Goal: Task Accomplishment & Management: Manage account settings

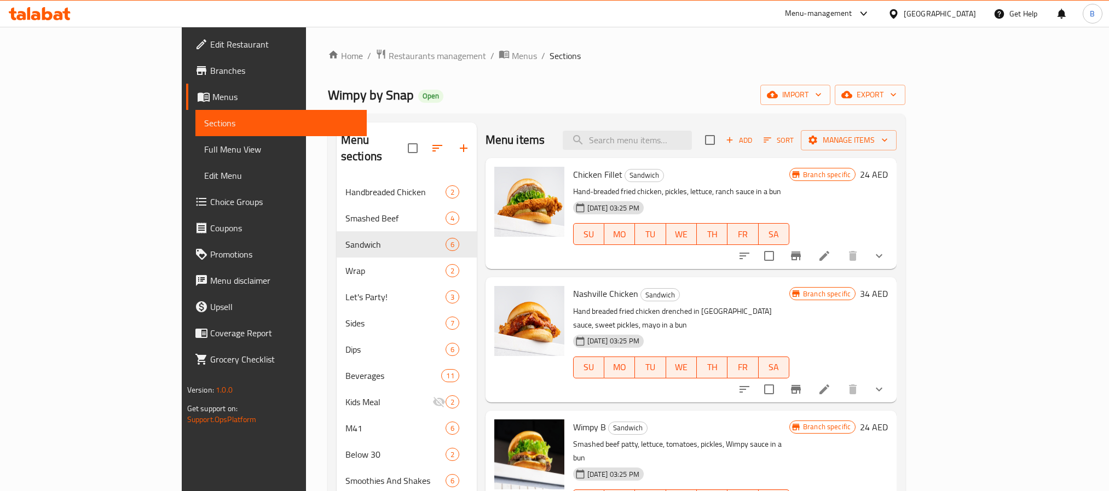
scroll to position [246, 0]
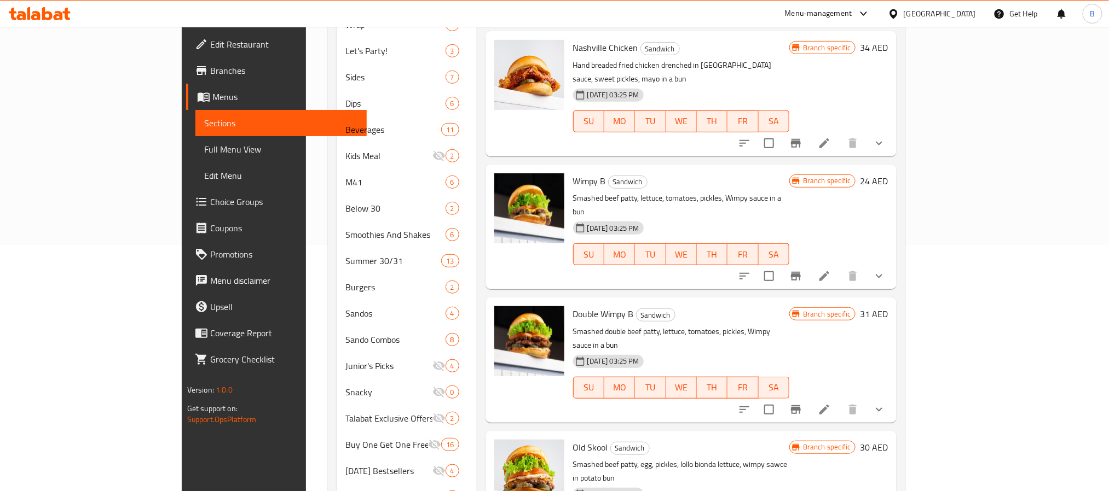
click at [801, 405] on icon "Branch-specific-item" at bounding box center [796, 409] width 10 height 9
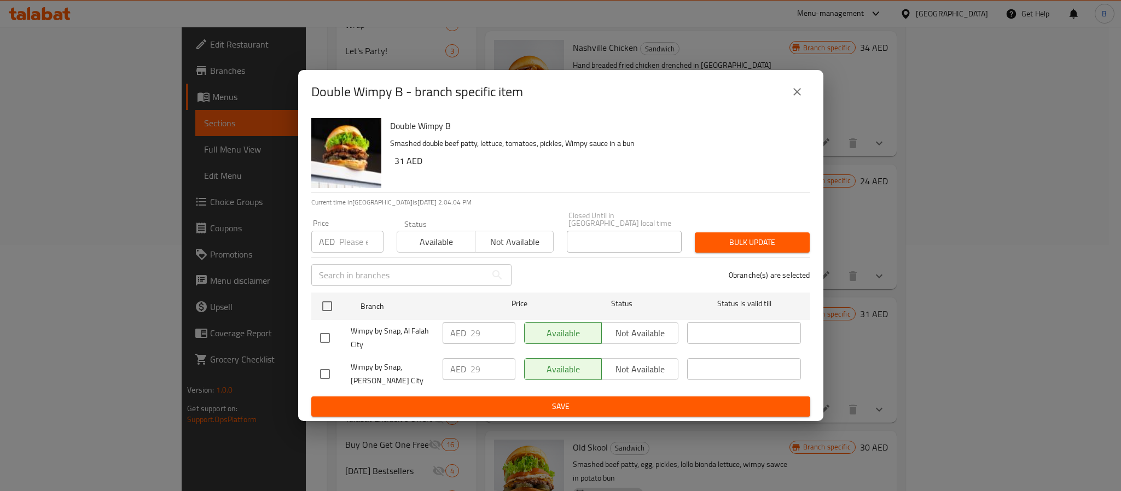
click at [794, 85] on icon "close" at bounding box center [797, 91] width 13 height 13
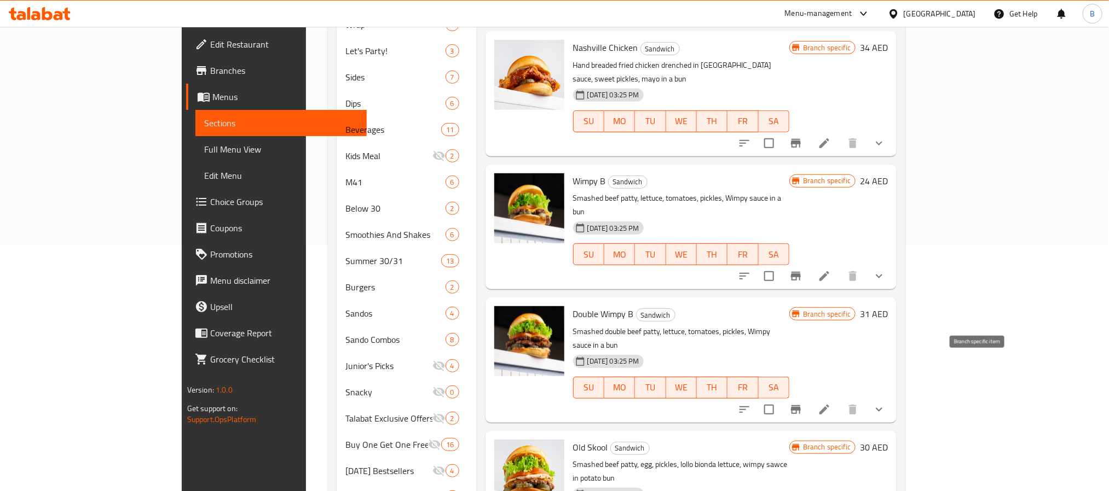
click at [809, 397] on button "Branch-specific-item" at bounding box center [795, 410] width 26 height 26
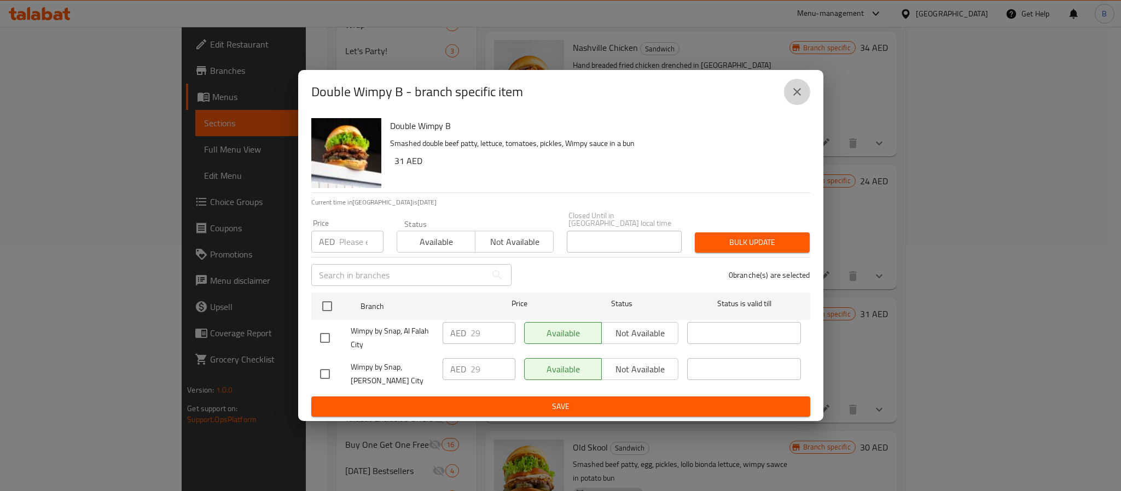
click at [797, 87] on icon "close" at bounding box center [797, 91] width 13 height 13
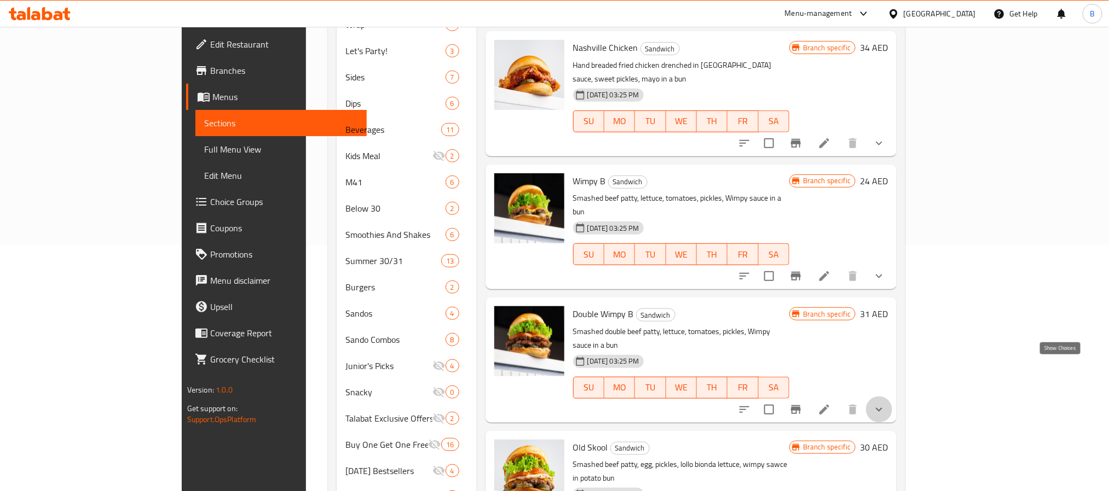
click at [885, 403] on icon "show more" at bounding box center [878, 409] width 13 height 13
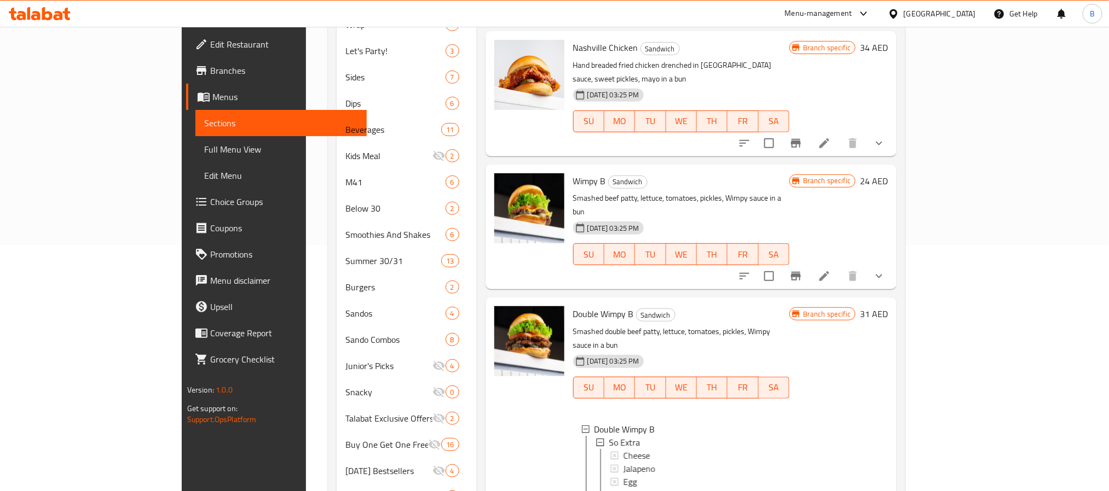
scroll to position [153, 0]
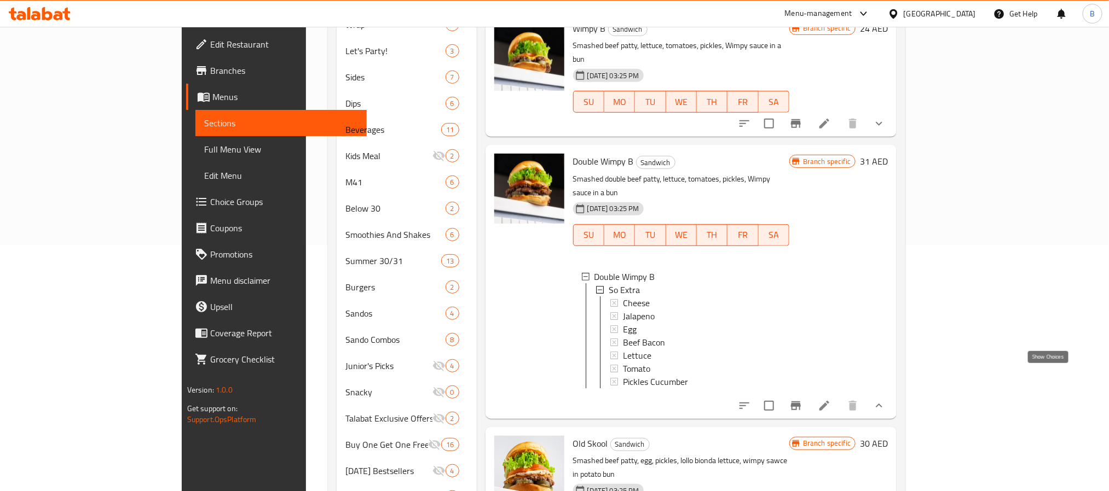
click at [885, 399] on icon "show more" at bounding box center [878, 405] width 13 height 13
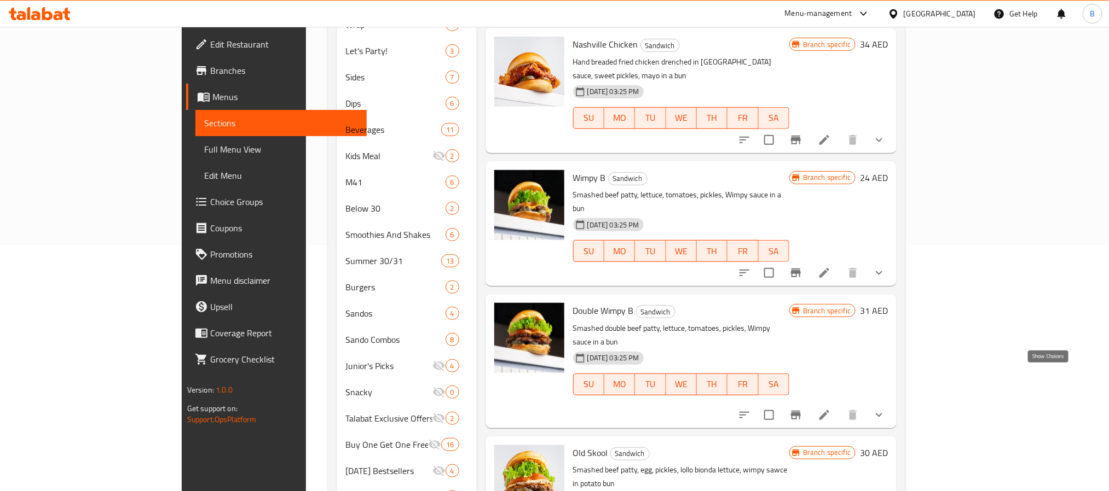
scroll to position [0, 0]
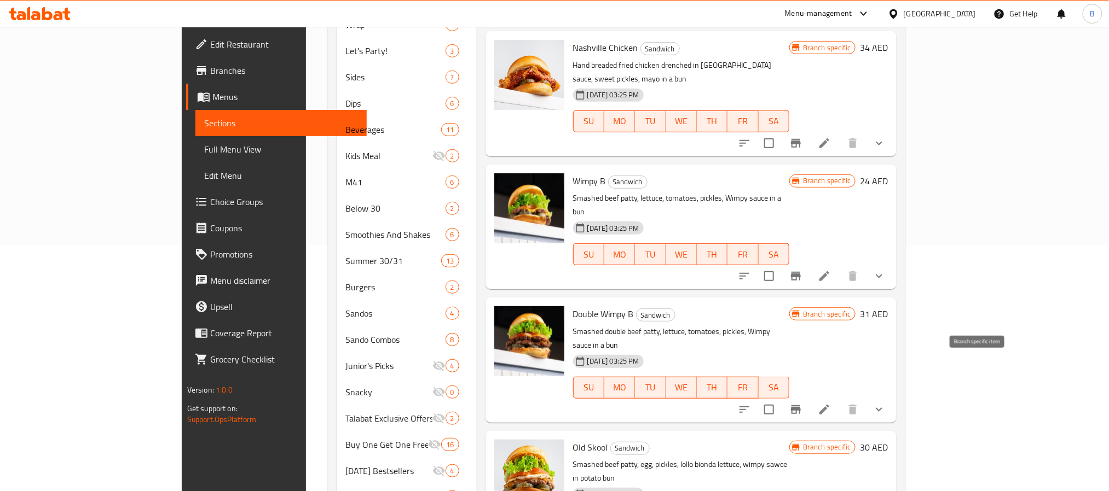
click at [809, 397] on button "Branch-specific-item" at bounding box center [795, 410] width 26 height 26
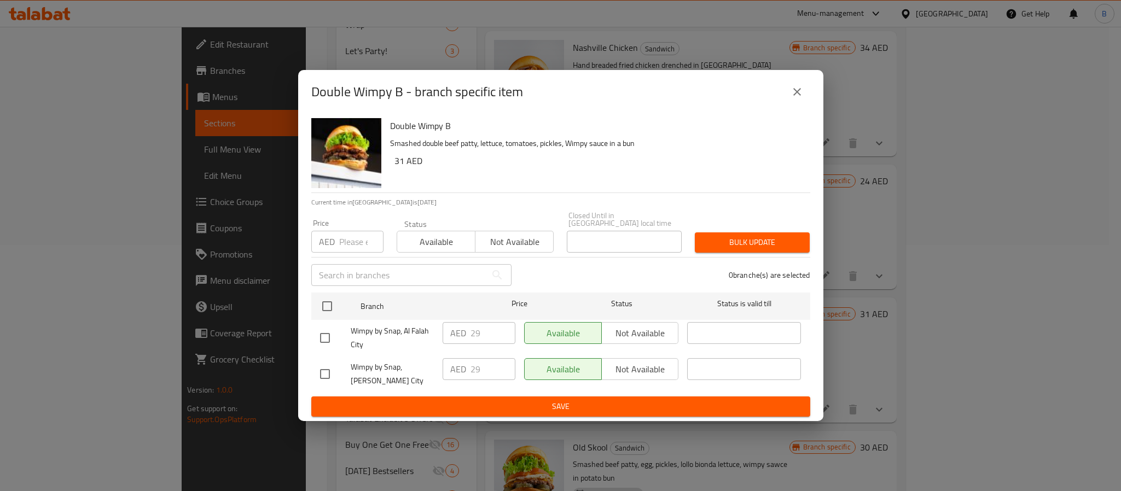
click at [795, 85] on icon "close" at bounding box center [797, 91] width 13 height 13
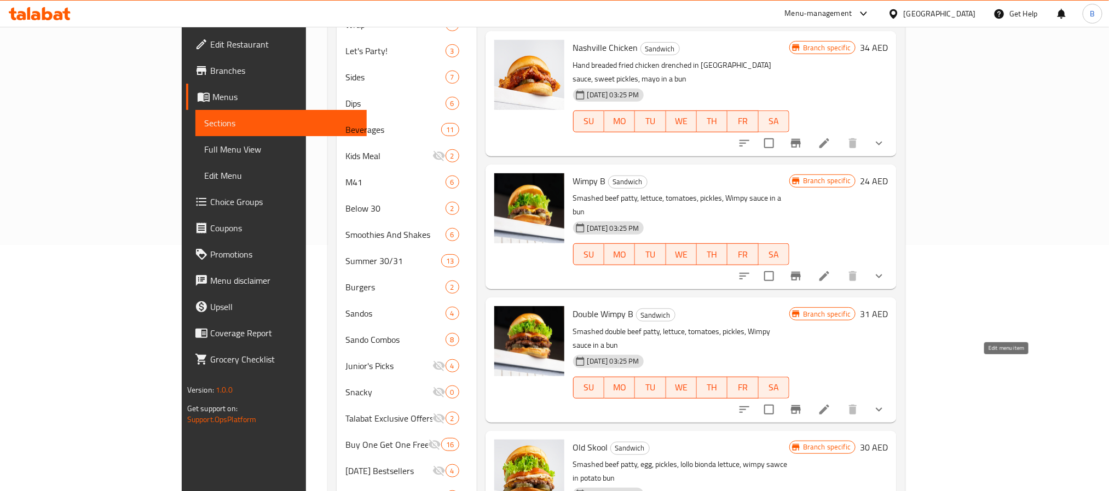
click at [831, 403] on icon at bounding box center [823, 409] width 13 height 13
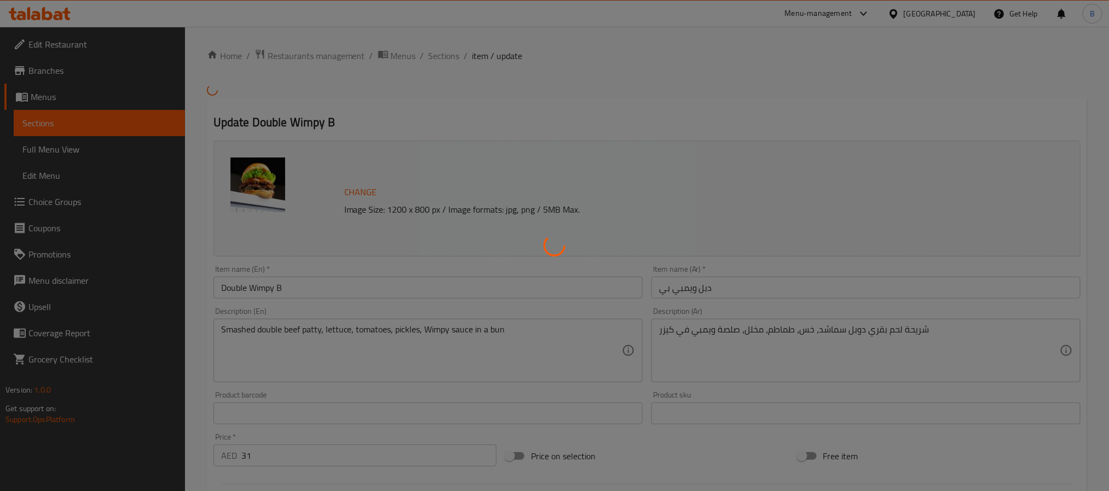
type input "سو إكسترا"
type input "0"
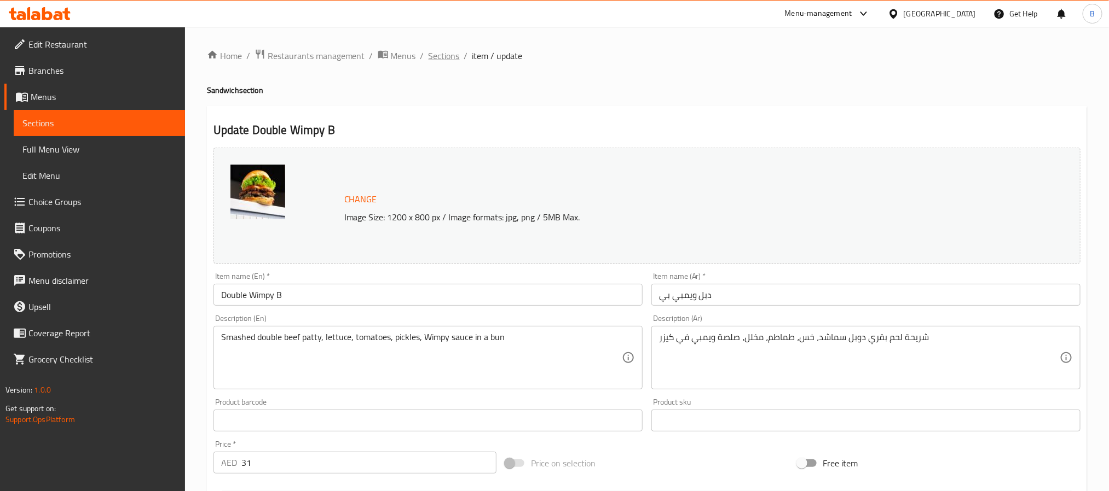
click at [440, 58] on span "Sections" at bounding box center [443, 55] width 31 height 13
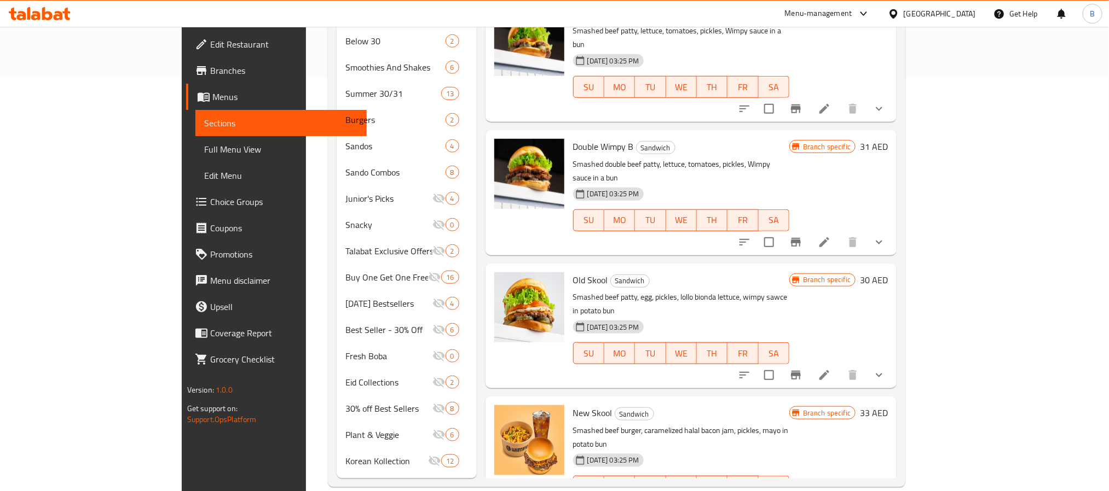
scroll to position [414, 0]
click at [802, 368] on icon "Branch-specific-item" at bounding box center [795, 374] width 13 height 13
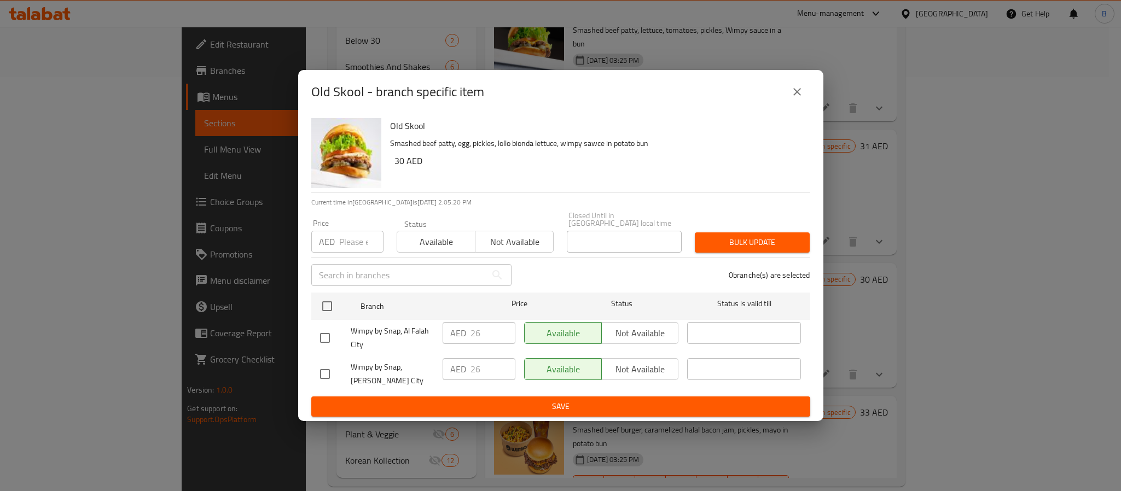
click at [803, 88] on button "close" at bounding box center [797, 92] width 26 height 26
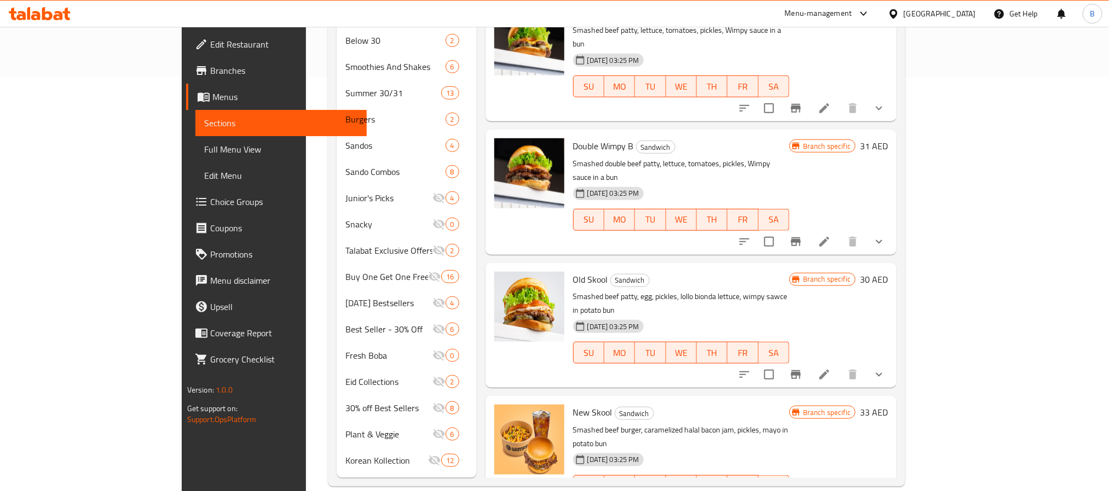
click at [802, 368] on icon "Branch-specific-item" at bounding box center [795, 374] width 13 height 13
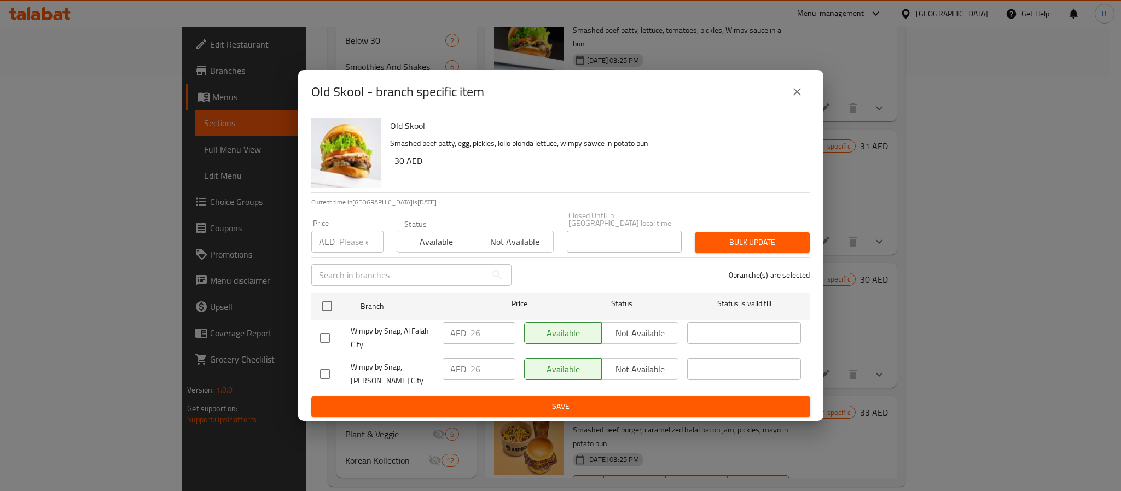
click at [793, 85] on icon "close" at bounding box center [797, 91] width 13 height 13
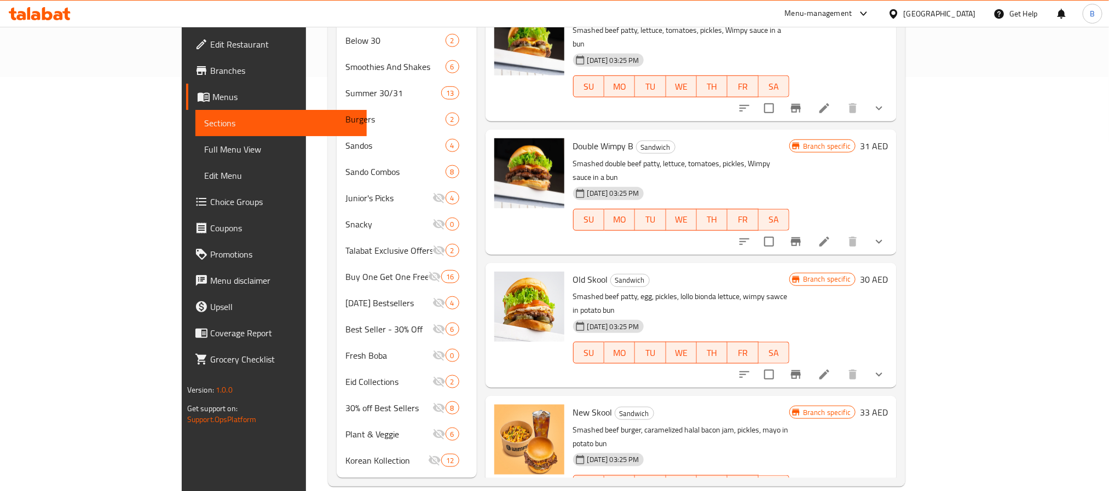
click at [831, 368] on icon at bounding box center [823, 374] width 13 height 13
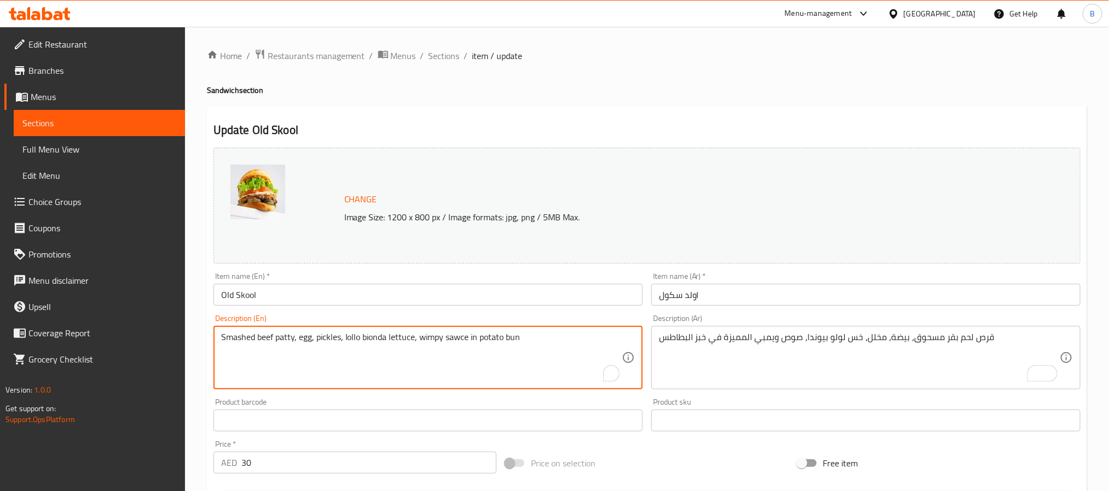
click at [438, 337] on textarea "Smashed beef patty, egg, pickles, lollo bionda lettuce, wimpy sawce in potato b…" at bounding box center [421, 358] width 401 height 52
paste textarea "lettuce, Wimpy sauce in a bun"
type textarea "Smashed beef patty, egg, pickles, lettuce, Wimpy sauce in a bun"
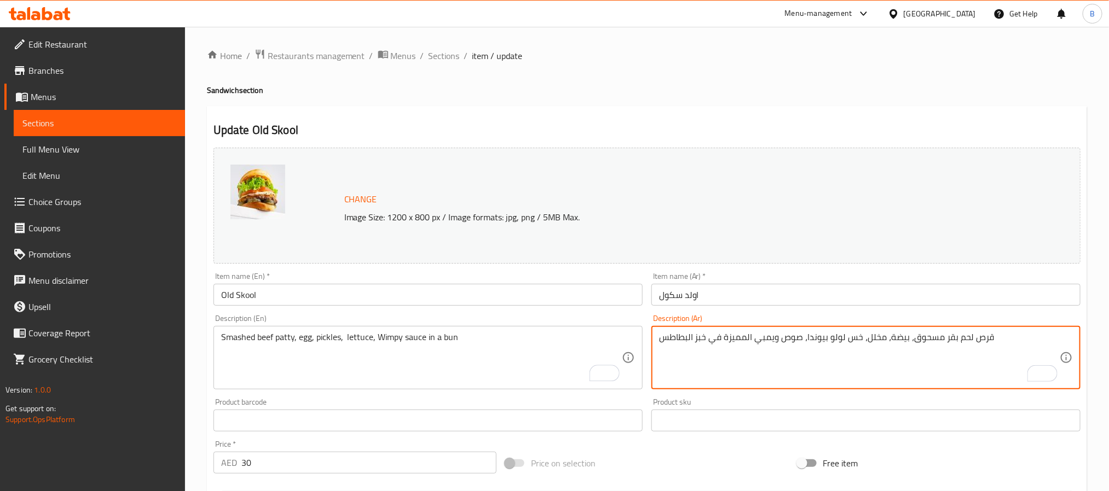
click at [728, 340] on textarea "قرص لحم بقر مسحوق، بيضة، مخلل، خس لولو بيوندا، صوص ويمبي المميزة في خبز البطاطس" at bounding box center [859, 358] width 401 height 52
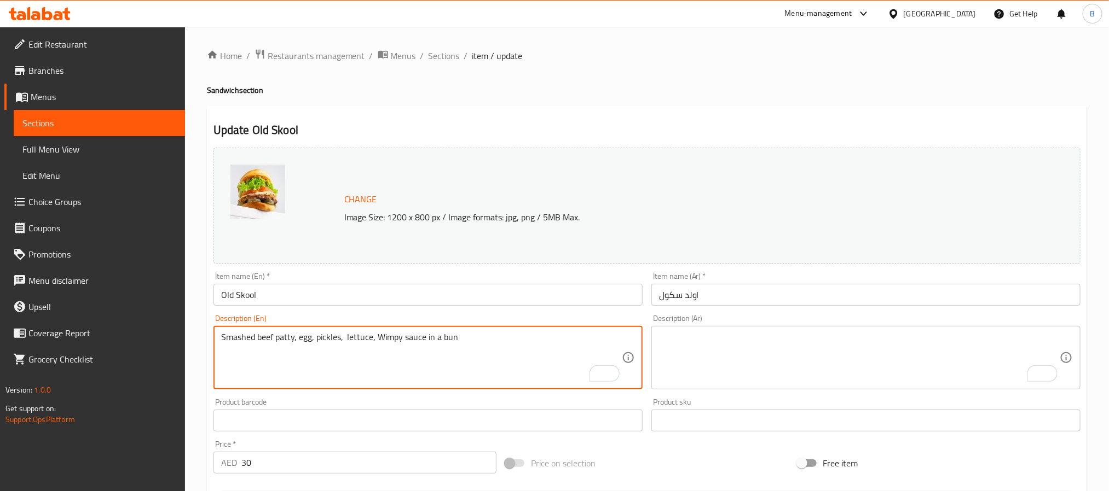
click at [433, 350] on textarea "Smashed beef patty, egg, pickles, lettuce, Wimpy sauce in a bun" at bounding box center [421, 358] width 401 height 52
click at [803, 378] on textarea "To enrich screen reader interactions, please activate Accessibility in Grammarl…" at bounding box center [859, 358] width 401 height 52
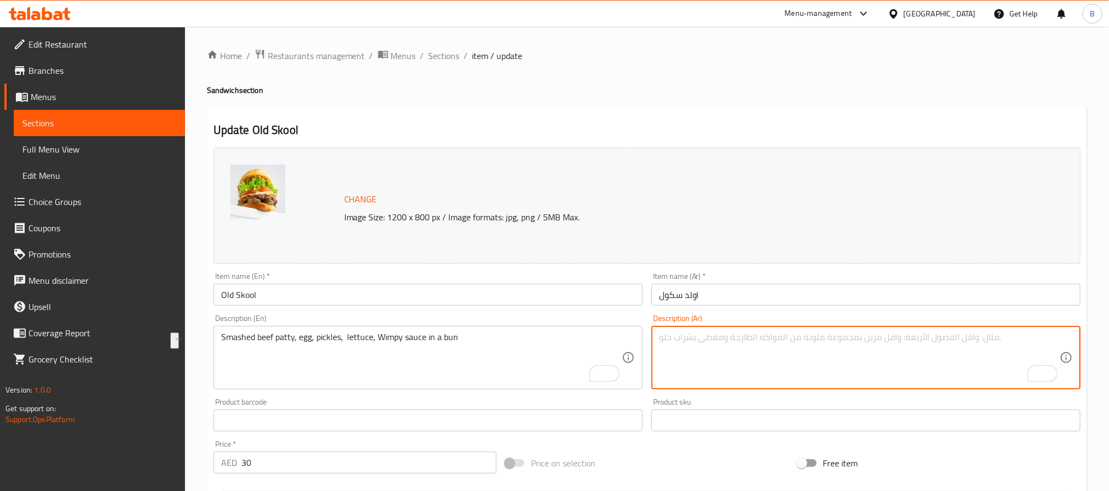
paste textarea "فطيرة لحم بقري مهروسة، بيض، مخلل، خس، صلصة ويمبي في خبز"
click at [1051, 339] on textarea "فطيرة لحم بقري مهروسة، بيض، مخلل، خس، صلصة ويمبي في خبز" at bounding box center [859, 358] width 401 height 52
click at [987, 332] on textarea "شريحة لحم بقري مهروسة، بيض، مخلل، خس، صلصة ويمبي في خبز" at bounding box center [859, 358] width 401 height 52
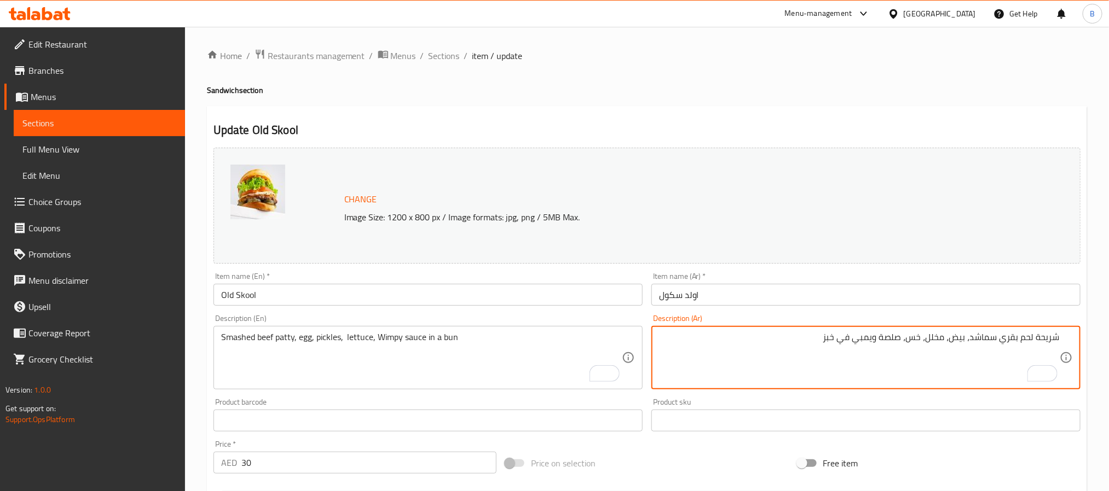
drag, startPoint x: 854, startPoint y: 341, endPoint x: 822, endPoint y: 334, distance: 32.6
click at [822, 334] on textarea "شريحة لحم بقري سماشد، بيض، مخلل، خس، صلصة ويمبي في خبز" at bounding box center [859, 358] width 401 height 52
click at [832, 337] on textarea "شريحة لحم بقري سماشد، بيض، مخلل، خس، صلصة ويمبي في خبز" at bounding box center [859, 358] width 401 height 52
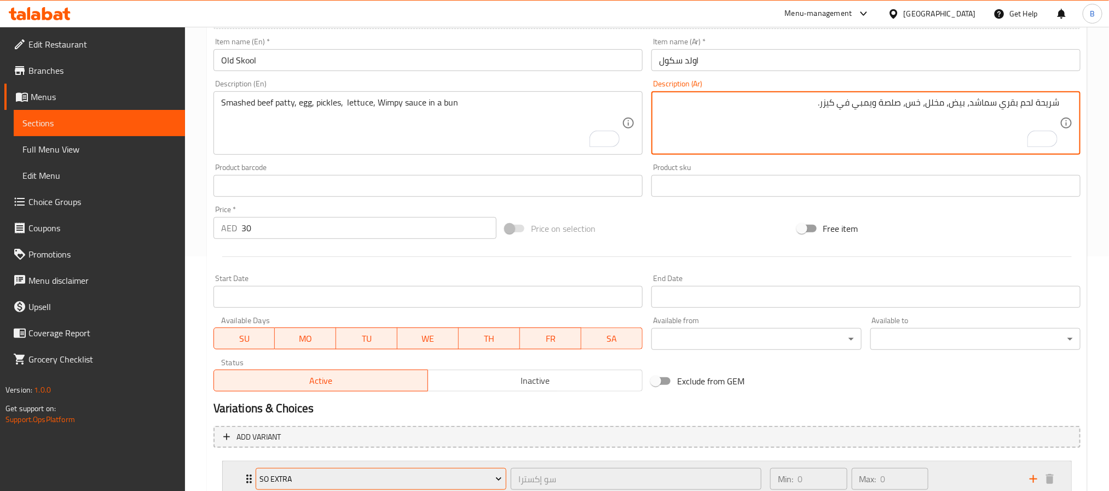
scroll to position [316, 0]
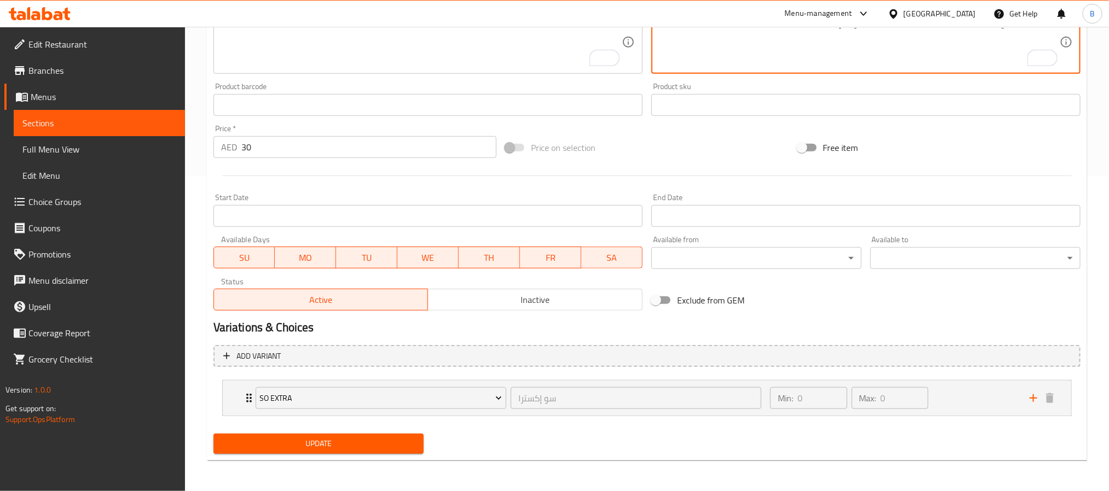
type textarea "شريحة لحم بقري سماشد، بيض، مخلل، خس، صلصة ويمبي في كيزر."
click at [341, 444] on span "Update" at bounding box center [318, 444] width 193 height 14
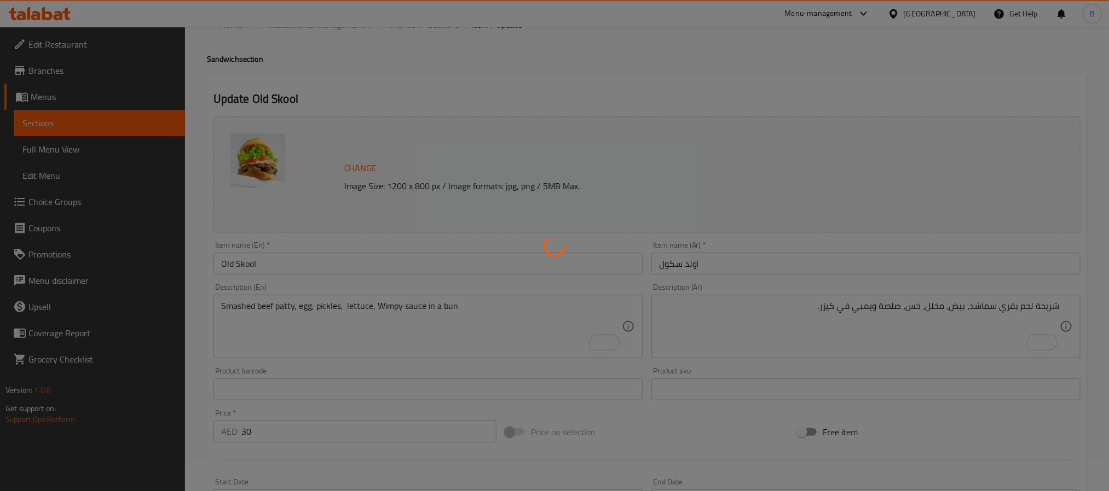
scroll to position [0, 0]
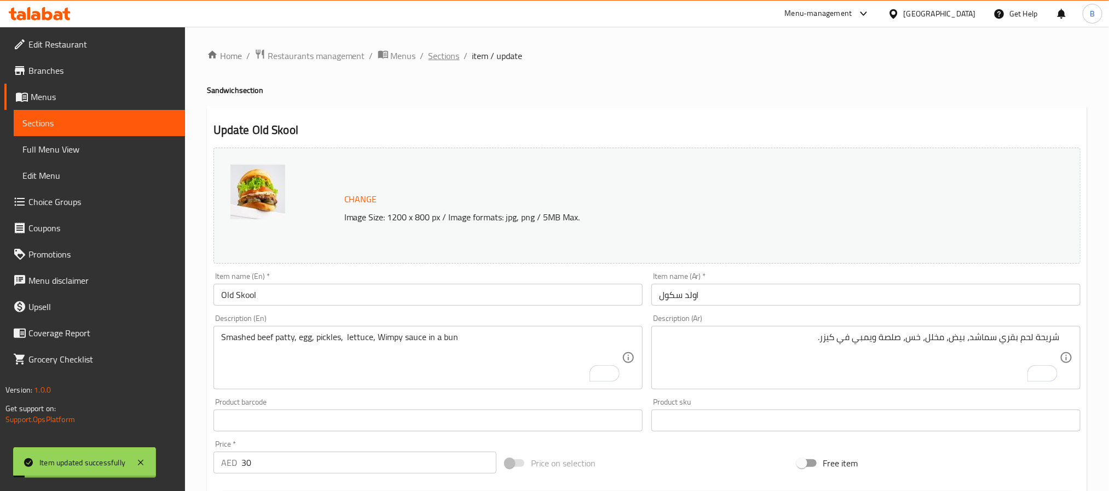
click at [435, 57] on span "Sections" at bounding box center [443, 55] width 31 height 13
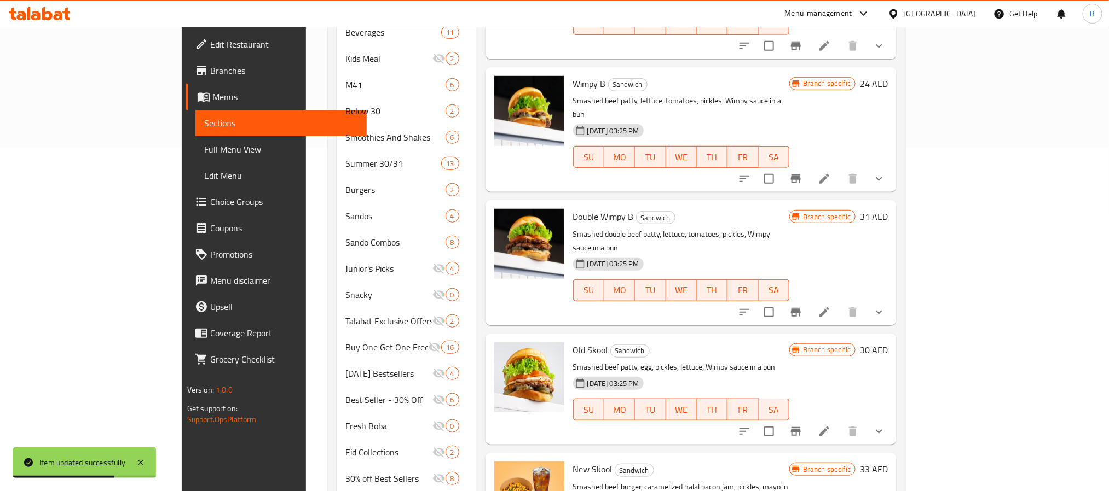
scroll to position [410, 0]
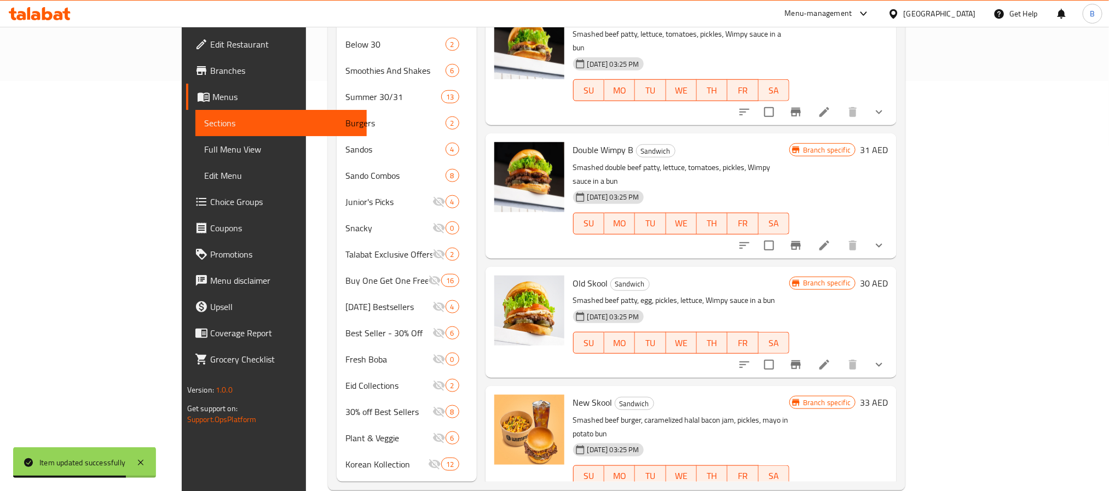
click at [802, 358] on icon "Branch-specific-item" at bounding box center [795, 364] width 13 height 13
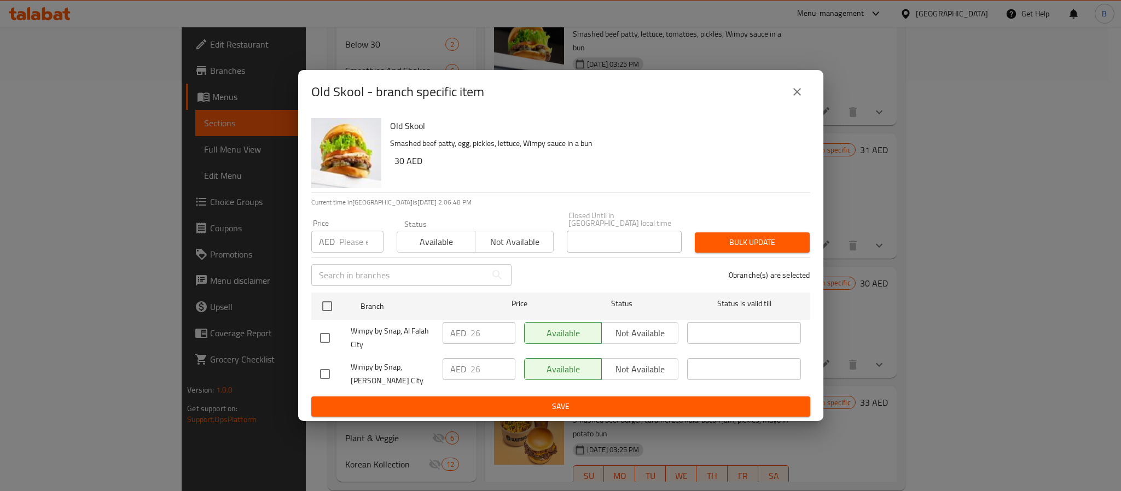
click at [797, 87] on icon "close" at bounding box center [797, 91] width 13 height 13
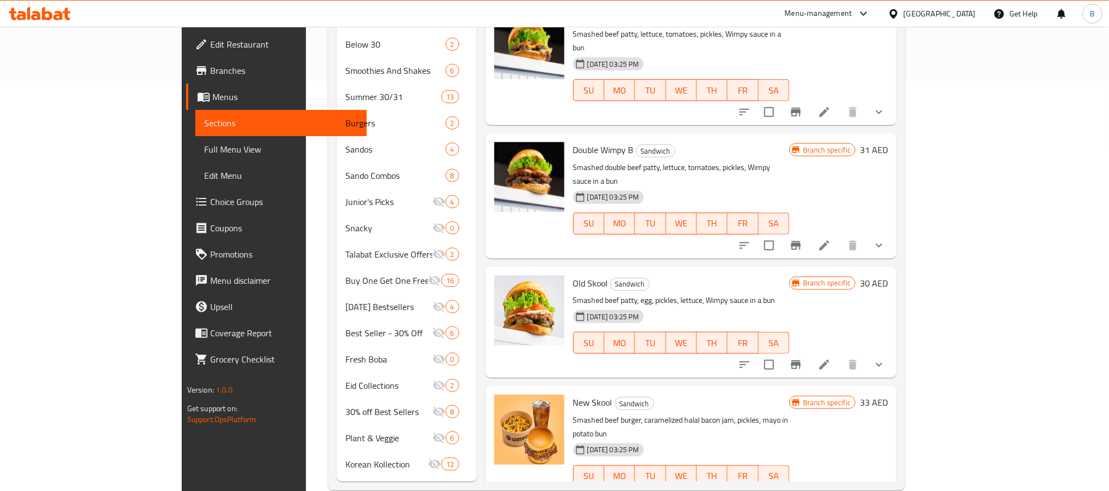
click at [892, 352] on button "show more" at bounding box center [879, 365] width 26 height 26
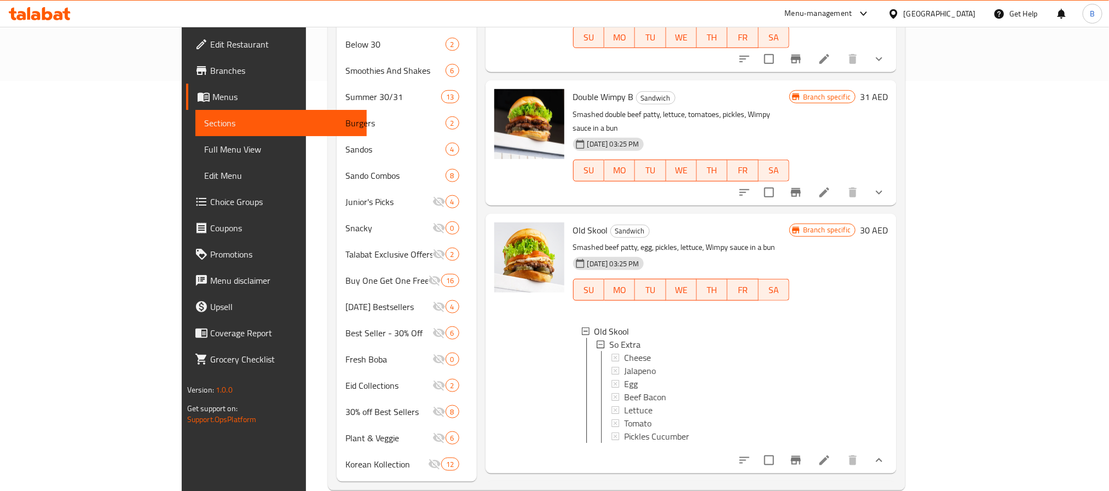
scroll to position [153, 0]
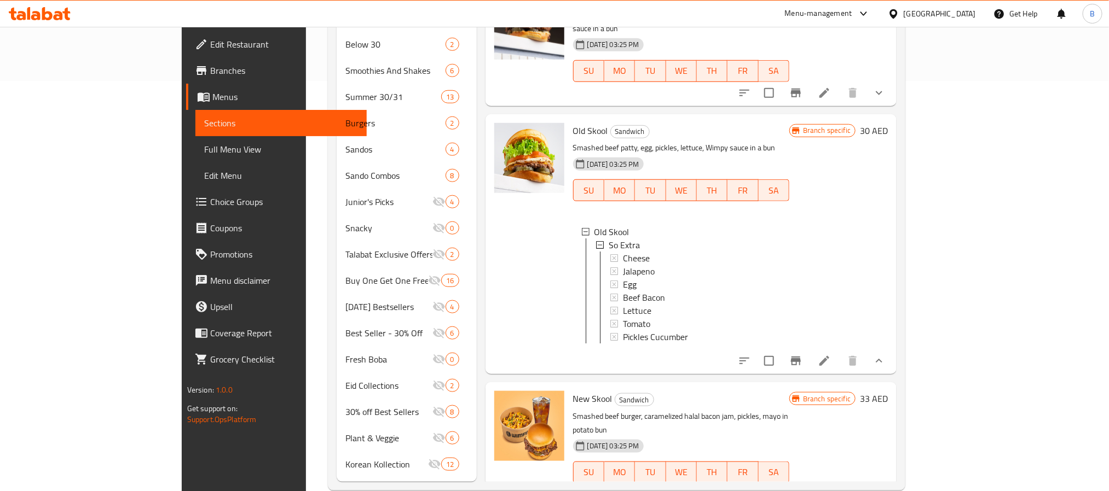
click at [839, 351] on li at bounding box center [824, 361] width 31 height 20
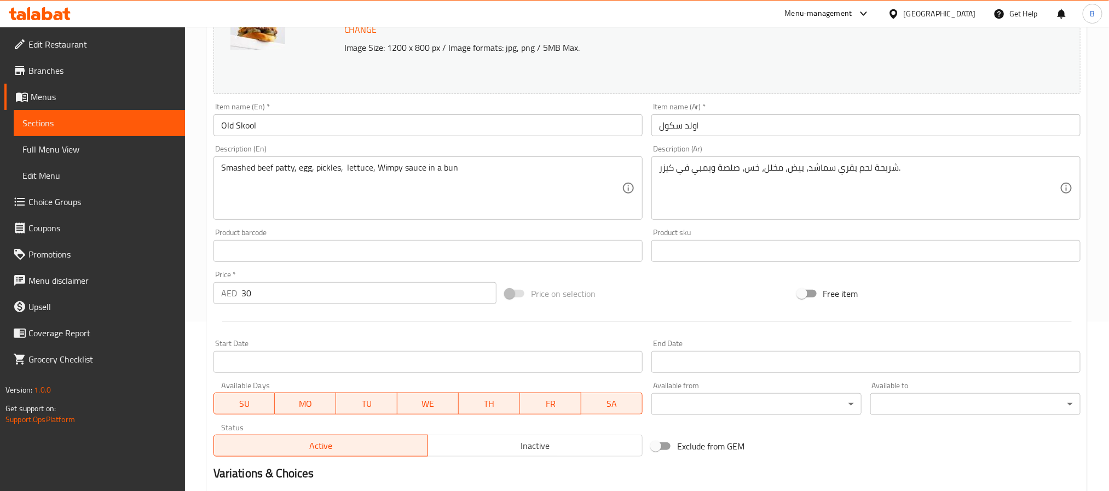
scroll to position [82, 0]
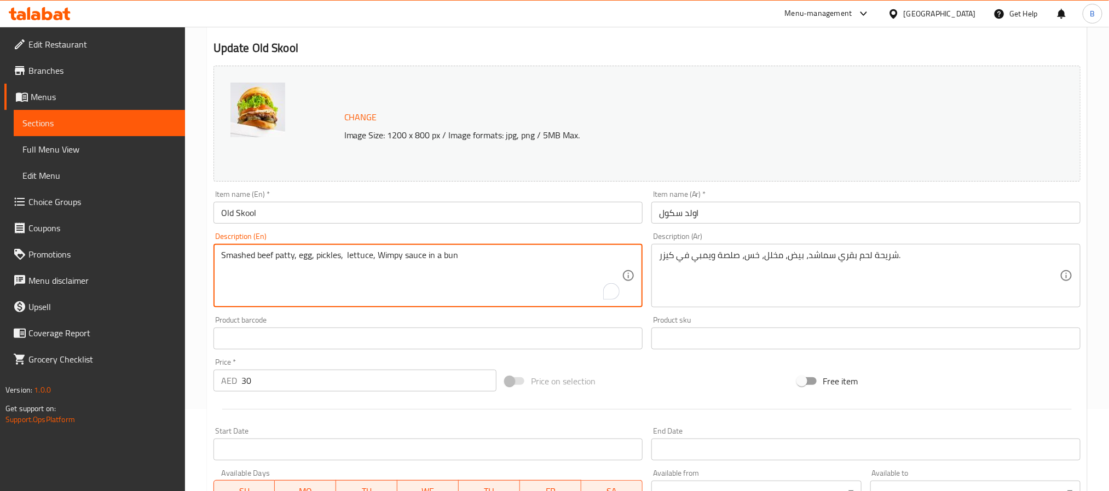
click at [438, 273] on textarea "Smashed beef patty, egg, pickles, lettuce, Wimpy sauce in a bun" at bounding box center [421, 276] width 401 height 52
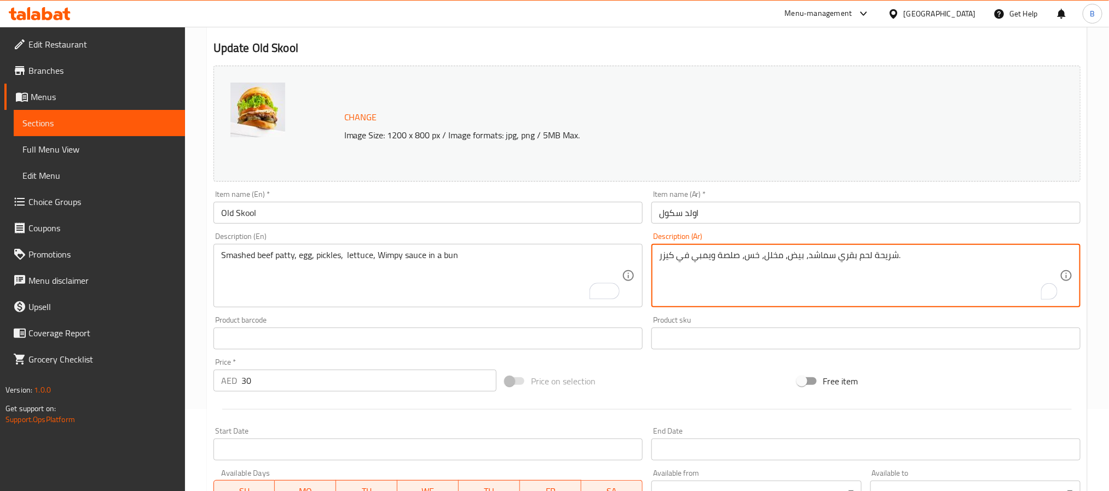
scroll to position [0, 0]
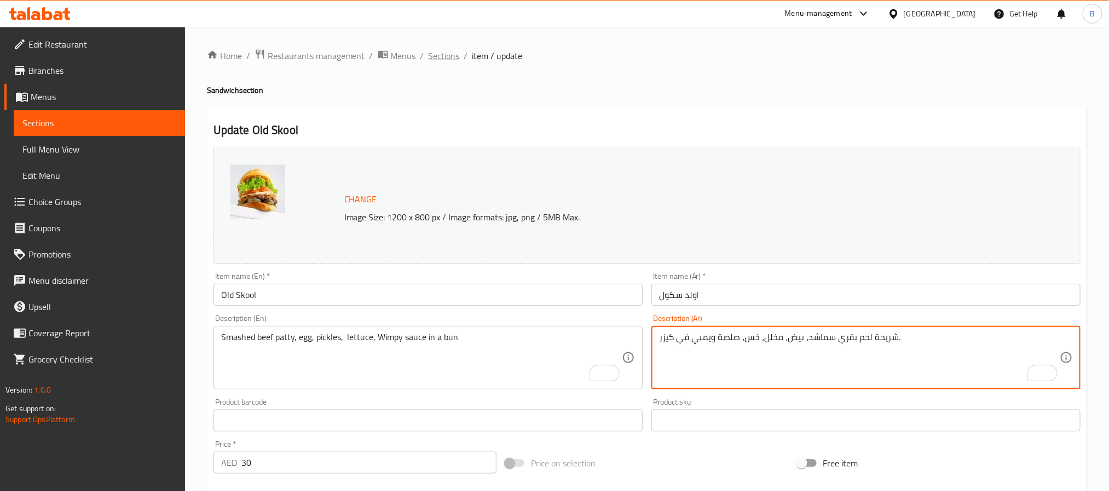
click at [442, 56] on span "Sections" at bounding box center [443, 55] width 31 height 13
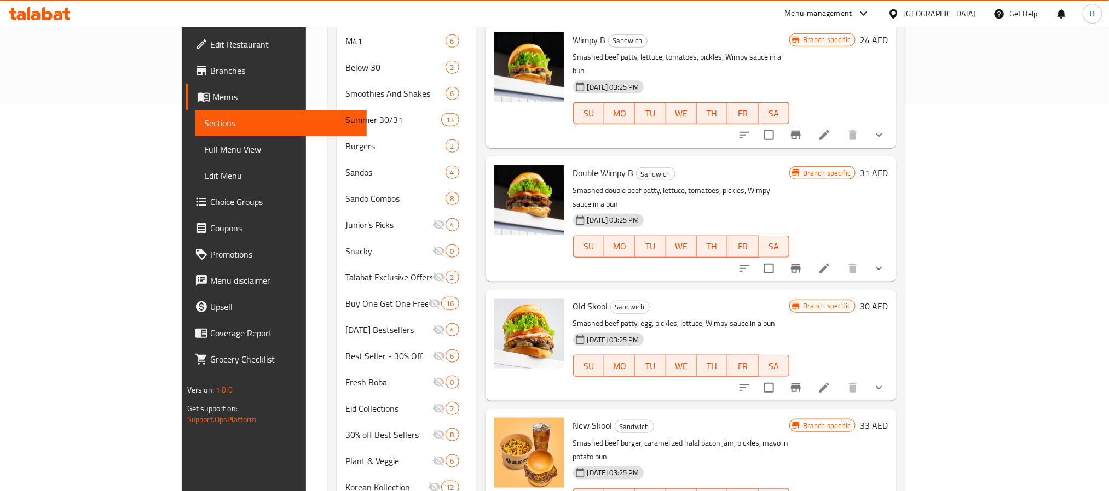
scroll to position [414, 0]
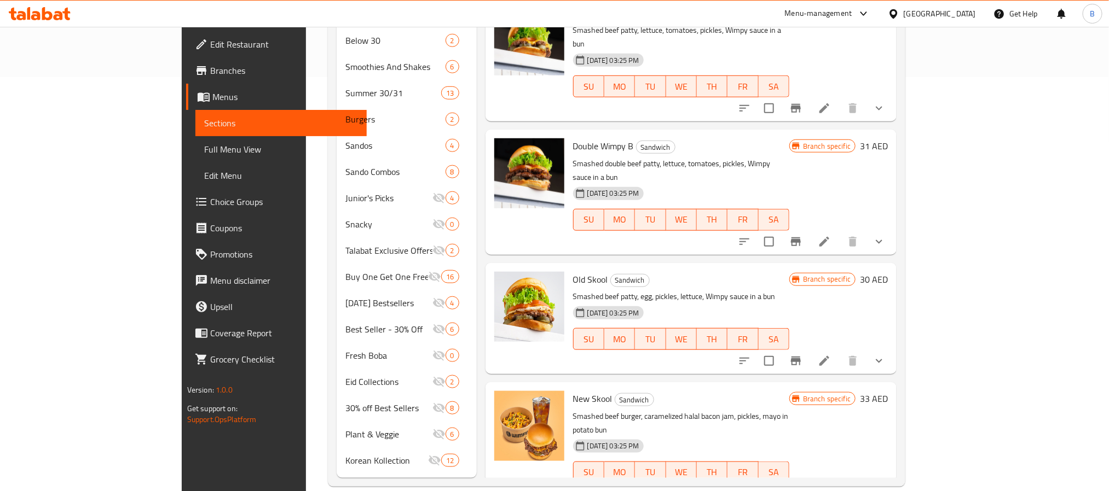
click at [831, 488] on icon at bounding box center [823, 494] width 13 height 13
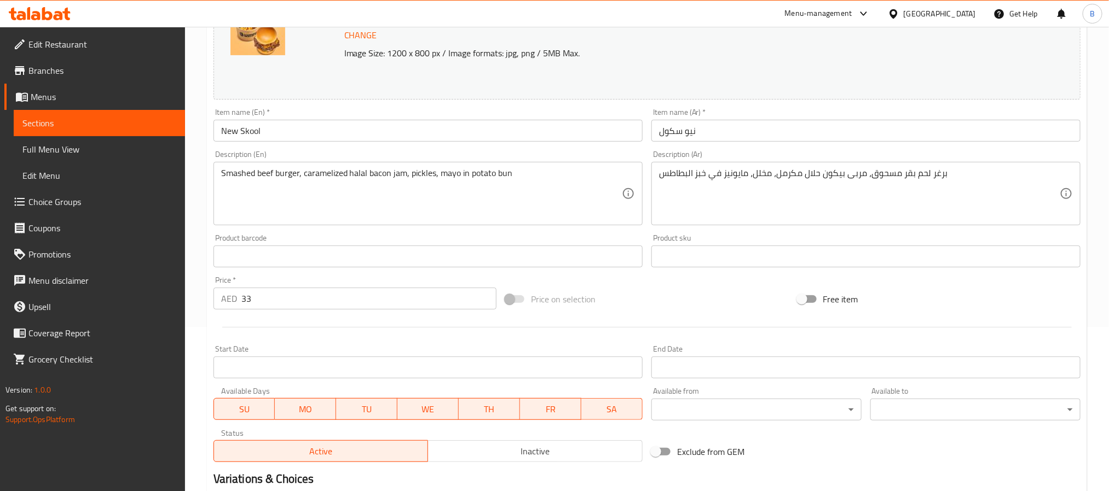
scroll to position [316, 0]
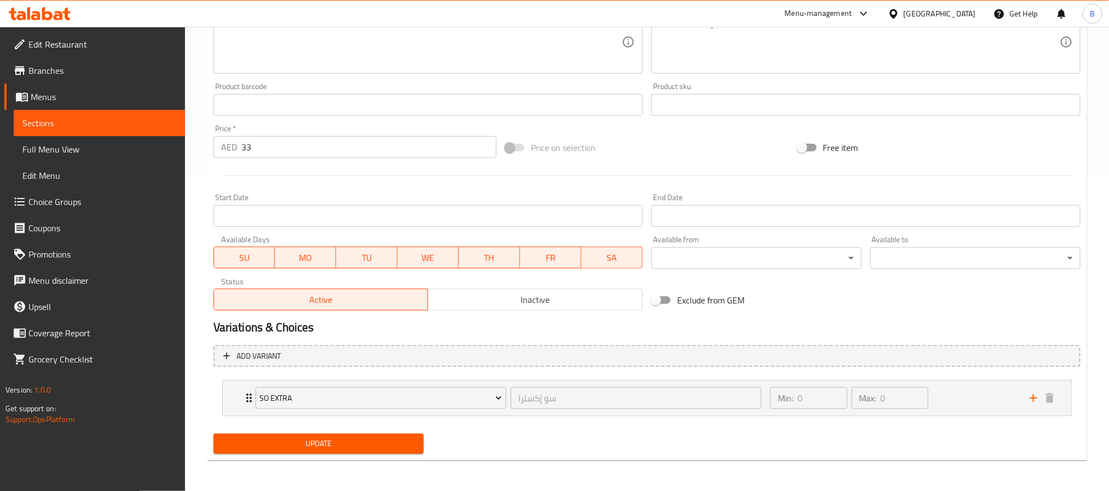
click at [511, 322] on h2 "Variations & Choices" at bounding box center [646, 328] width 867 height 16
click at [514, 315] on div "Variations & Choices" at bounding box center [646, 327] width 875 height 25
click at [512, 304] on span "Inactive" at bounding box center [535, 300] width 206 height 16
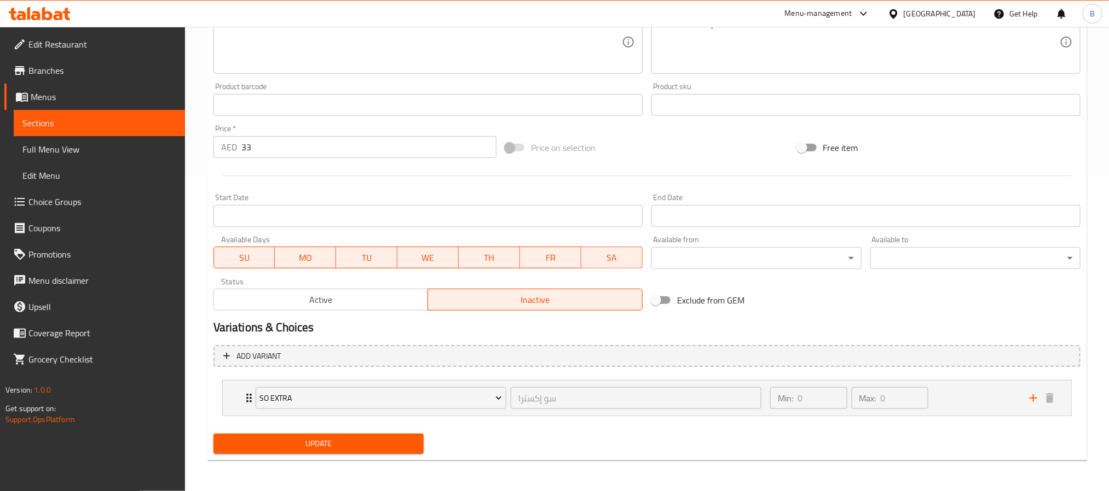
click at [368, 445] on span "Update" at bounding box center [318, 444] width 193 height 14
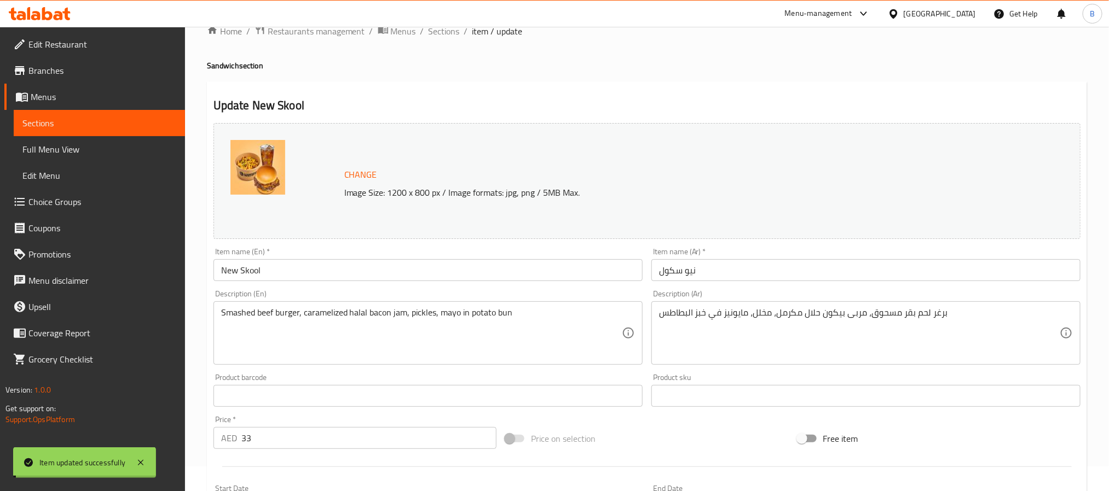
scroll to position [0, 0]
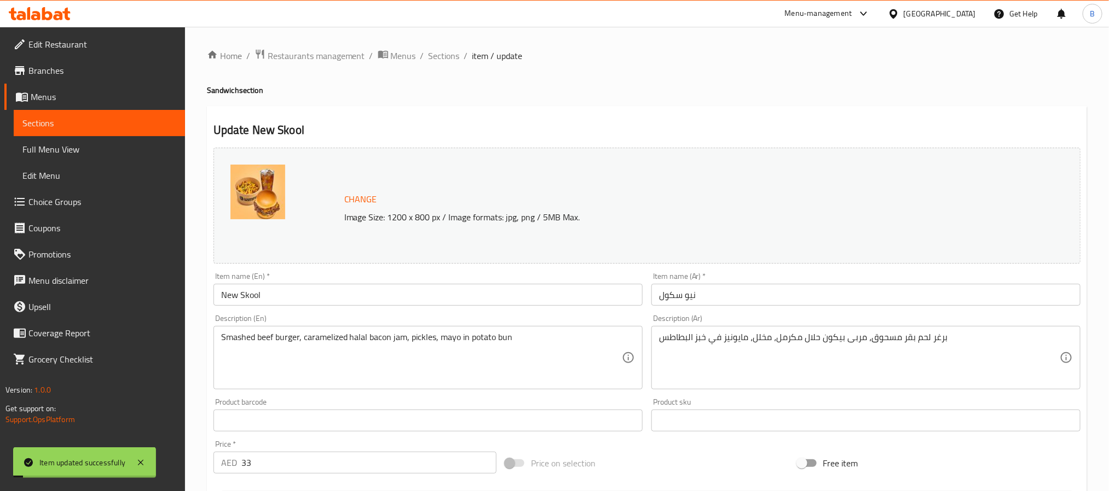
click at [346, 282] on div "Item name (En)   * New Skool Item name (En) *" at bounding box center [427, 288] width 429 height 33
click at [346, 294] on input "New Skool" at bounding box center [427, 295] width 429 height 22
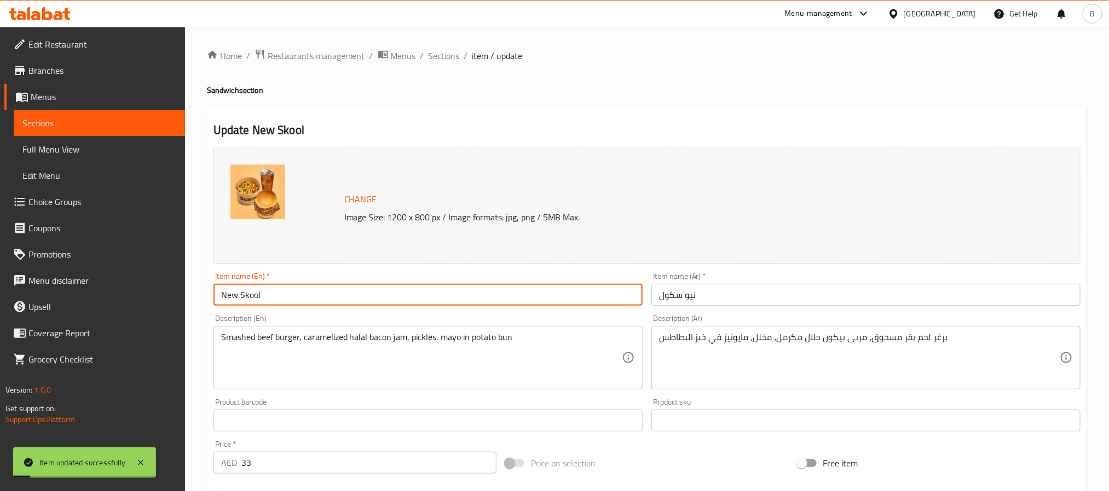
click at [346, 294] on input "New Skool" at bounding box center [427, 295] width 429 height 22
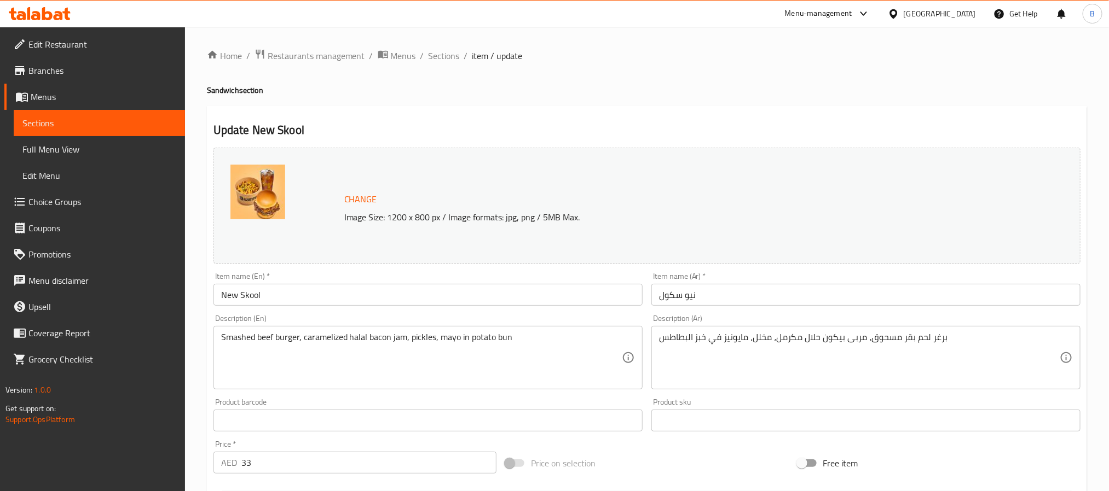
click at [565, 72] on div "Home / Restaurants management / Menus / Sections / item / update Sandwich secti…" at bounding box center [647, 417] width 880 height 736
click at [459, 56] on ol "Home / Restaurants management / Menus / Sections / item / update" at bounding box center [647, 56] width 880 height 14
click at [449, 51] on span "Sections" at bounding box center [443, 55] width 31 height 13
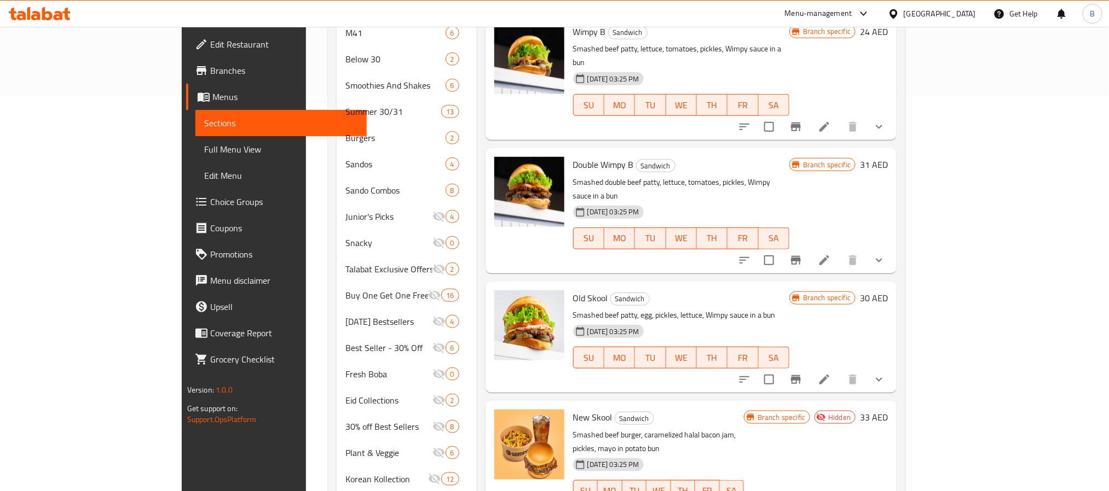
scroll to position [414, 0]
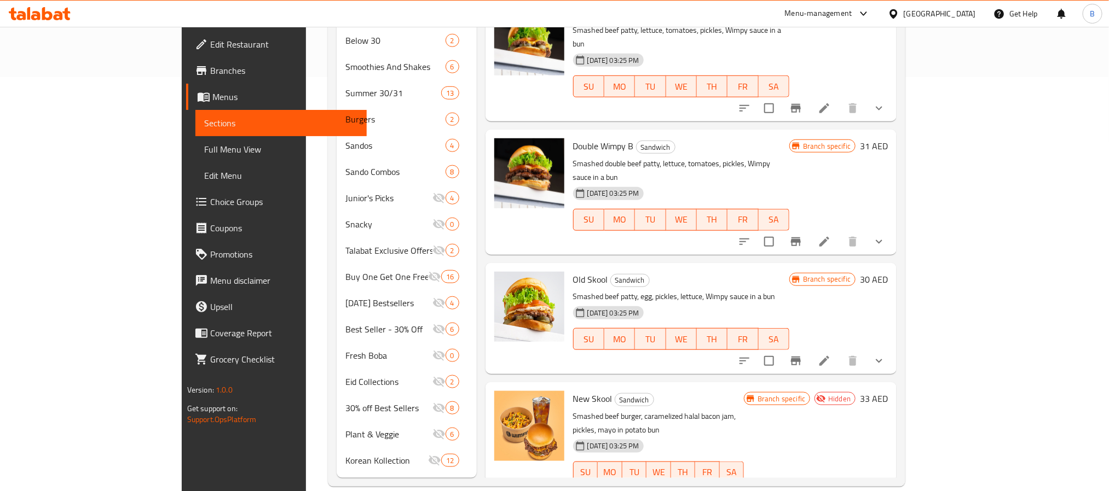
click at [573, 391] on span "New Skool" at bounding box center [592, 399] width 39 height 16
click at [665, 410] on p "Smashed beef burger, caramelized halal bacon jam, pickles, mayo in potato bun" at bounding box center [658, 423] width 171 height 27
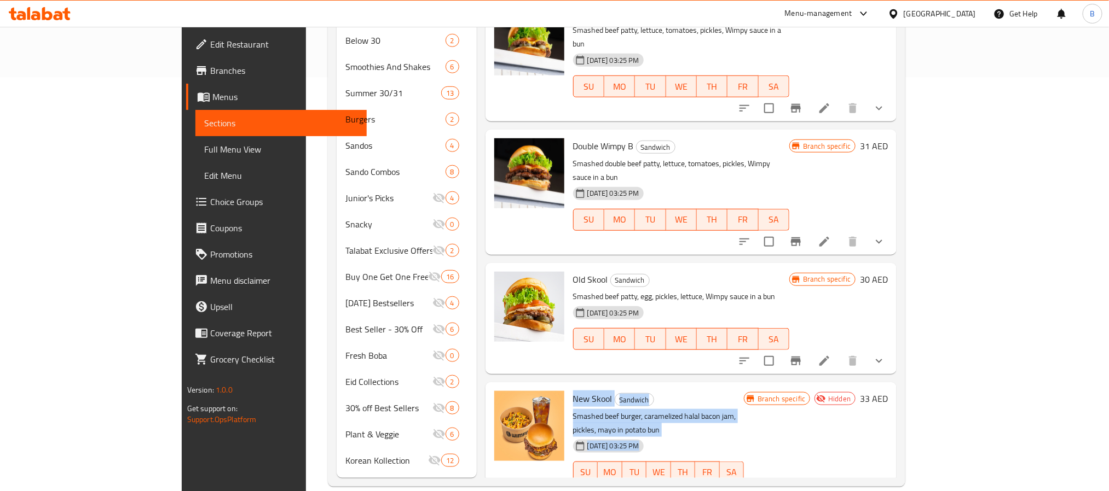
drag, startPoint x: 821, startPoint y: 387, endPoint x: 527, endPoint y: 358, distance: 295.3
click at [569, 387] on div "New Skool Sandwich Smashed beef burger, caramelized halal bacon jam, pickles, m…" at bounding box center [658, 445] width 179 height 116
click at [573, 391] on span "New Skool" at bounding box center [592, 399] width 39 height 16
drag, startPoint x: 560, startPoint y: 365, endPoint x: 772, endPoint y: 382, distance: 212.5
click at [748, 387] on div "New Skool Sandwich Smashed beef burger, caramelized halal bacon jam, pickles, m…" at bounding box center [658, 445] width 179 height 116
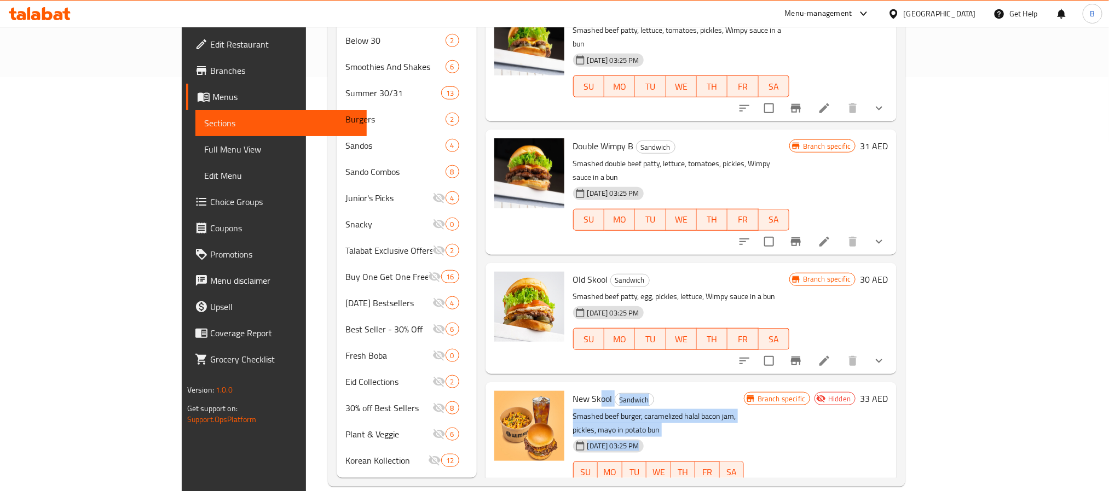
click at [744, 410] on p "Smashed beef burger, caramelized halal bacon jam, pickles, mayo in potato bun" at bounding box center [658, 423] width 171 height 27
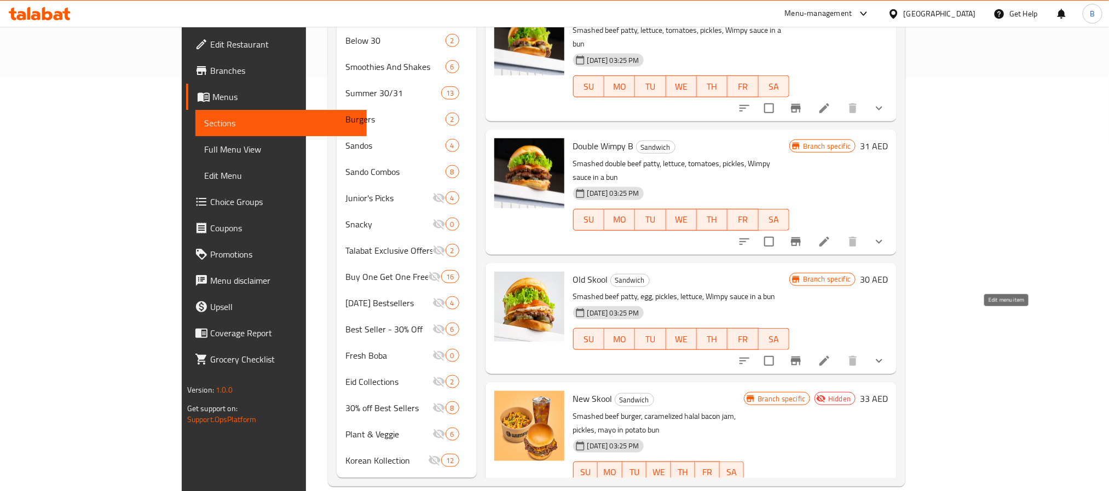
click at [831, 355] on icon at bounding box center [823, 361] width 13 height 13
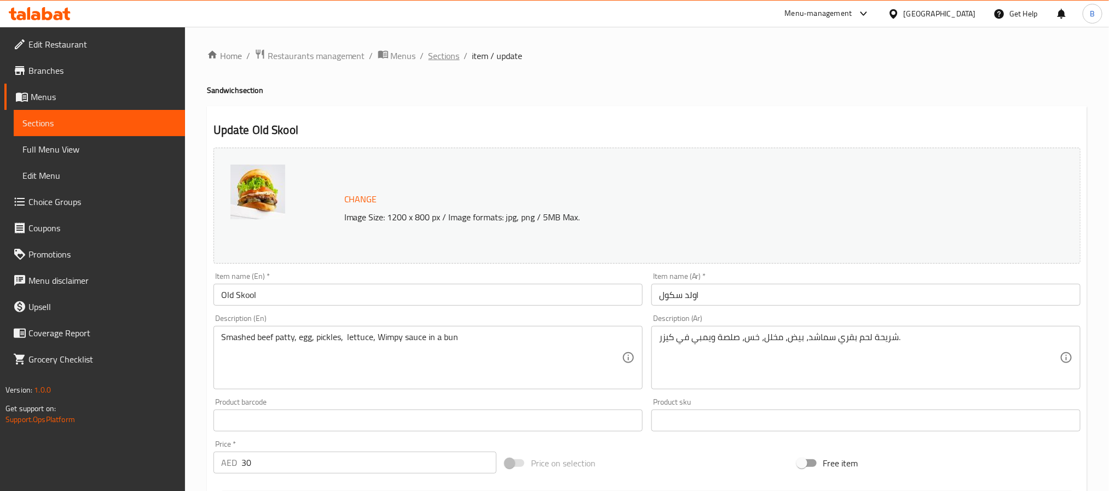
click at [442, 57] on span "Sections" at bounding box center [443, 55] width 31 height 13
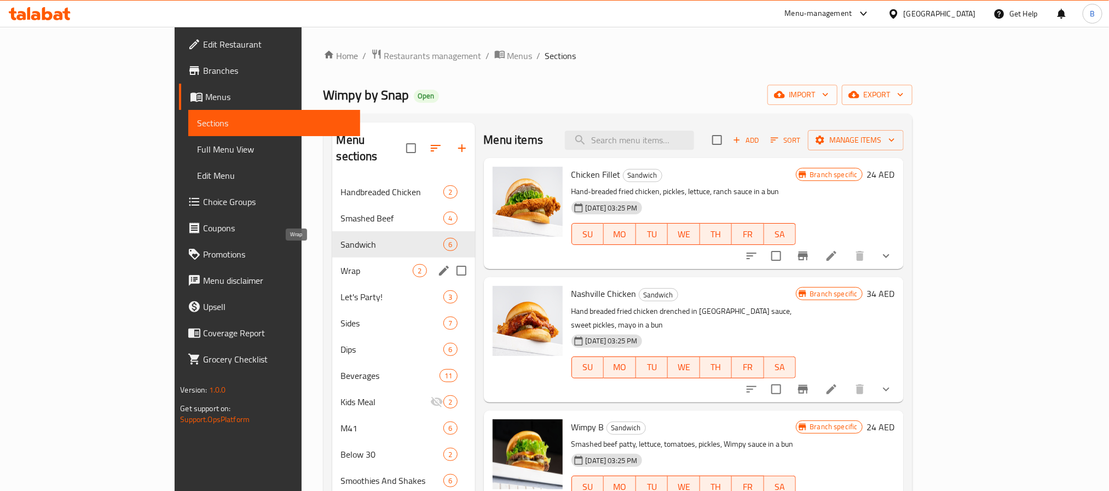
click at [341, 264] on span "Wrap" at bounding box center [377, 270] width 72 height 13
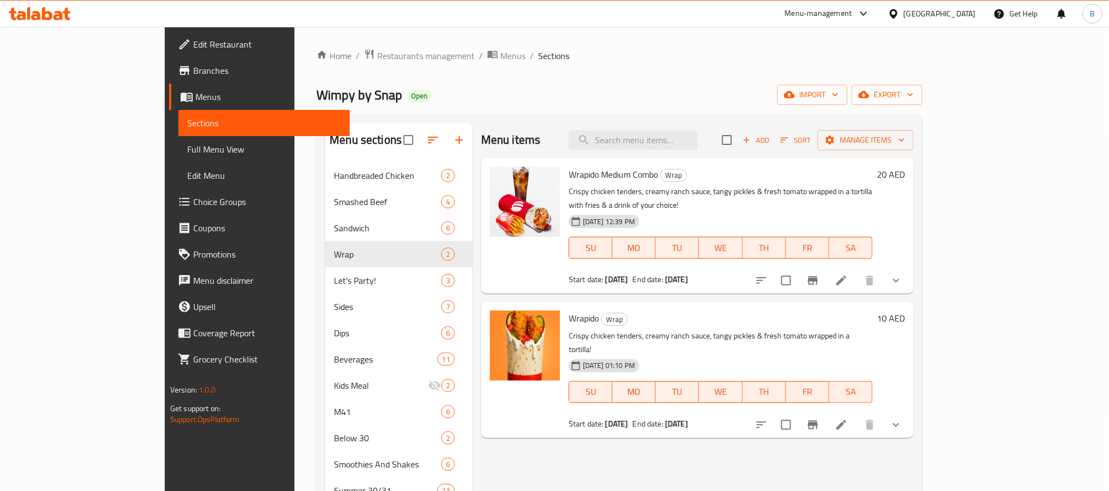
click at [909, 271] on button "show more" at bounding box center [896, 281] width 26 height 26
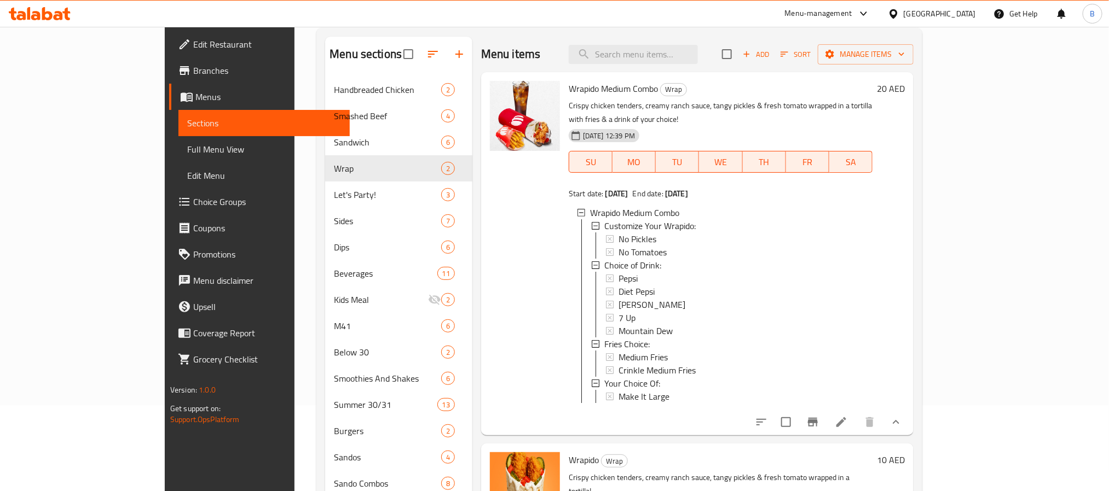
scroll to position [82, 0]
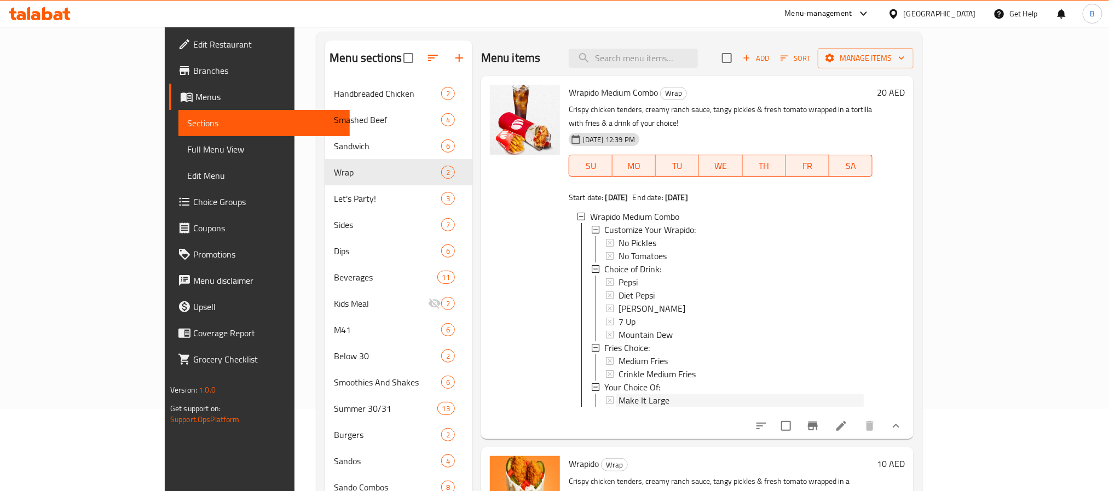
click at [618, 394] on span "Make It Large" at bounding box center [643, 400] width 51 height 13
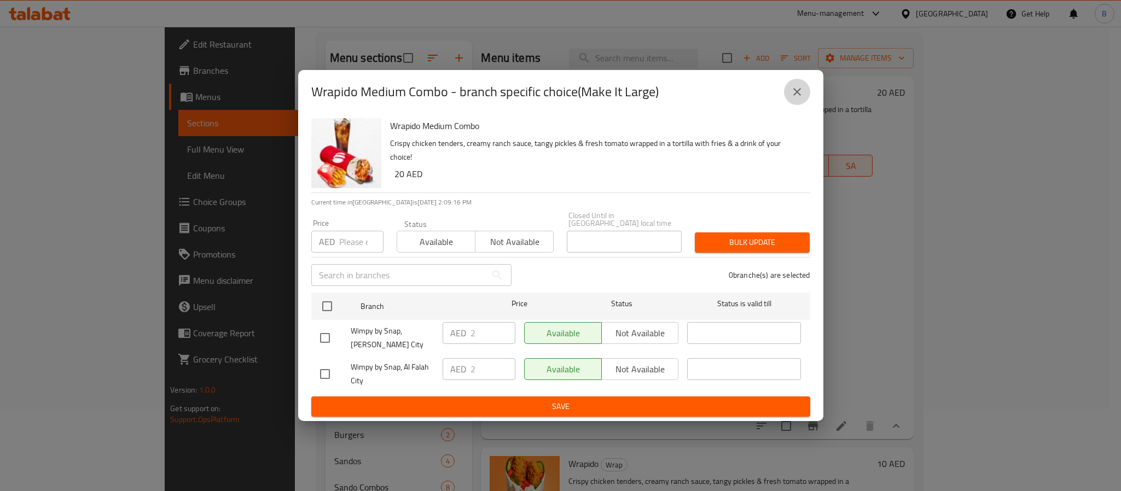
click at [800, 94] on button "close" at bounding box center [797, 92] width 26 height 26
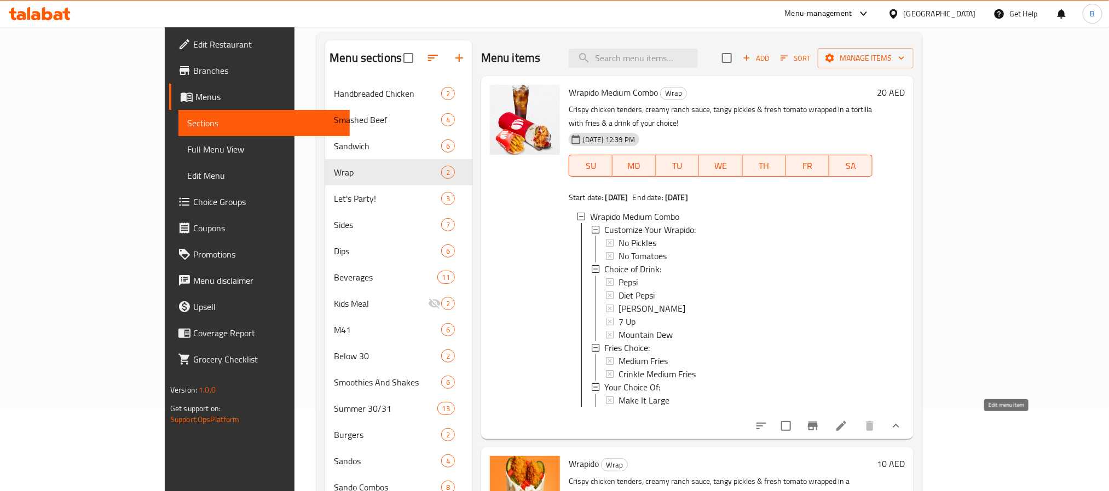
click at [846, 426] on icon at bounding box center [841, 426] width 10 height 10
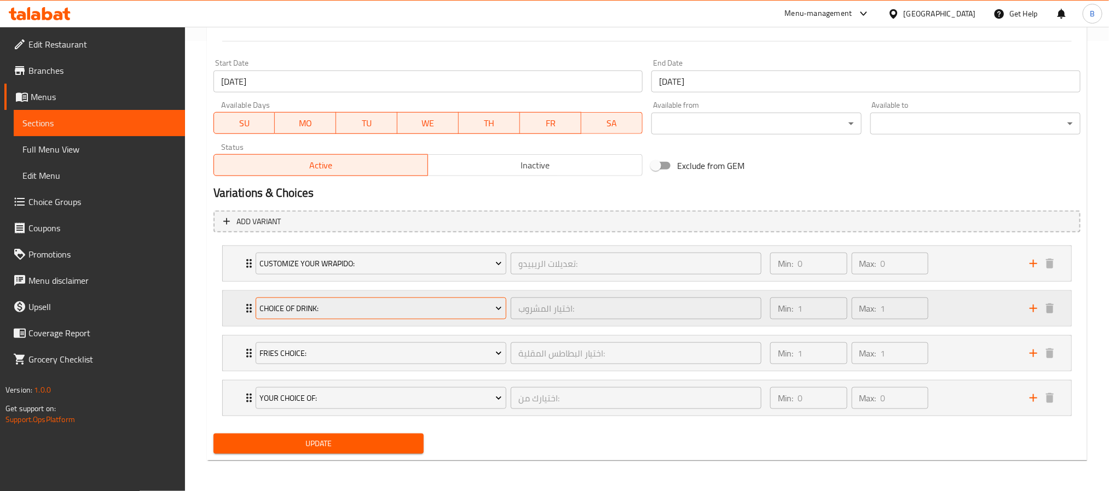
scroll to position [454, 0]
click at [396, 230] on div "Add variant Customize Your Wrapido: تعديلات الريبيدو: ​ Min: 0 ​ Max: 0 ​ No Pi…" at bounding box center [646, 318] width 875 height 224
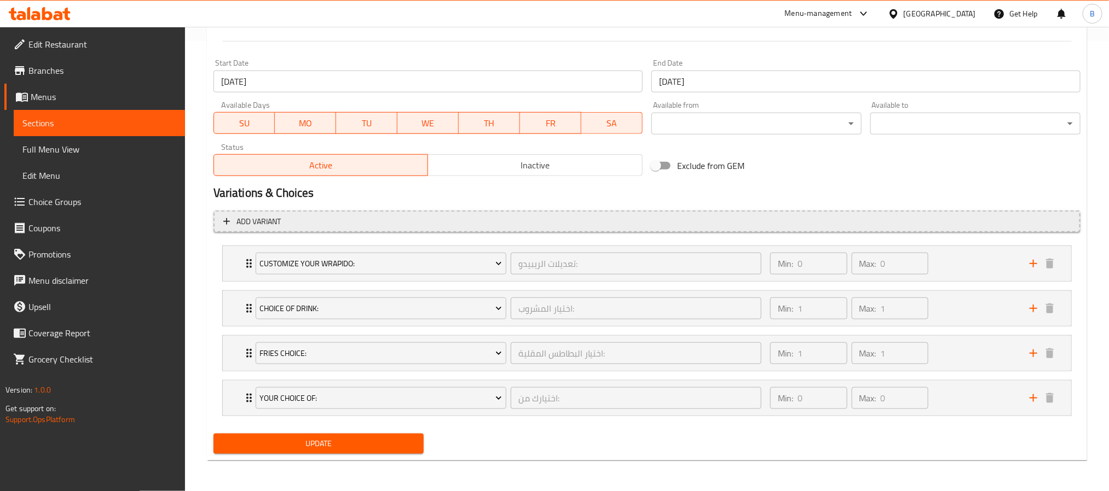
click at [407, 220] on span "Add variant" at bounding box center [646, 222] width 847 height 14
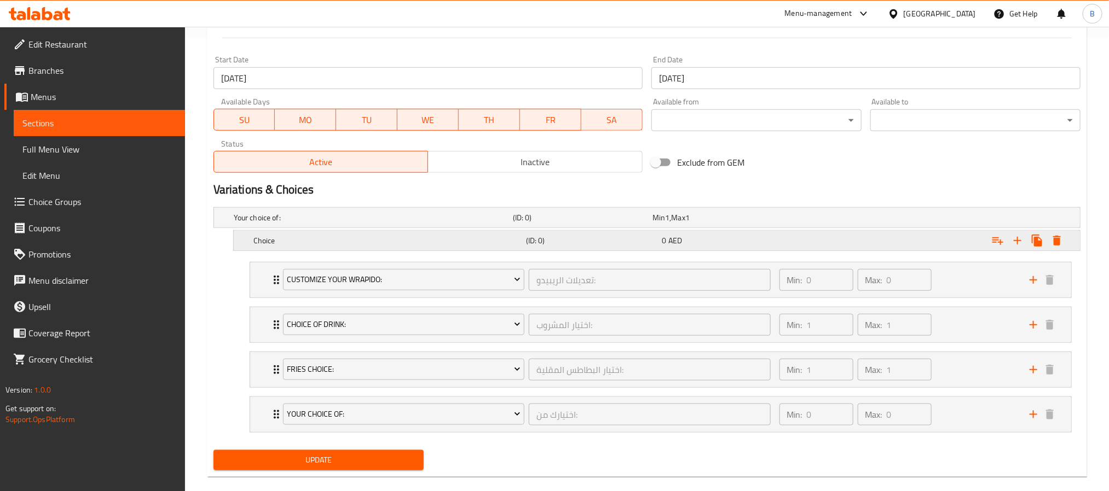
click at [461, 248] on div "Choice" at bounding box center [387, 240] width 272 height 15
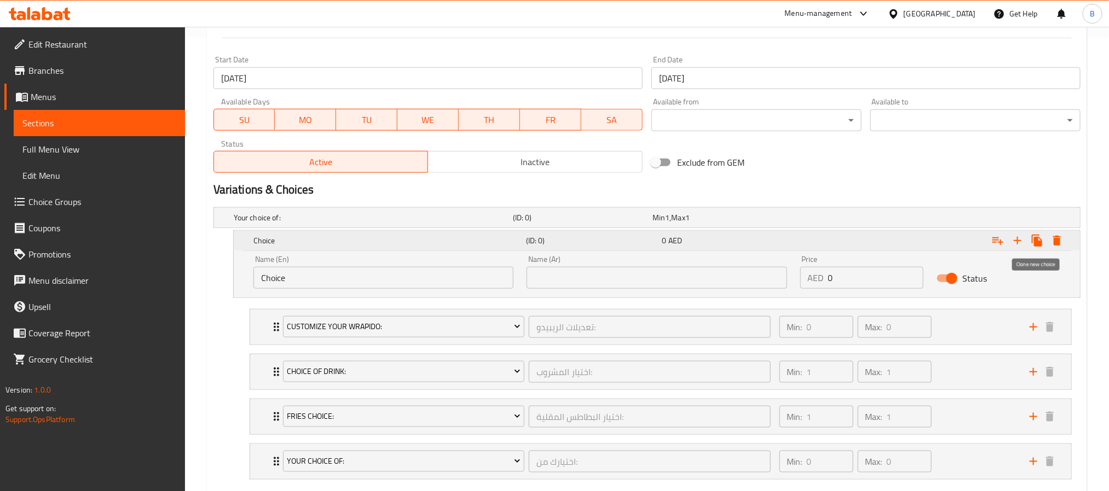
click at [1035, 239] on icon "Expand" at bounding box center [1036, 241] width 10 height 12
click at [1042, 241] on icon "Expand" at bounding box center [1036, 240] width 13 height 13
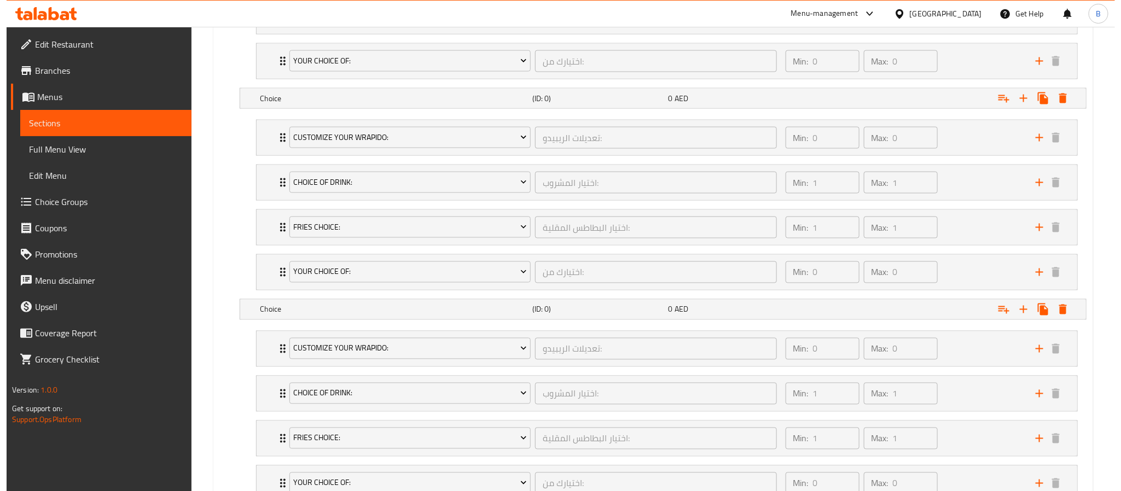
scroll to position [953, 0]
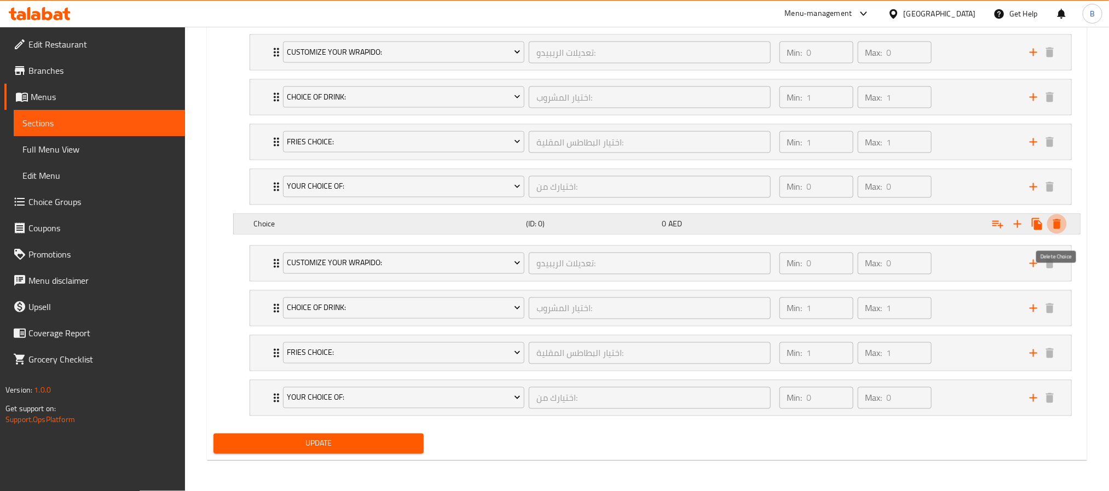
click at [1059, 222] on icon "Expand" at bounding box center [1057, 224] width 8 height 10
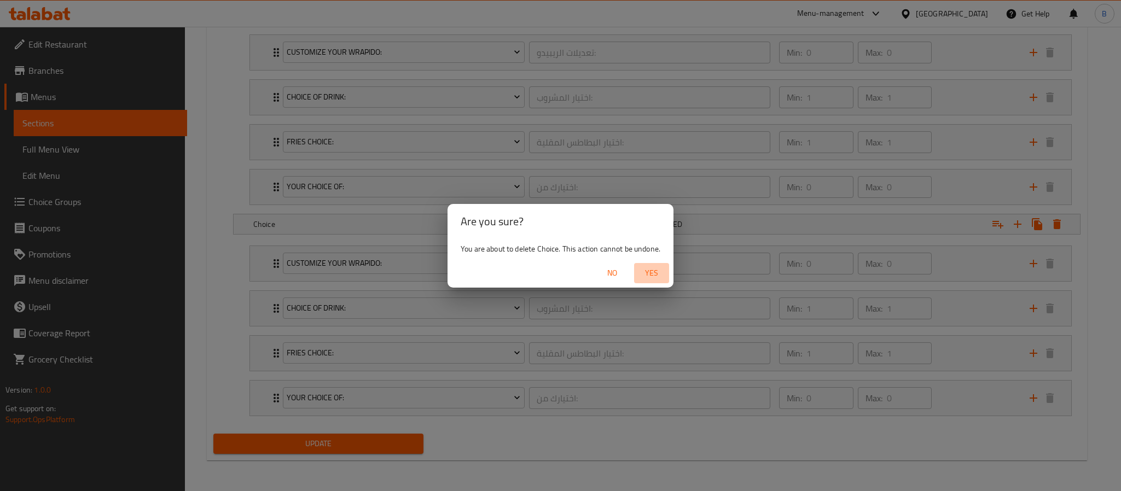
click at [647, 264] on button "Yes" at bounding box center [651, 273] width 35 height 20
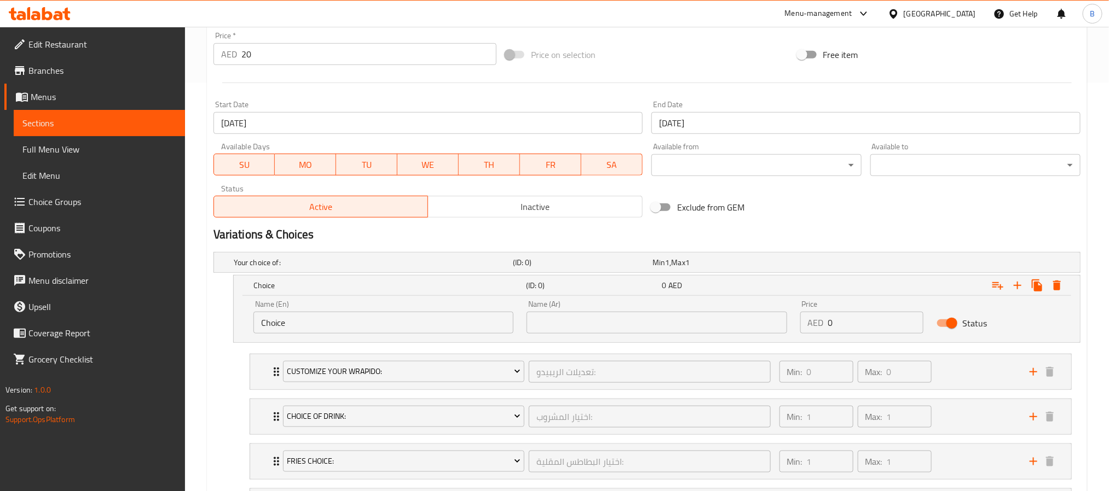
scroll to position [80, 0]
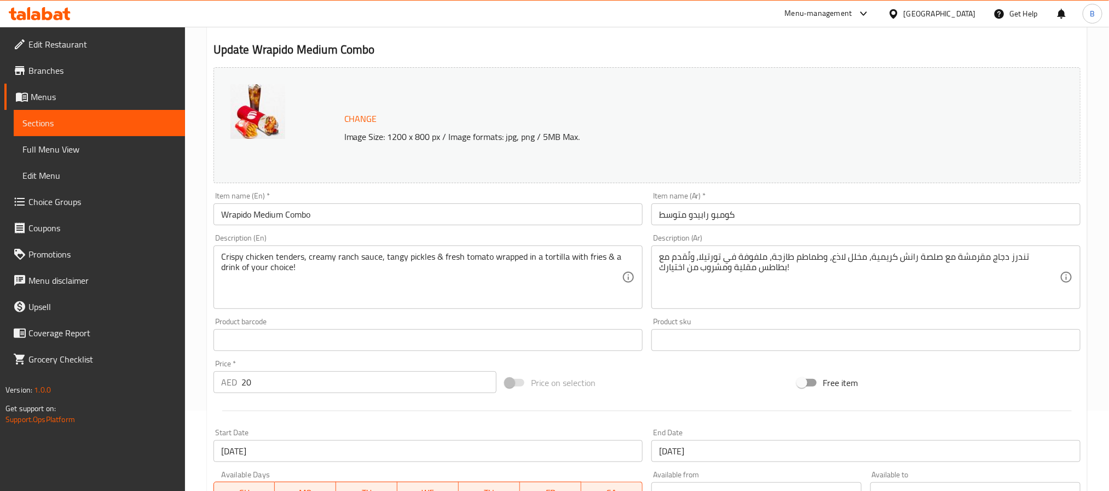
click at [268, 218] on input "Wrapido Medium Combo" at bounding box center [427, 215] width 429 height 22
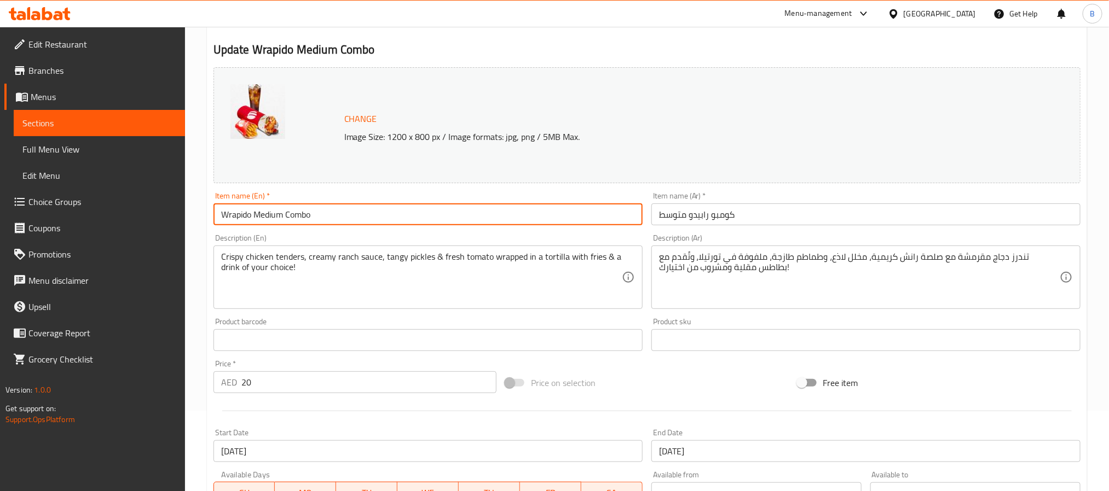
click at [268, 218] on input "Wrapido Medium Combo" at bounding box center [427, 215] width 429 height 22
type input "Wrapido Combo"
click at [709, 224] on input "كومبو رابيدو متوسط" at bounding box center [865, 215] width 429 height 22
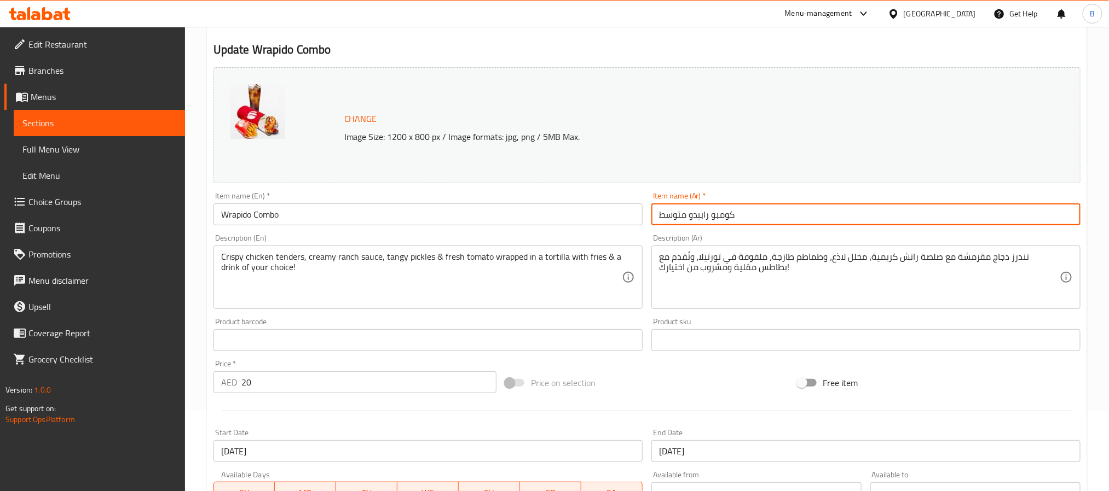
click at [709, 224] on input "كومبو رابيدو متوسط" at bounding box center [865, 215] width 429 height 22
click at [682, 218] on input "كومبو رابيدو متوسط" at bounding box center [865, 215] width 429 height 22
type input "كومبو رابيدو"
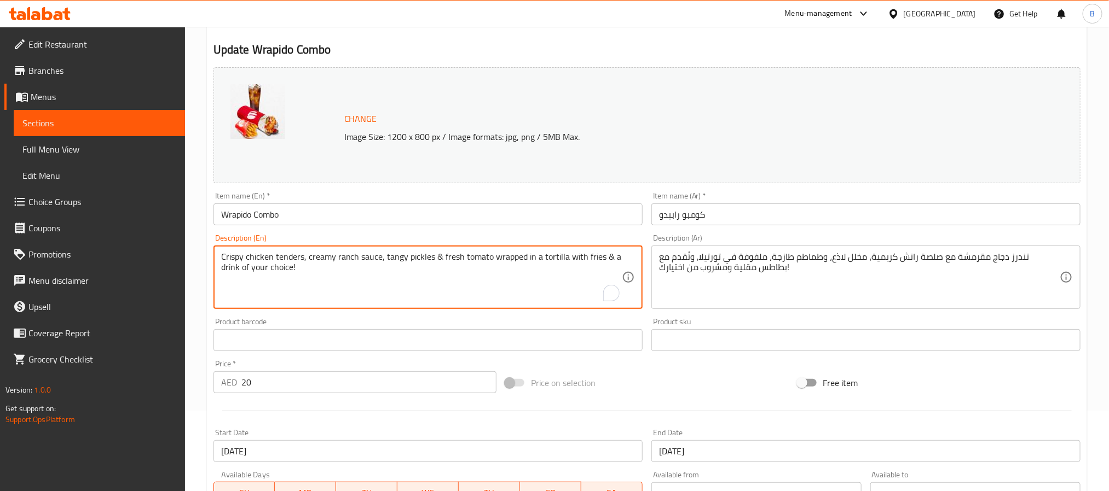
click at [360, 271] on textarea "Crispy chicken tenders, creamy ranch sauce, tangy pickles & fresh tomato wrappe…" at bounding box center [421, 278] width 401 height 52
paste textarea "To enrich screen reader interactions, please activate Accessibility in Grammarl…"
type textarea "Crispy chicken tenders, creamy ranch sauce, tangy pickles & fresh tomato wrappe…"
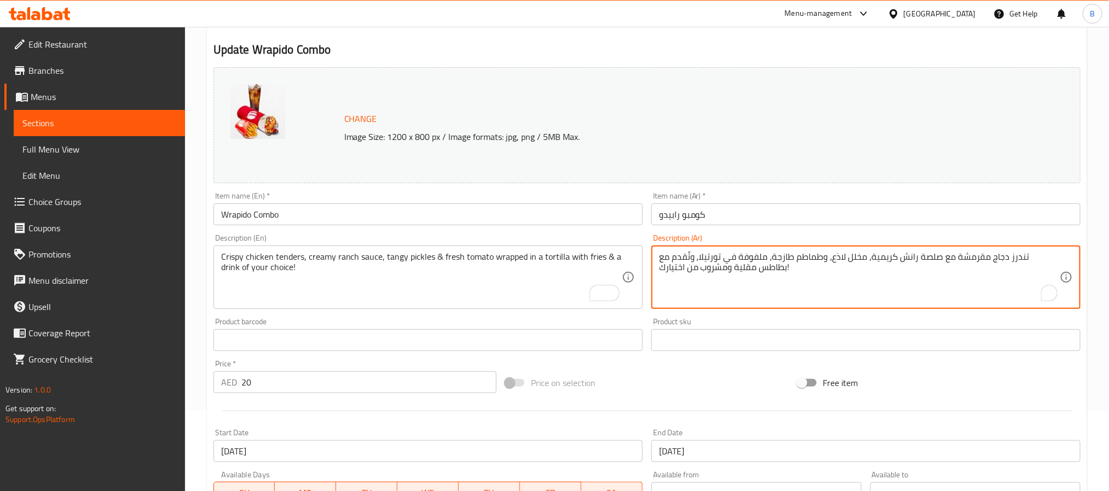
click at [811, 271] on textarea "تندرز دجاج مقرمشة مع صلصة رانش كريمية، مخلل لاذع، وطماطم طازجة، ملفوفة في تورتي…" at bounding box center [859, 278] width 401 height 52
click at [799, 266] on textarea "تندرز دجاج مقرمشة مع صلصة رانش كريمية، مخلل لاذع، وطماطم طازجة، ملفوفة في تورتي…" at bounding box center [859, 278] width 401 height 52
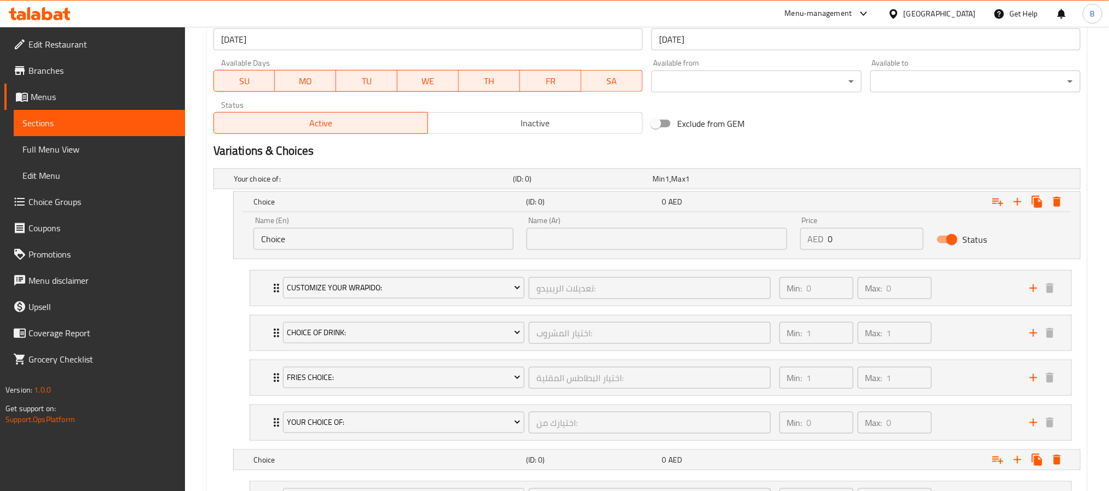
scroll to position [491, 0]
click at [382, 243] on input "Choice" at bounding box center [383, 241] width 260 height 22
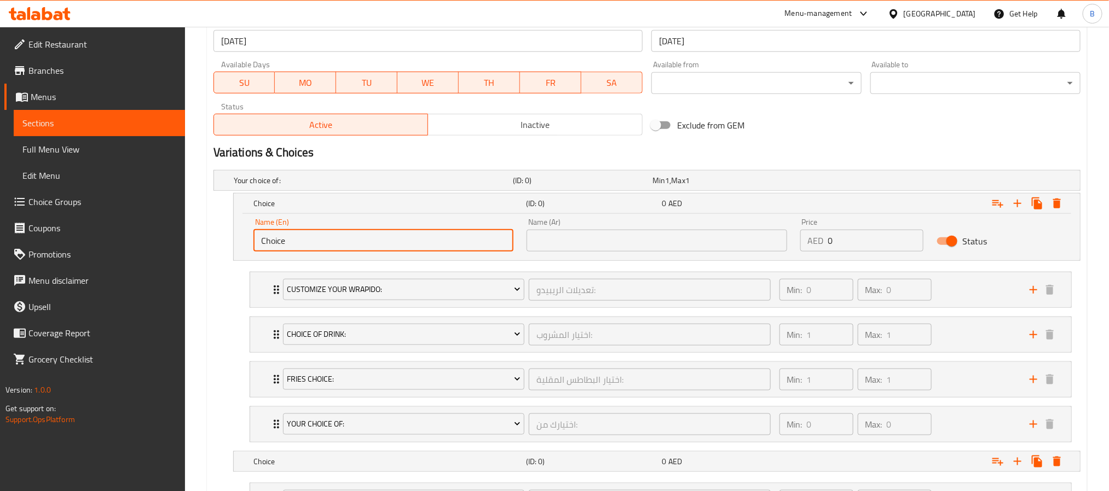
click at [382, 243] on input "Choice" at bounding box center [383, 241] width 260 height 22
type input "Medium"
click at [602, 250] on input "text" at bounding box center [656, 241] width 260 height 22
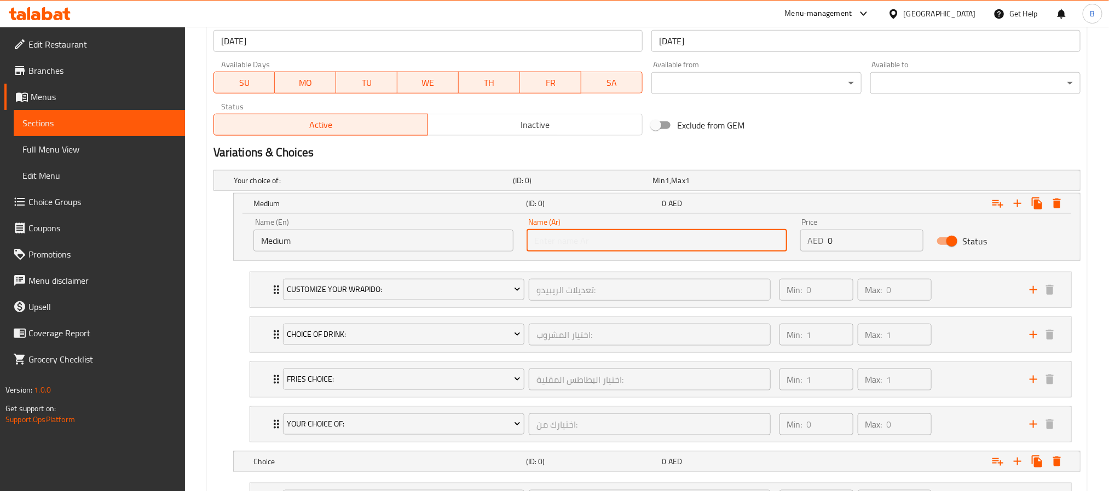
type input "وسط"
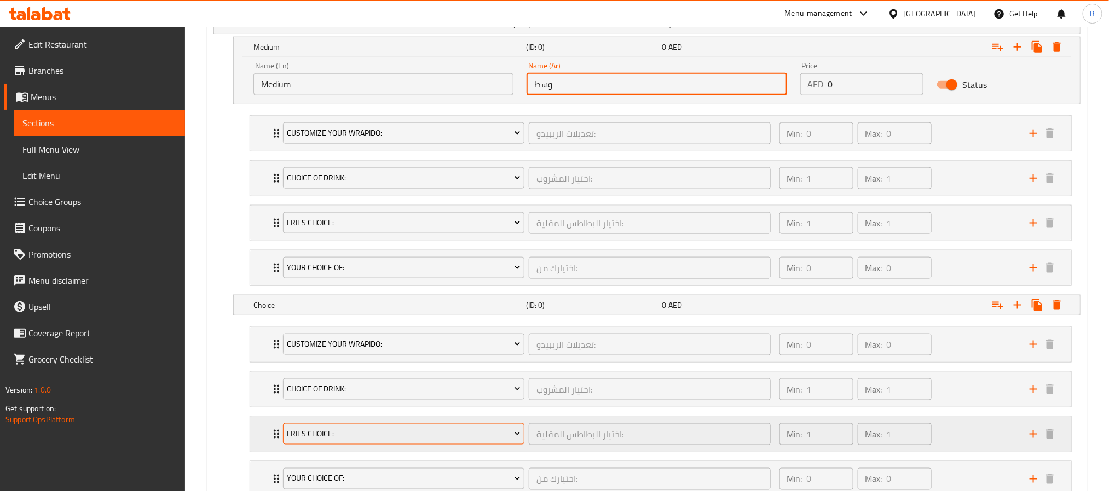
scroll to position [737, 0]
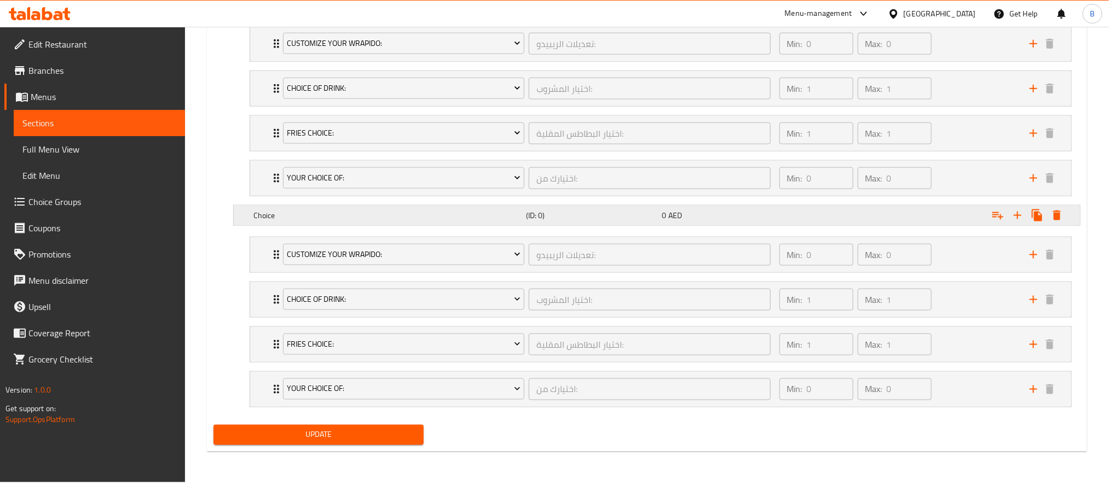
click at [396, 221] on h5 "Choice" at bounding box center [387, 215] width 268 height 11
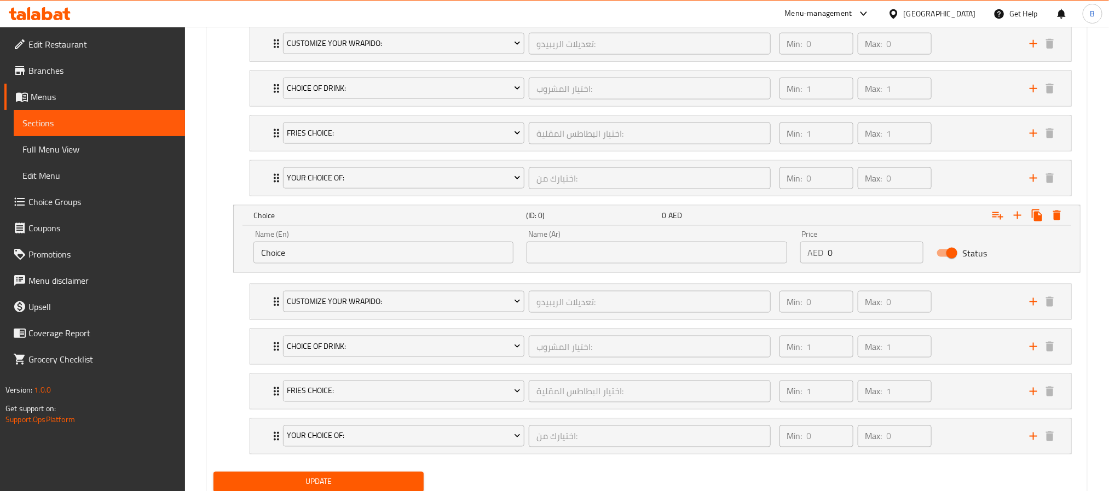
click at [355, 258] on input "Choice" at bounding box center [383, 253] width 260 height 22
type input "Large"
click at [699, 255] on input "text" at bounding box center [656, 253] width 260 height 22
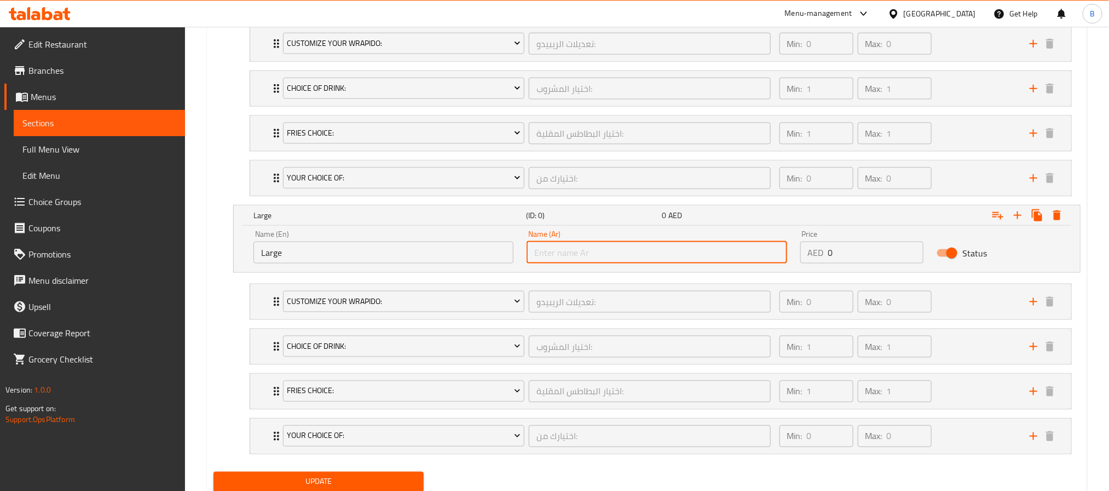
type input "كبير"
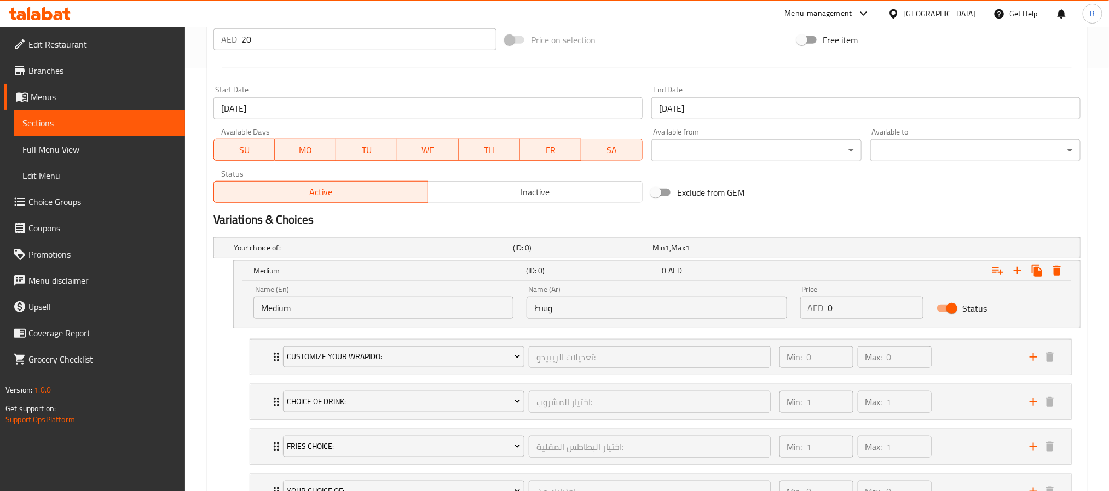
scroll to position [327, 0]
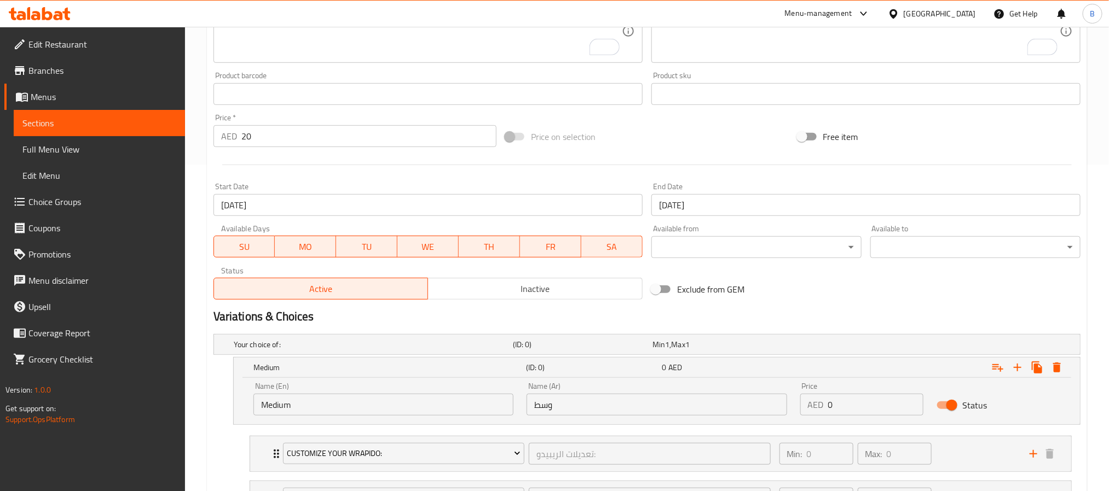
click at [270, 140] on input "20" at bounding box center [368, 136] width 255 height 22
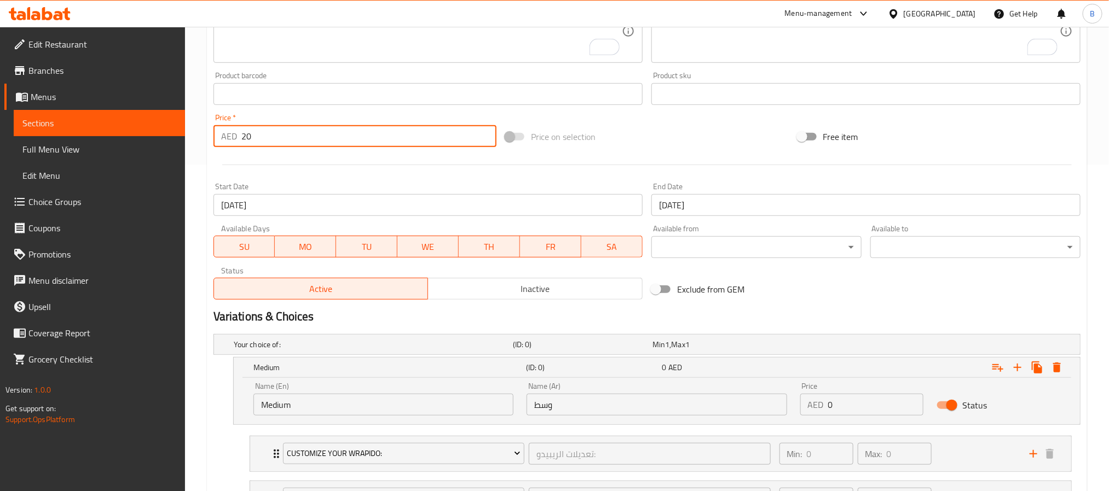
click at [270, 140] on input "20" at bounding box center [368, 136] width 255 height 22
type input "0"
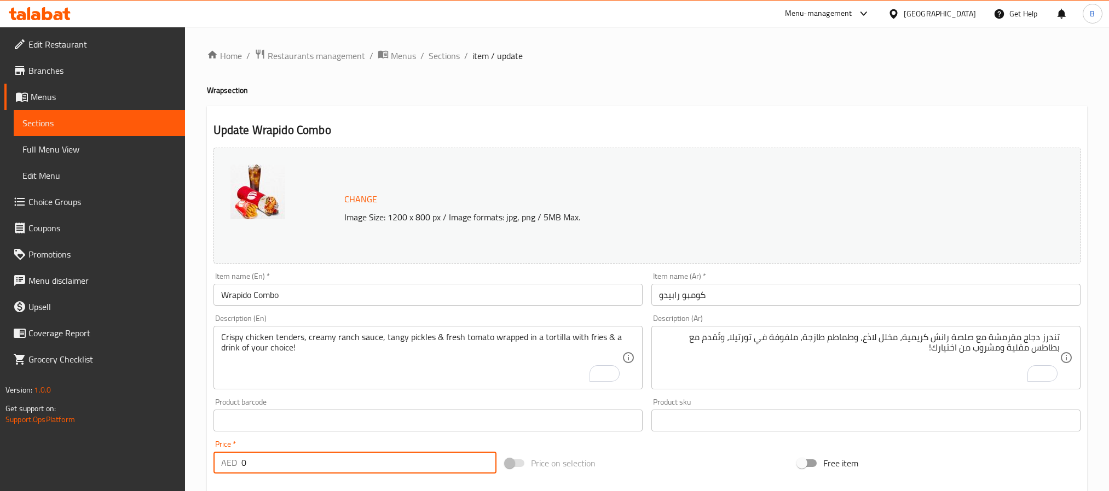
scroll to position [327, 0]
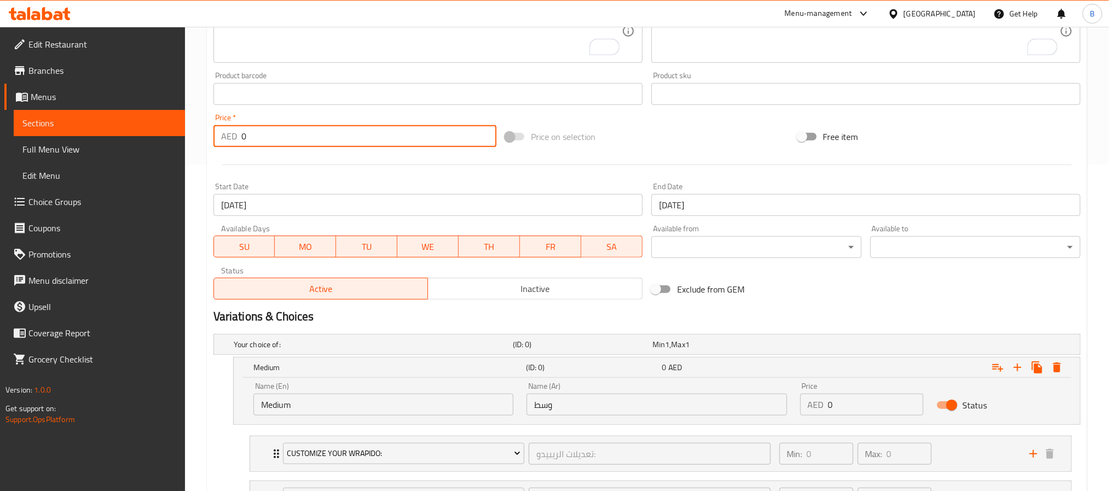
type input "0"
click at [834, 404] on input "0" at bounding box center [876, 405] width 96 height 22
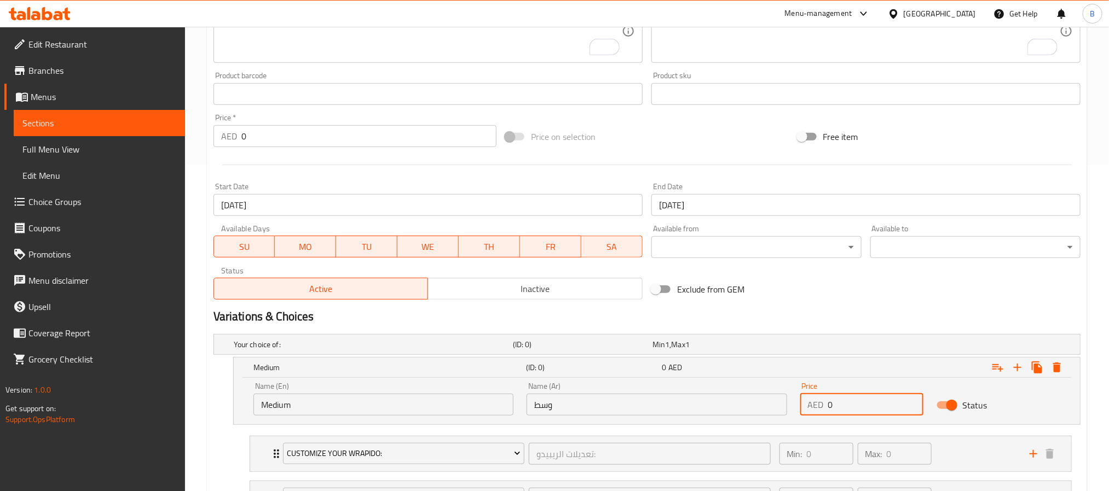
click at [834, 404] on input "0" at bounding box center [876, 405] width 96 height 22
type input "20"
click at [869, 303] on div "Exclude from GEM" at bounding box center [793, 290] width 292 height 30
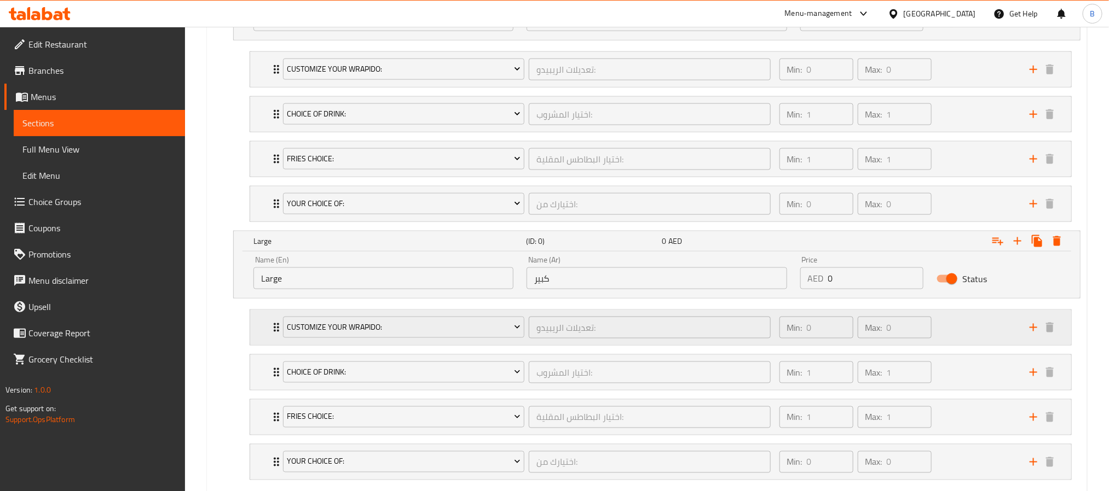
scroll to position [784, 0]
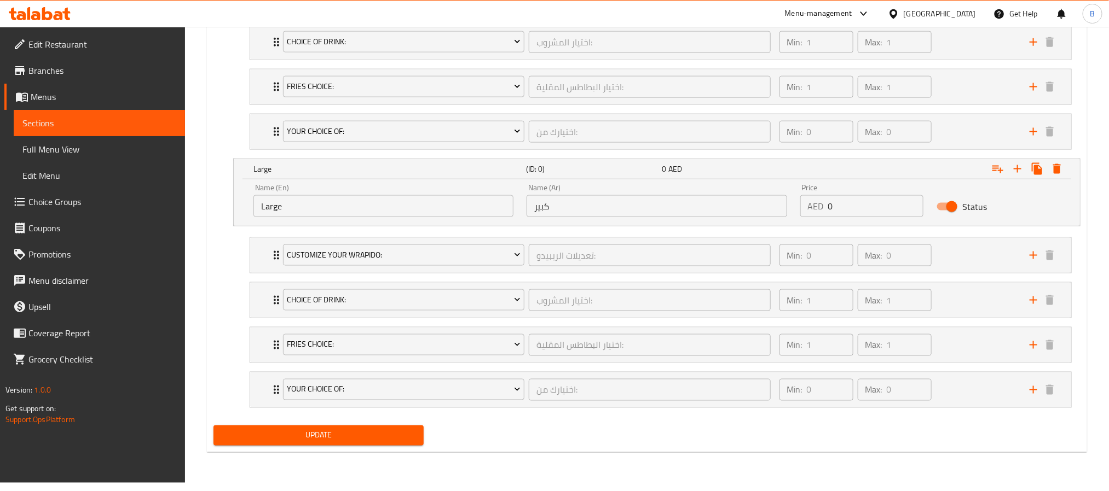
click at [857, 213] on input "0" at bounding box center [876, 206] width 96 height 22
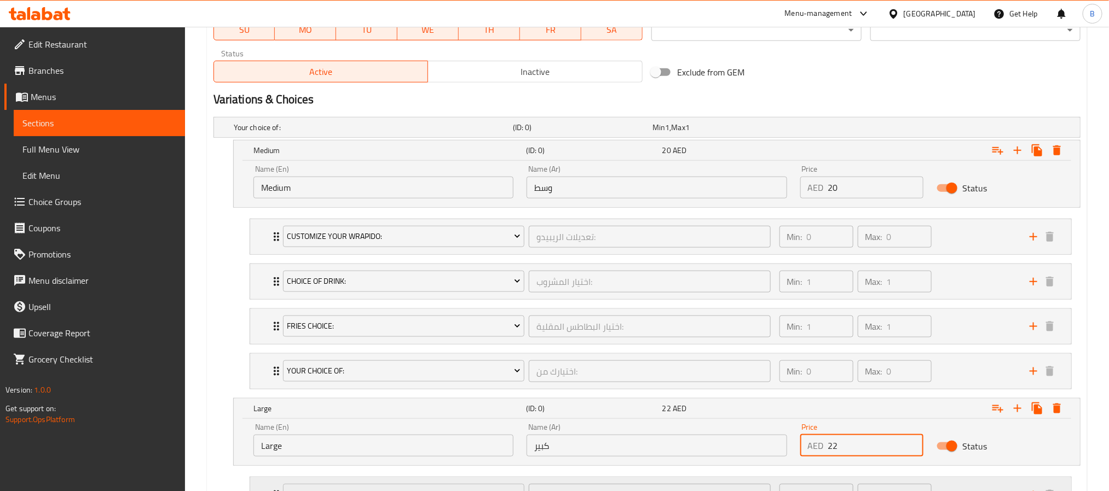
scroll to position [701, 0]
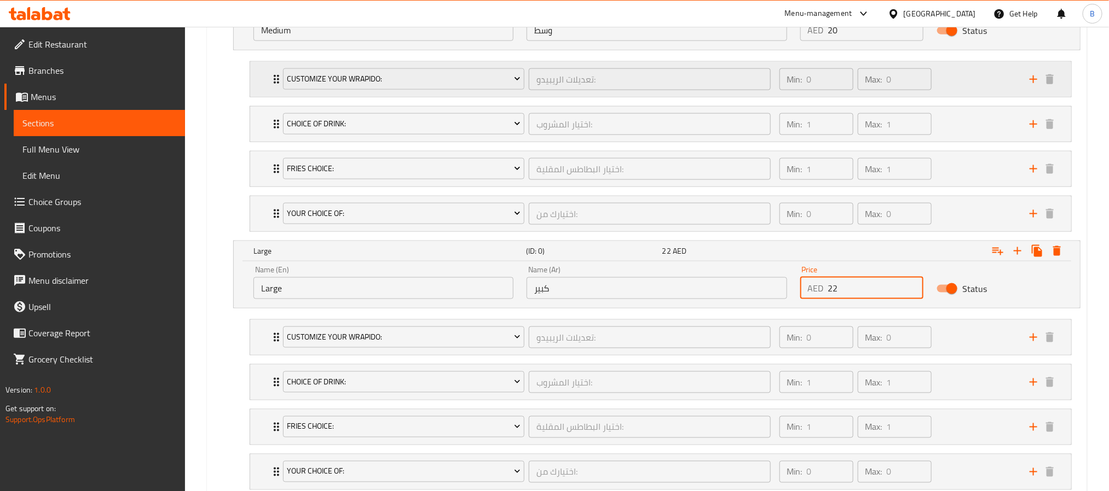
click at [274, 73] on div "Customize Your Wrapido: تعديلات الريبيدو: ​ Min: 0 ​ Max: 0 ​" at bounding box center [664, 79] width 788 height 35
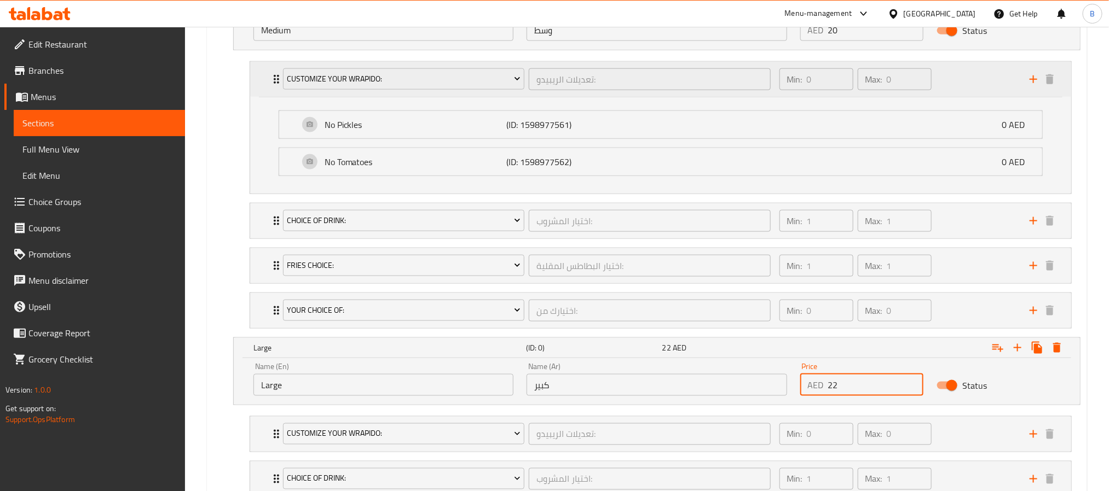
click at [274, 73] on div "Customize Your Wrapido: تعديلات الريبيدو: ​ Min: 0 ​ Max: 0 ​" at bounding box center [664, 79] width 788 height 35
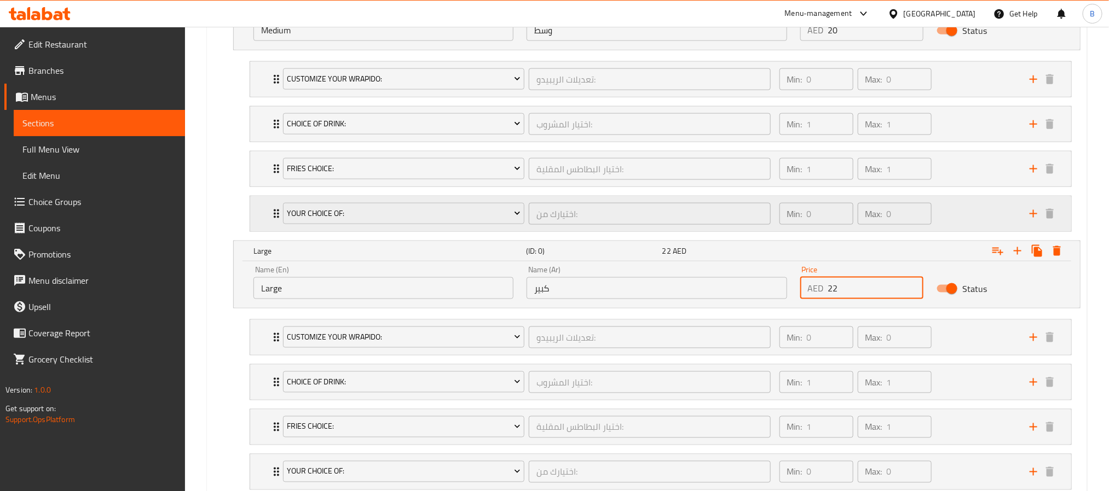
click at [266, 217] on div "Your Choice Of: اختيارك من: ​ Min: 0 ​ Max: 0 ​" at bounding box center [660, 213] width 821 height 35
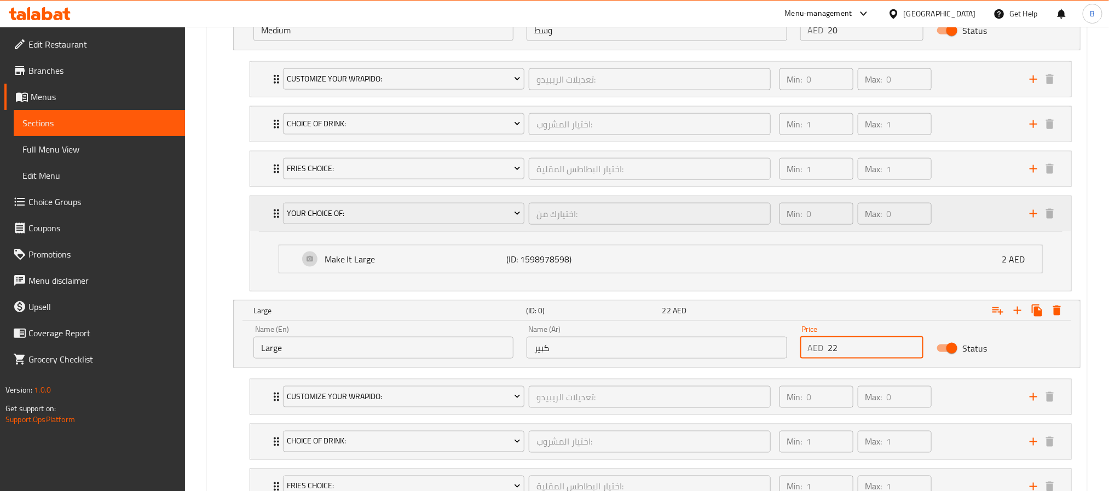
click at [266, 217] on div "Your Choice Of: اختيارك من: ​ Min: 0 ​ Max: 0 ​" at bounding box center [660, 213] width 821 height 35
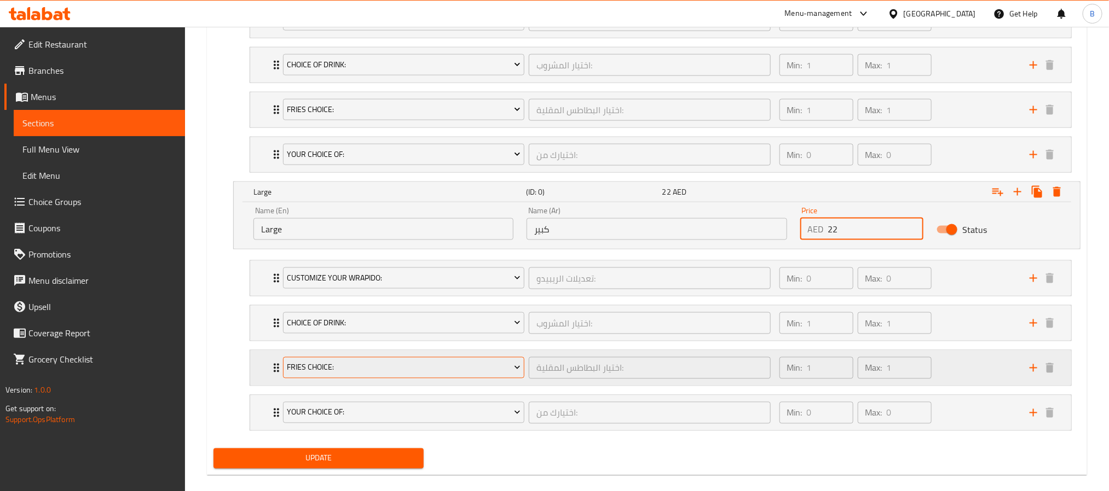
scroll to position [784, 0]
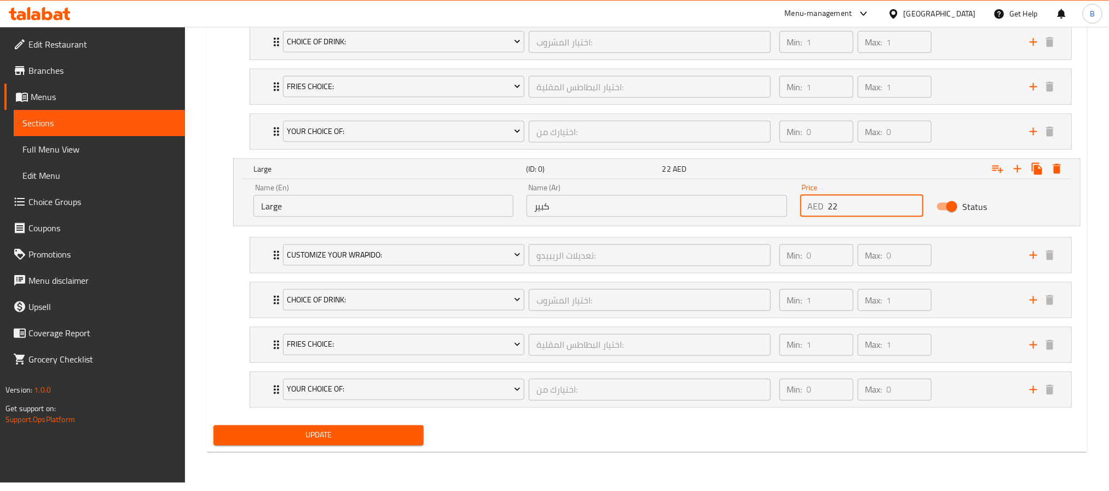
type input "22"
click at [360, 446] on button "Update" at bounding box center [318, 436] width 210 height 20
click at [320, 443] on span "Update" at bounding box center [318, 436] width 193 height 14
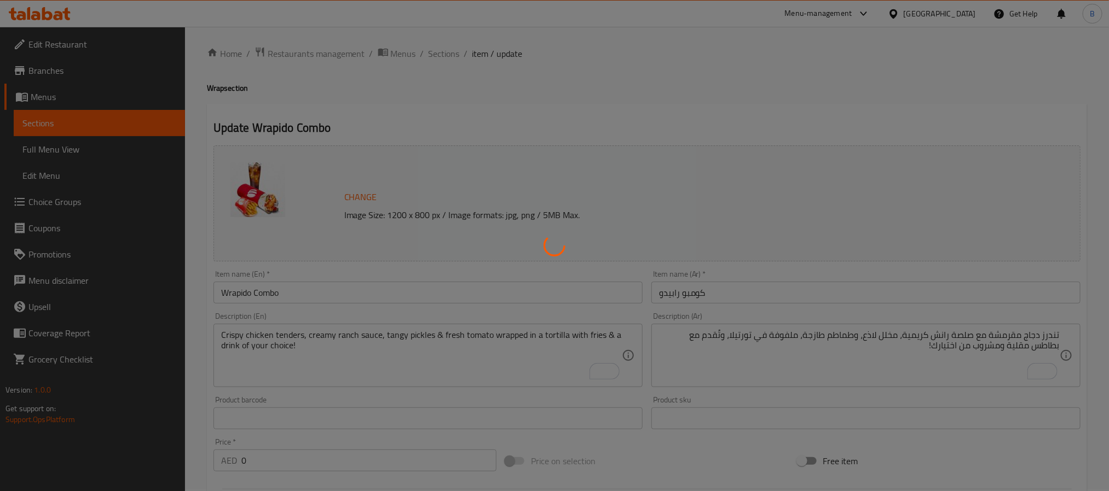
scroll to position [0, 0]
click at [82, 210] on div at bounding box center [554, 245] width 1109 height 491
type input "تعديلات الريبيدو:"
type input "0"
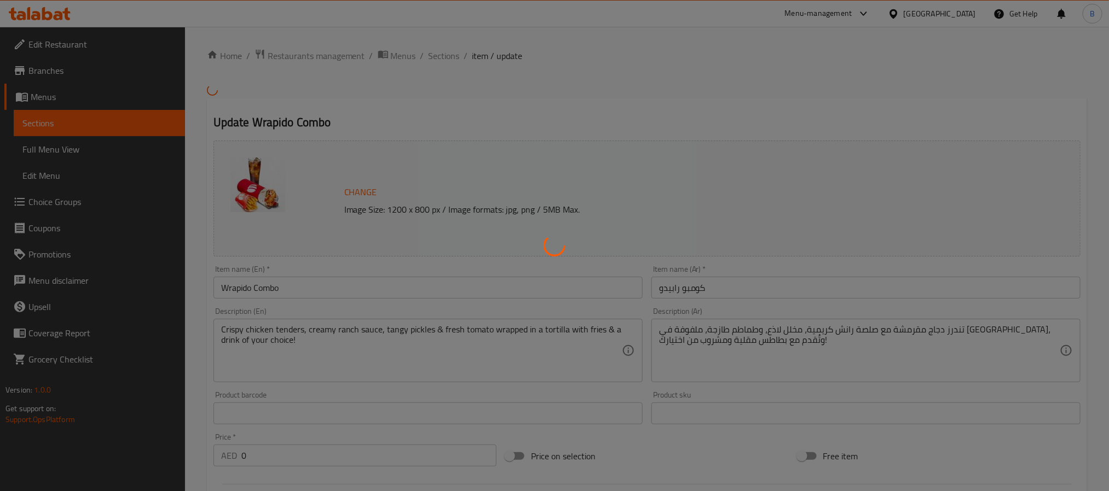
type input "اختيار المشروب:"
type input "1"
type input "اختيار البطاطس المقلية:"
type input "1"
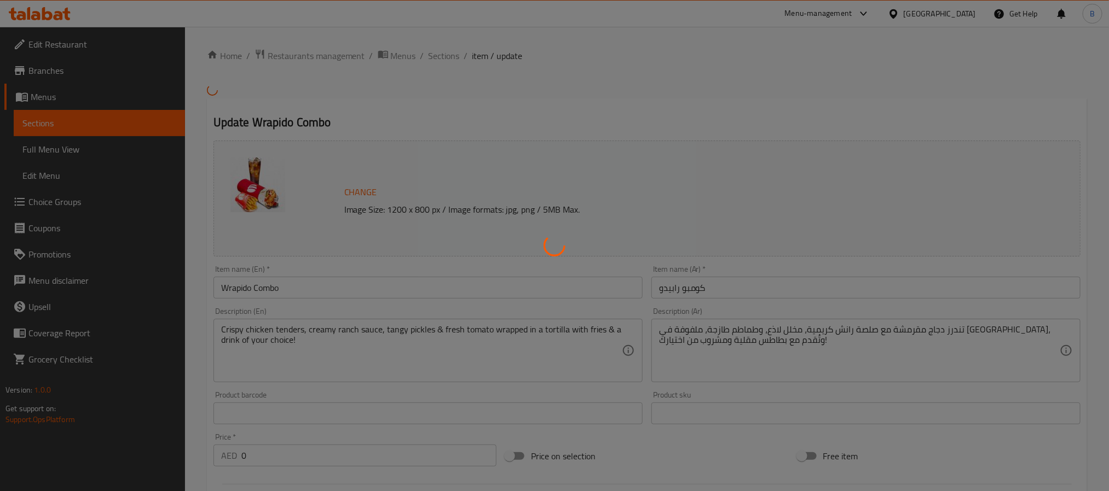
type input "1"
type input "اختيارك من:"
type input "0"
type input "تعديلات الريبيدو:"
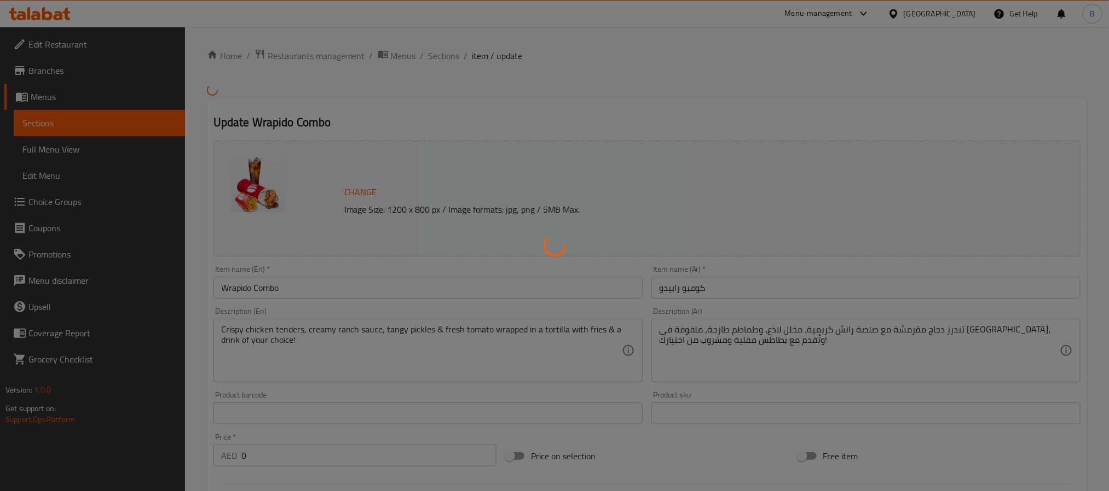
type input "0"
type input "اختيار المشروب:"
type input "1"
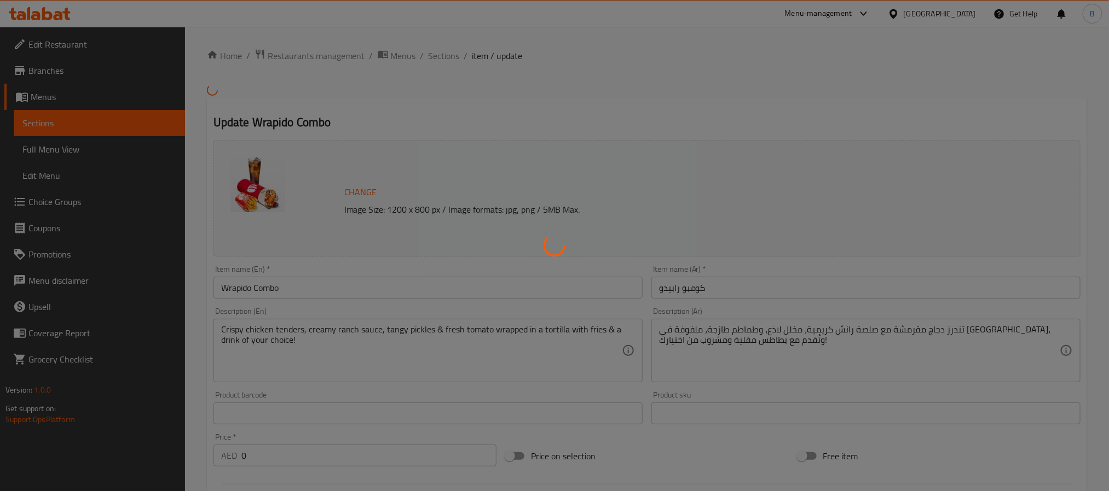
type input "اختيار البطاطس المقلية:"
type input "1"
type input "اختيارك من:"
type input "0"
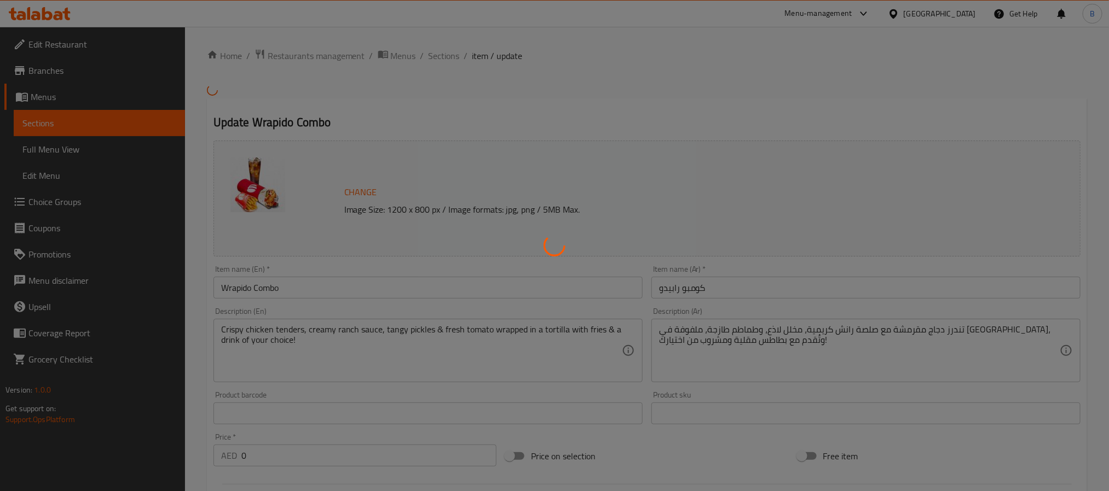
type input "0"
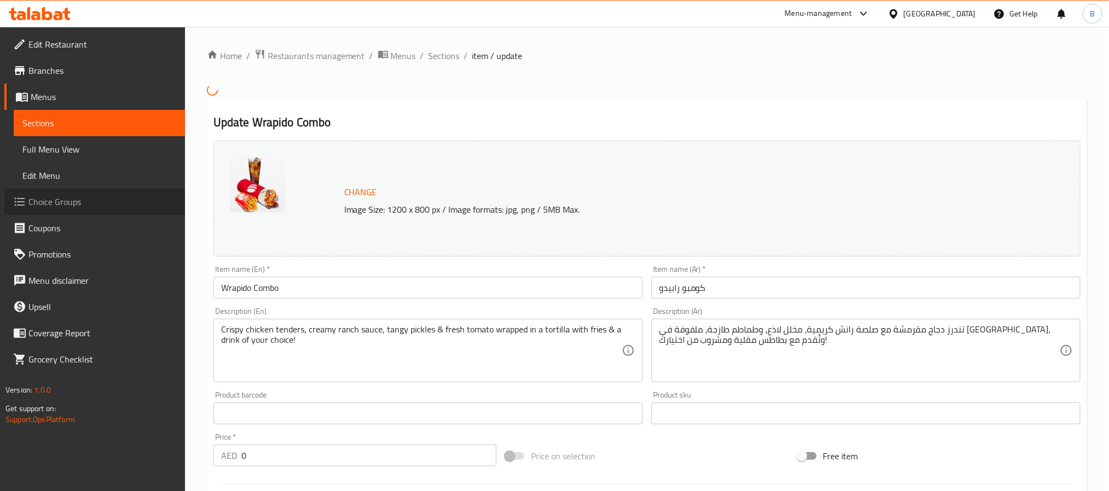
click at [56, 202] on span "Choice Groups" at bounding box center [102, 201] width 148 height 13
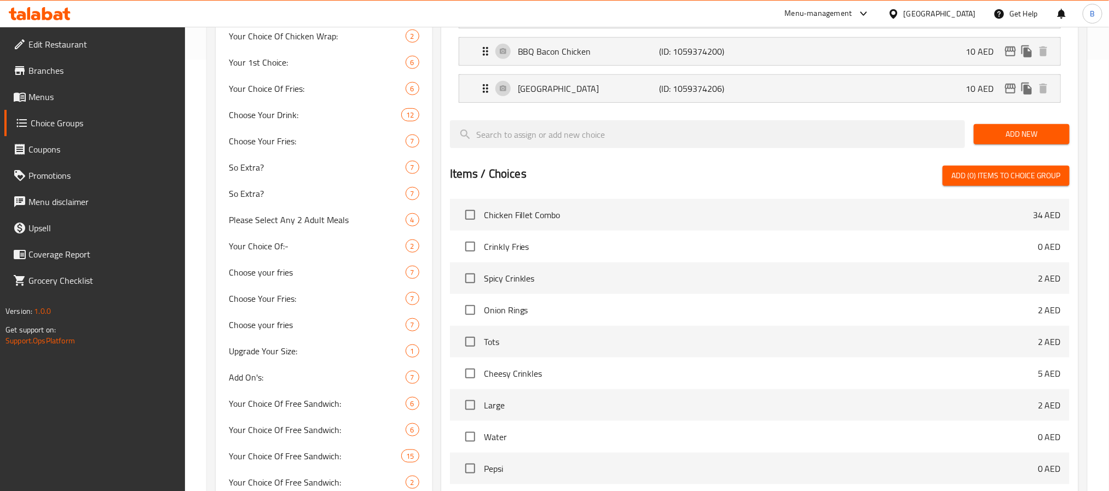
scroll to position [1455, 0]
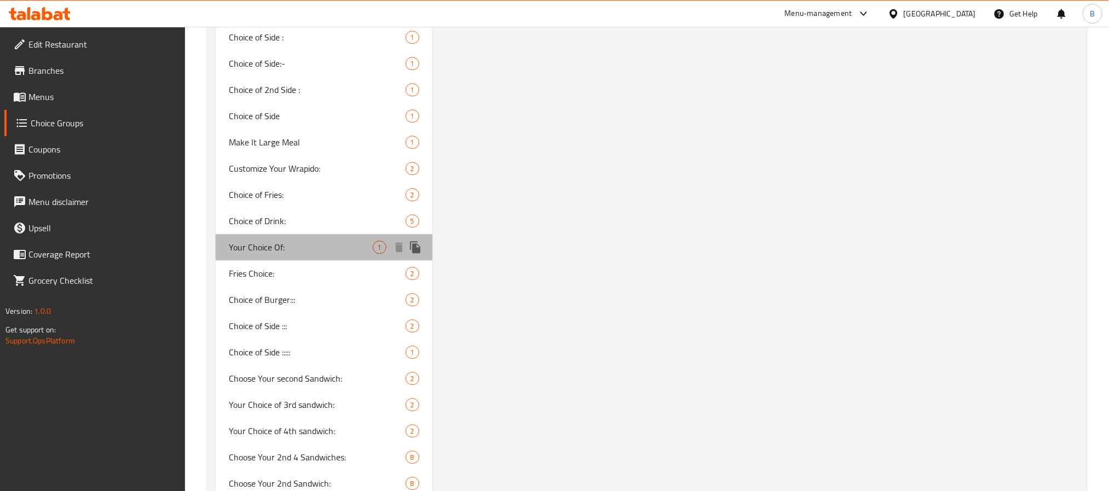
click at [294, 245] on span "Your Choice Of:" at bounding box center [301, 247] width 144 height 13
type input "Your Choice Of:"
type input "اختيارك من:"
type input "0"
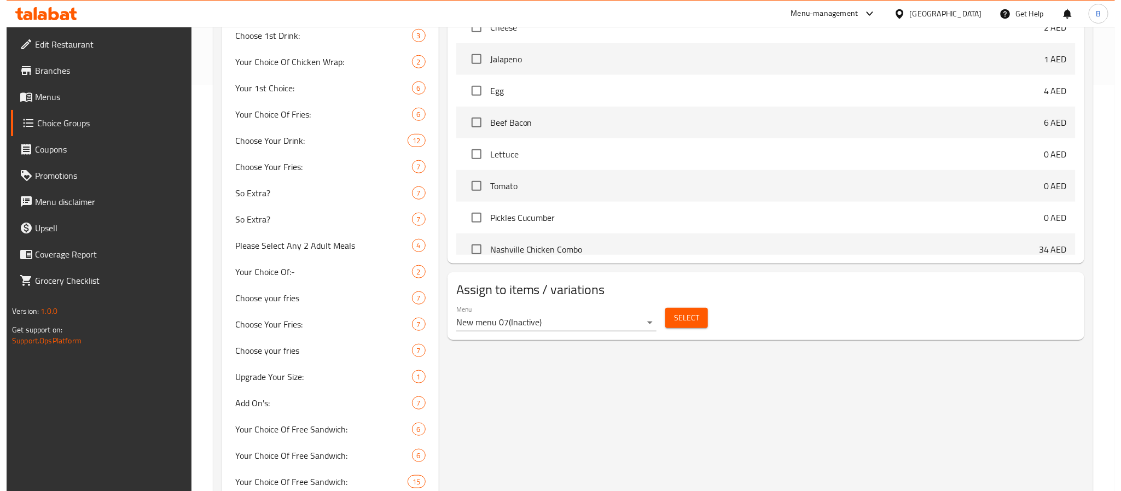
scroll to position [388, 0]
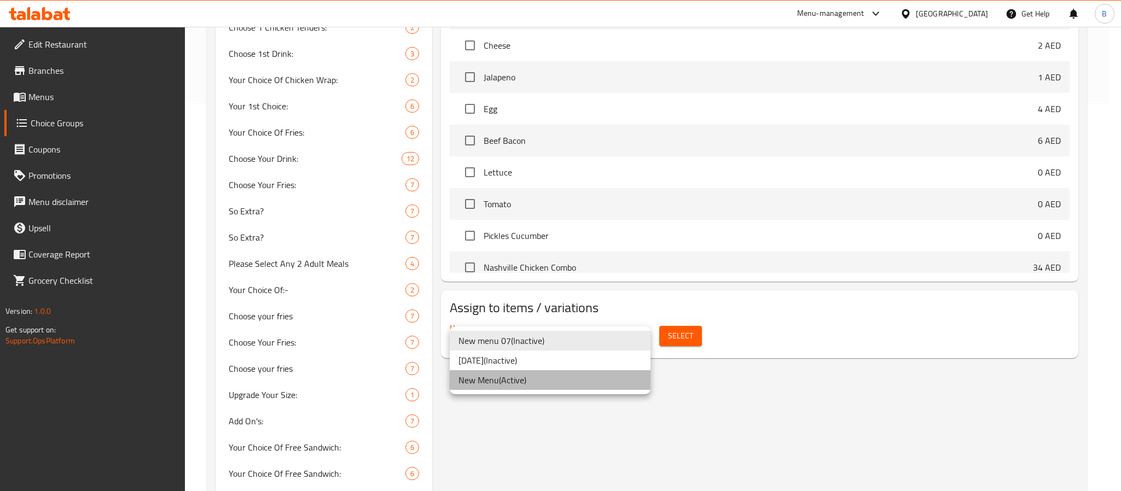
click at [585, 376] on li "New Menu ( Active )" at bounding box center [550, 380] width 201 height 20
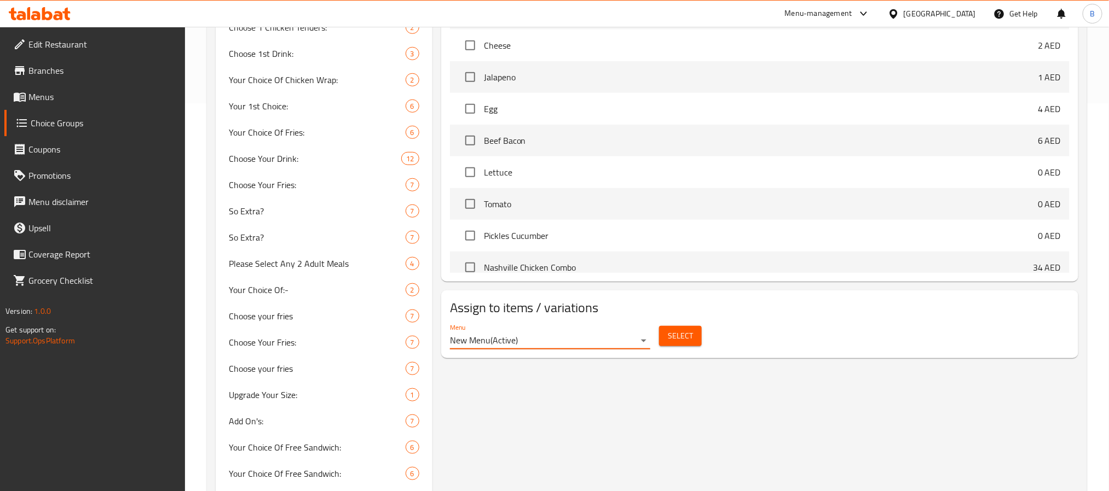
click at [683, 322] on div "Select" at bounding box center [679, 336] width 51 height 29
click at [678, 330] on span "Select" at bounding box center [680, 336] width 25 height 14
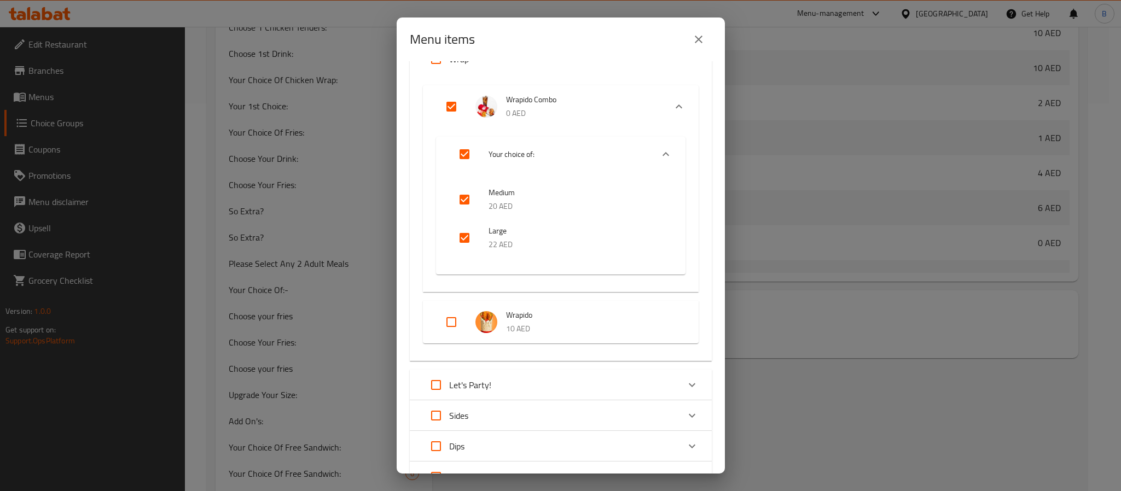
scroll to position [82, 0]
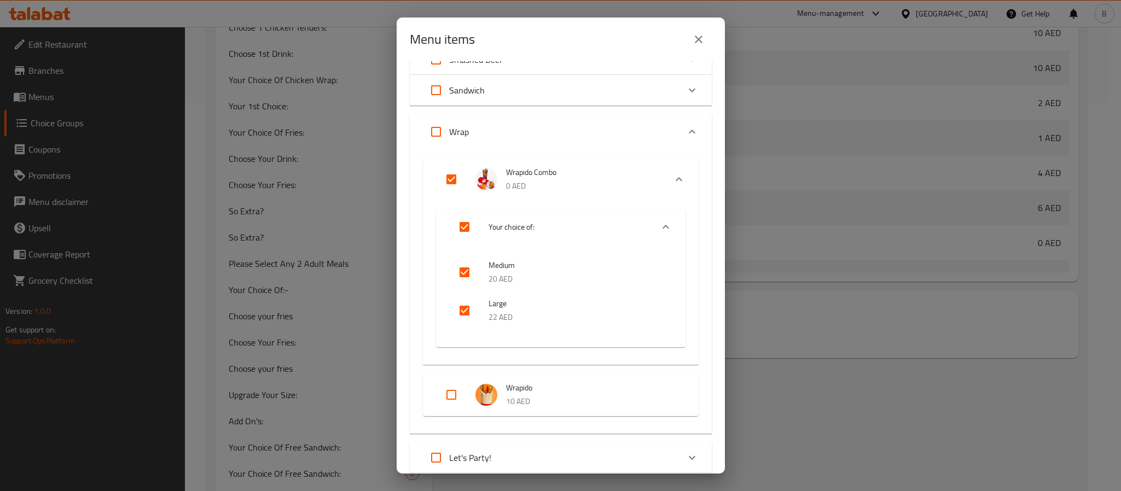
click at [449, 184] on input "Expand" at bounding box center [451, 179] width 26 height 26
checkbox input "false"
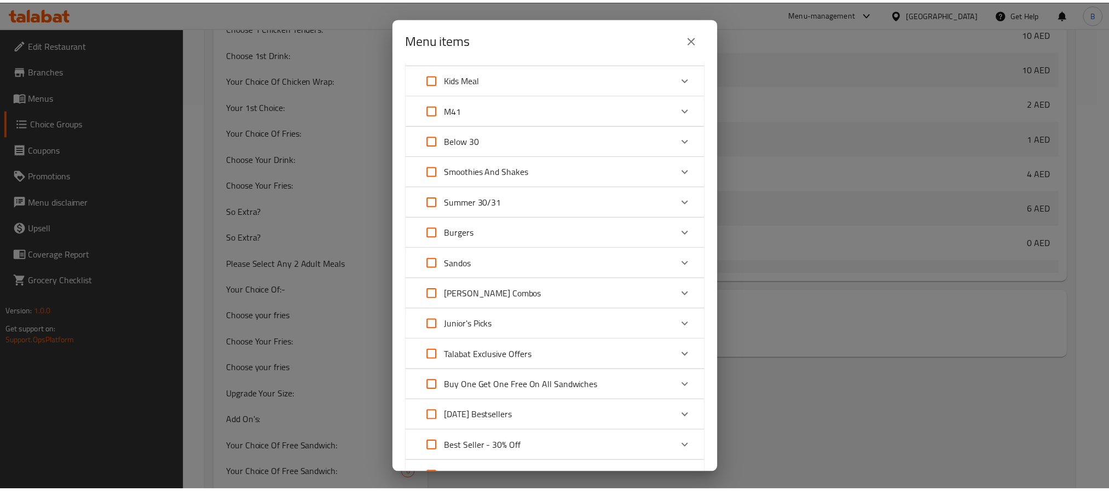
scroll to position [596, 0]
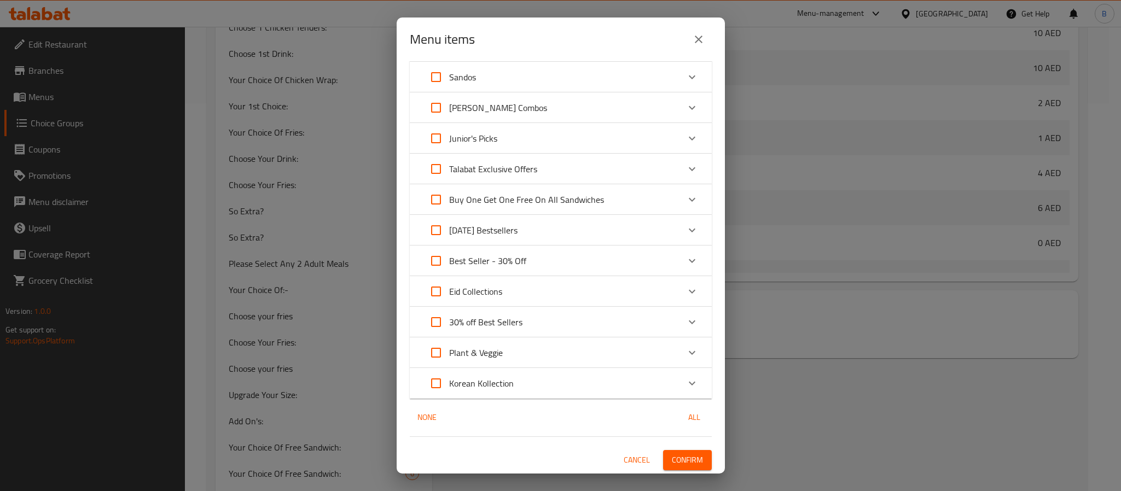
click at [663, 456] on button "Confirm" at bounding box center [687, 460] width 49 height 20
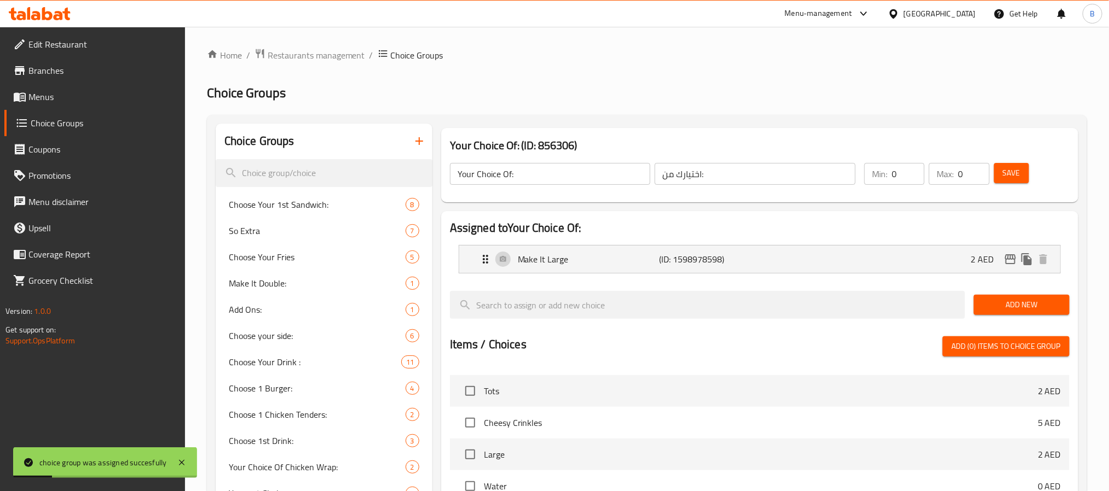
scroll to position [0, 0]
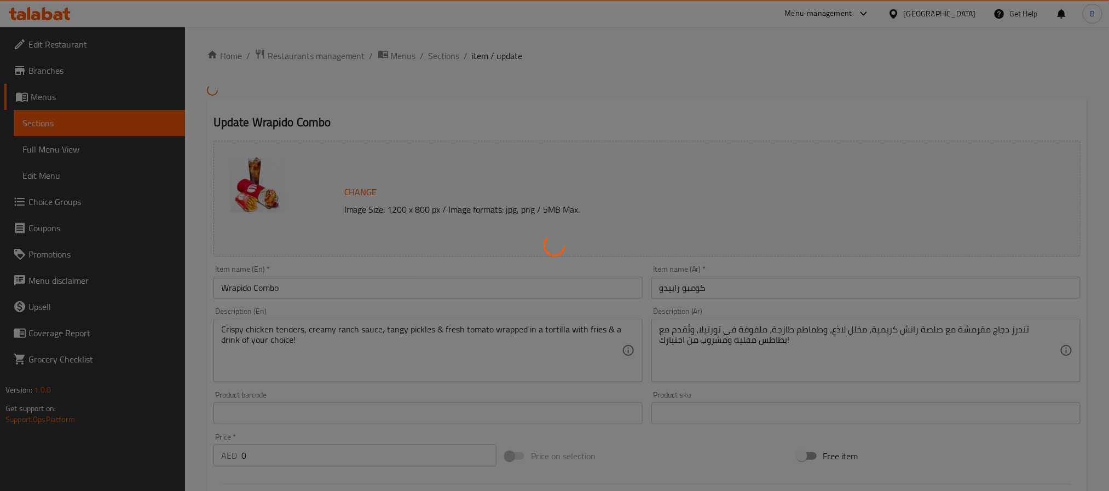
type input "تعديلات الريبيدو:"
type input "0"
type input "اختيار المشروب:"
type input "1"
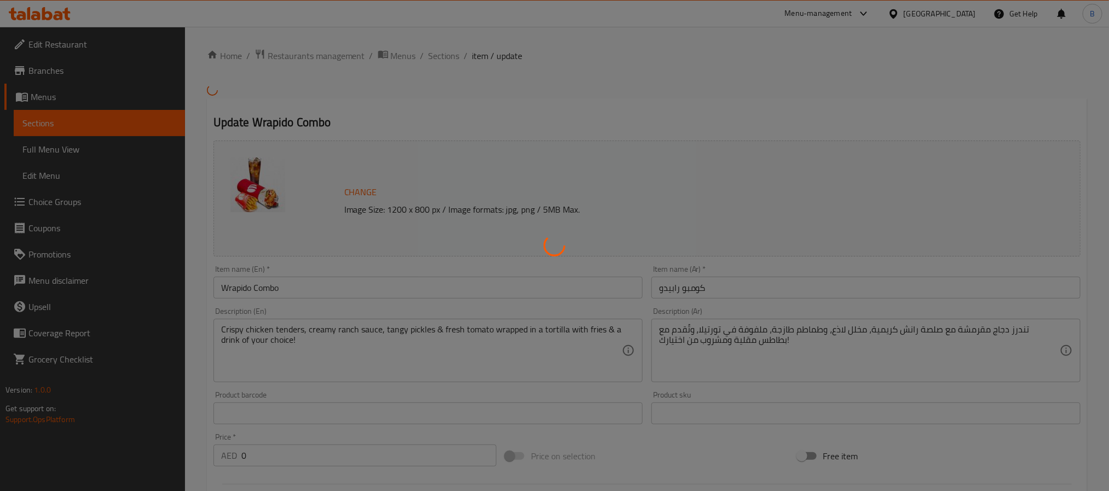
type input "1"
type input "اختيار البطاطس المقلية:"
type input "1"
type input "اختيارك من:"
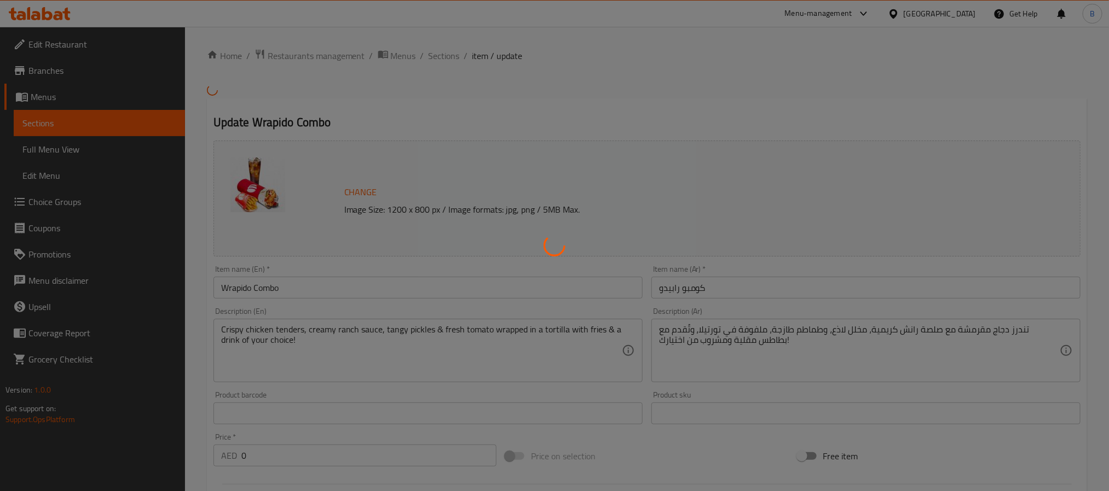
type input "0"
type input "تعديلات الريبيدو:"
type input "0"
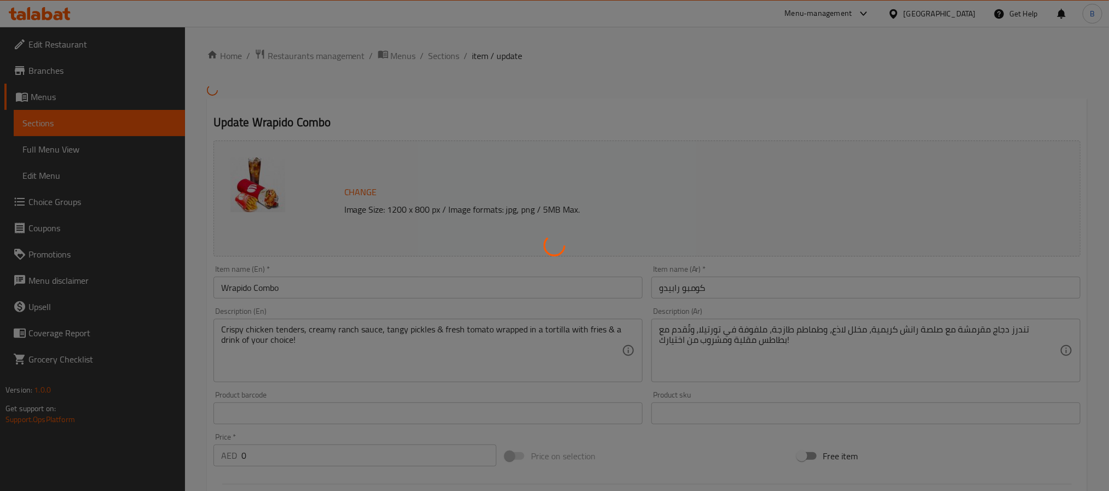
type input "اختيار المشروب:"
type input "1"
type input "اختيار البطاطس المقلية:"
type input "1"
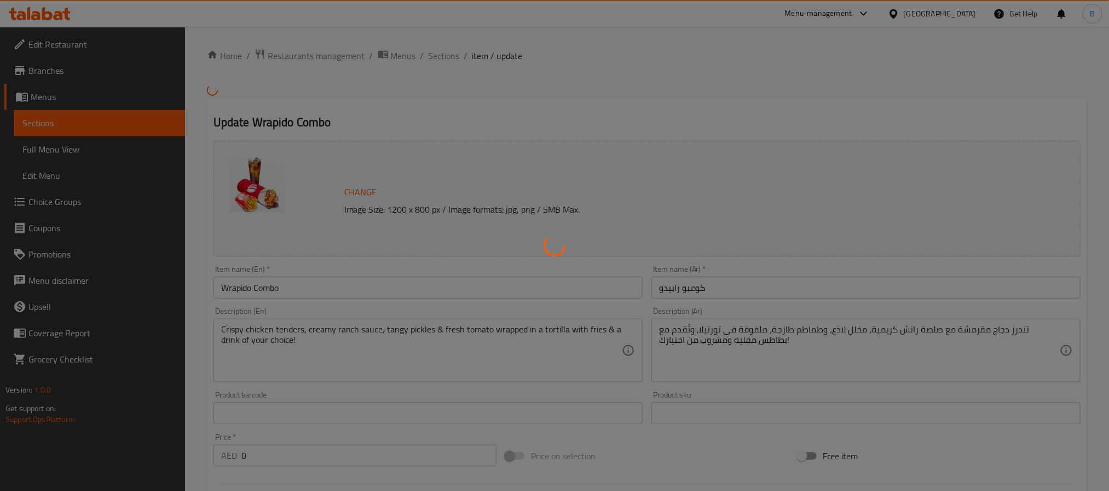
type input "1"
type input "اختيارك من:"
type input "0"
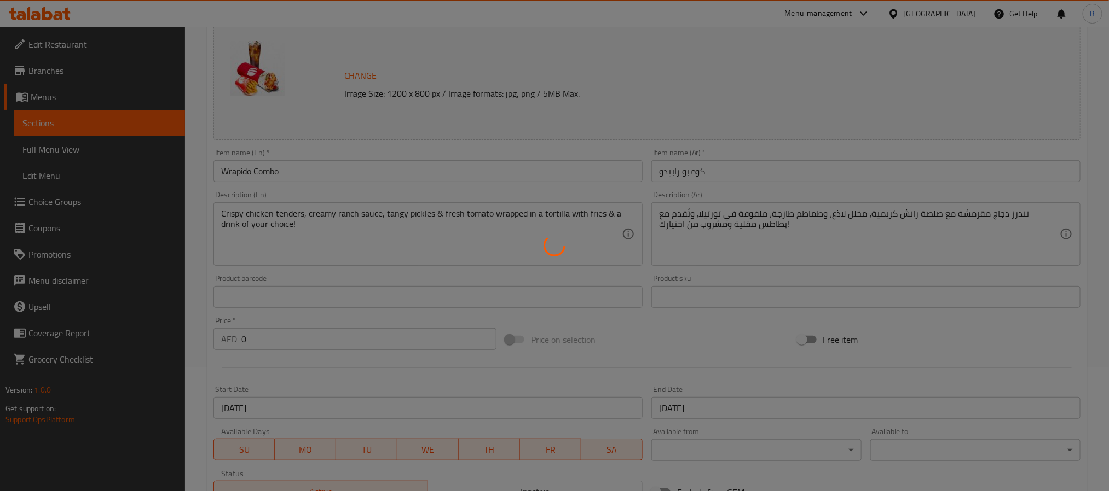
type input "تعديلات الريبيدو:"
type input "0"
type input "اختيار المشروب:"
type input "1"
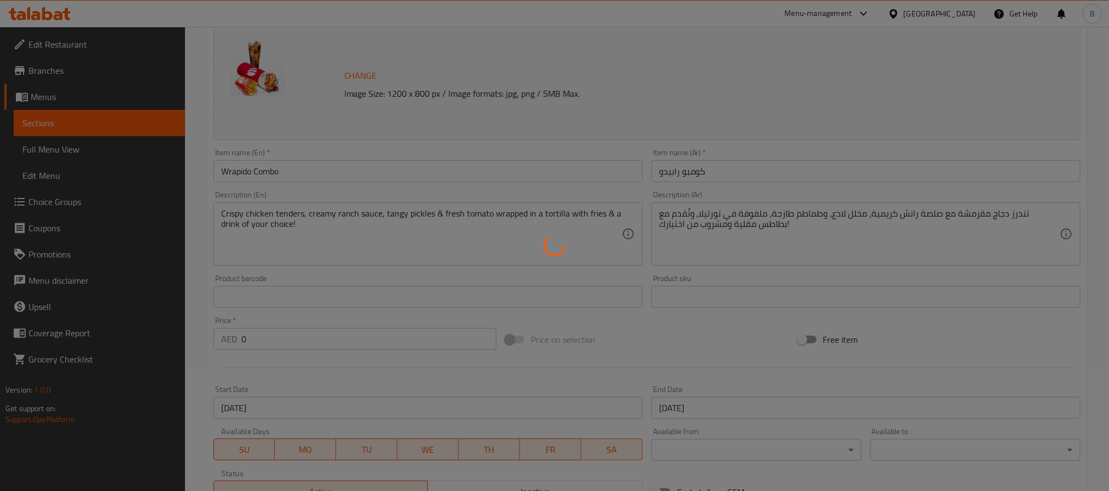
type input "1"
type input "اختيار البطاطس المقلية:"
type input "1"
type input "اختيارك من:"
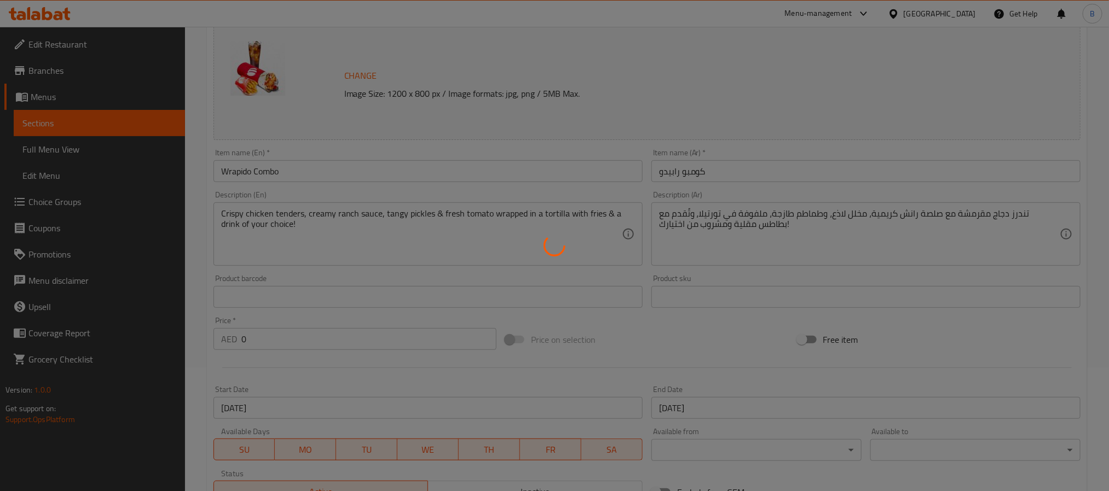
type input "0"
type input "تعديلات الريبيدو:"
type input "0"
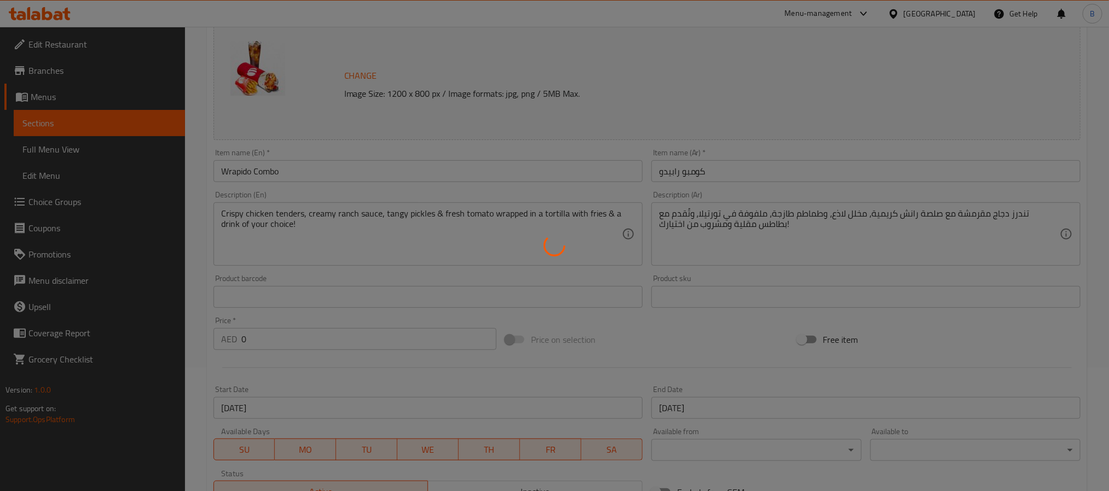
type input "اختيار المشروب:"
type input "1"
type input "اختيار البطاطس المقلية:"
type input "1"
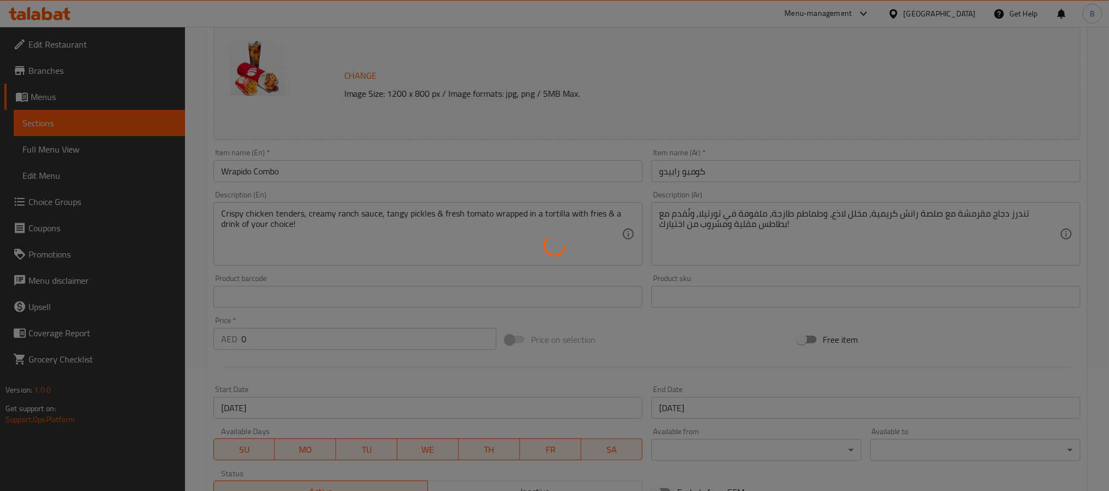
type input "1"
type input "اختيارك من:"
type input "0"
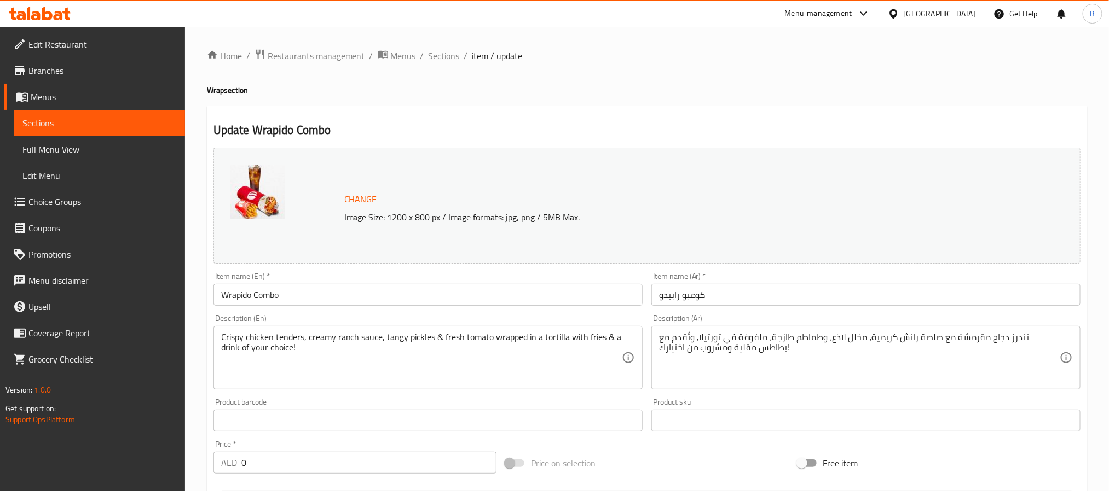
click at [430, 56] on span "Sections" at bounding box center [443, 55] width 31 height 13
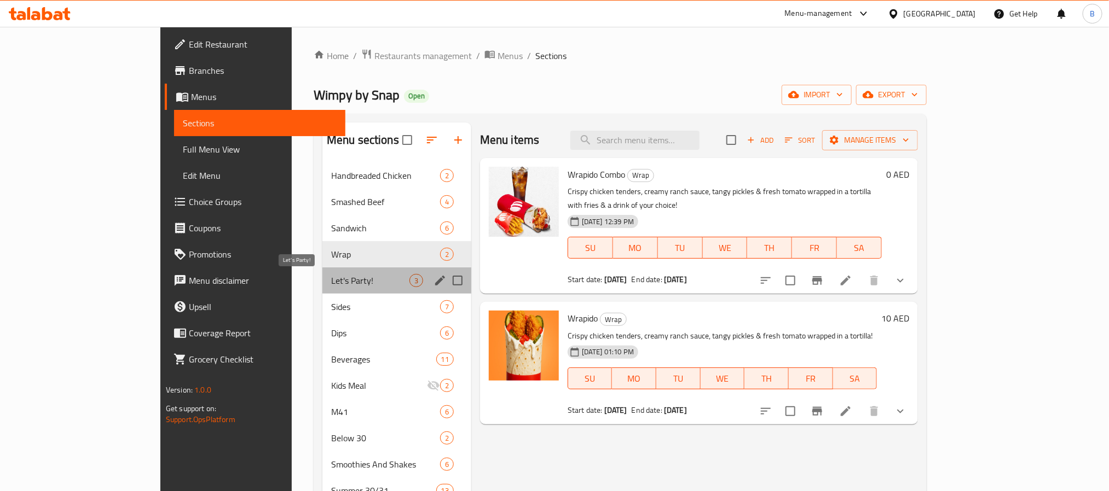
click at [331, 286] on span "Let's Party!" at bounding box center [370, 280] width 78 height 13
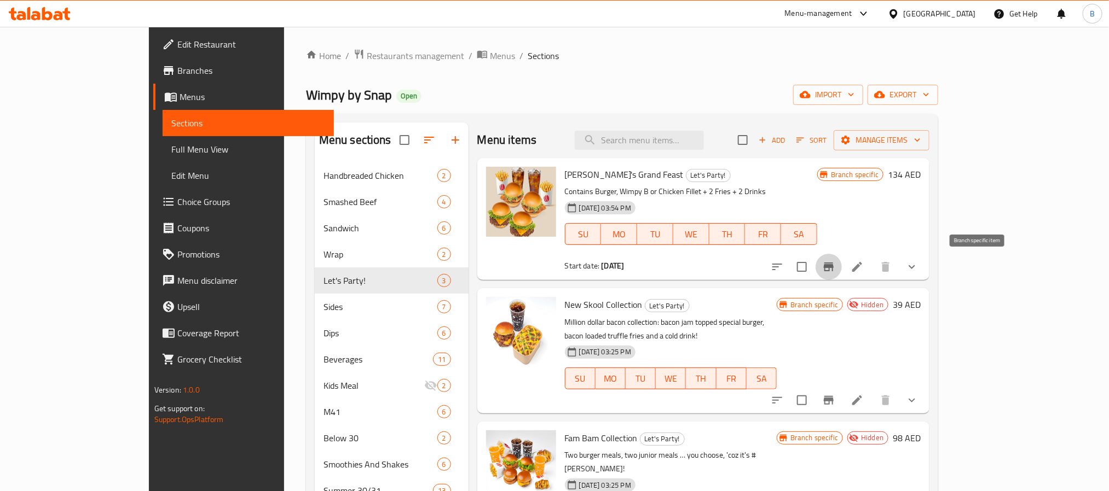
click at [833, 264] on icon "Branch-specific-item" at bounding box center [828, 267] width 10 height 9
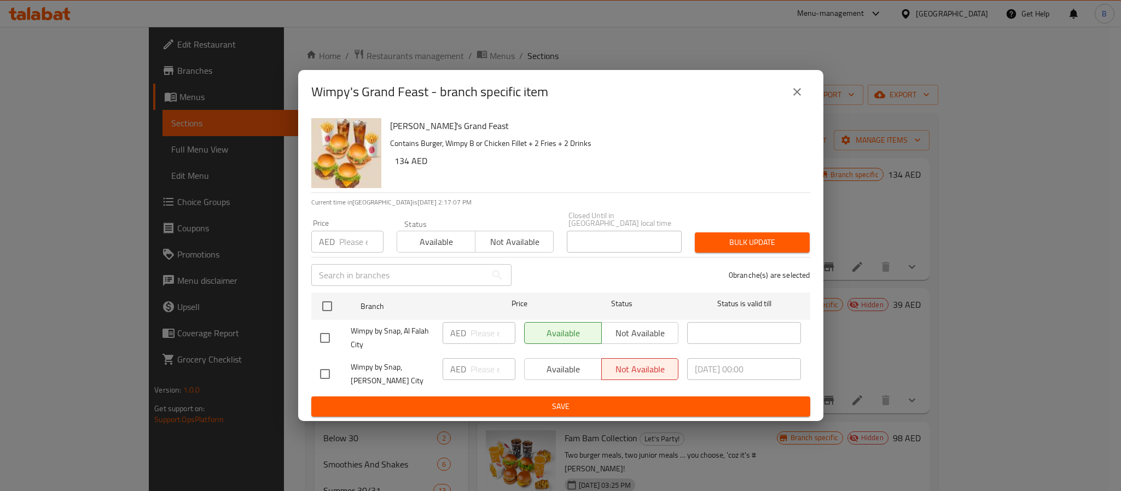
click at [798, 91] on icon "close" at bounding box center [797, 91] width 13 height 13
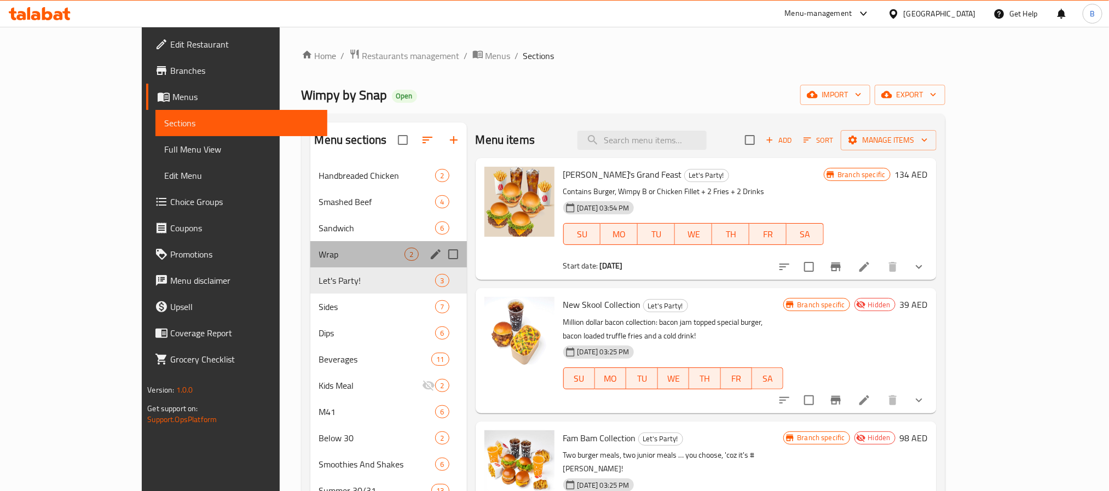
click at [310, 243] on div "Wrap 2" at bounding box center [388, 254] width 156 height 26
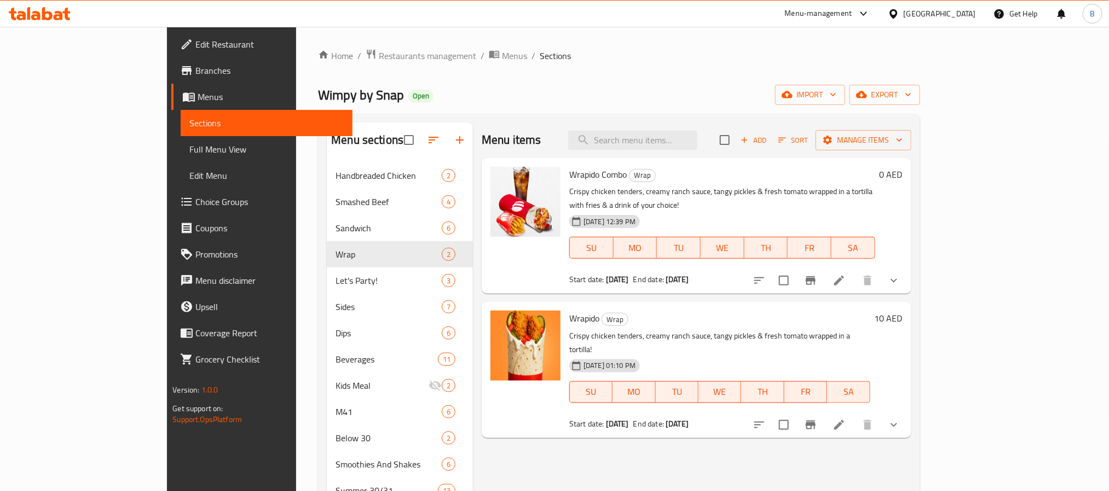
click at [569, 179] on span "Wrapido Combo" at bounding box center [597, 174] width 57 height 16
click at [569, 173] on span "Wrapido Combo" at bounding box center [597, 174] width 57 height 16
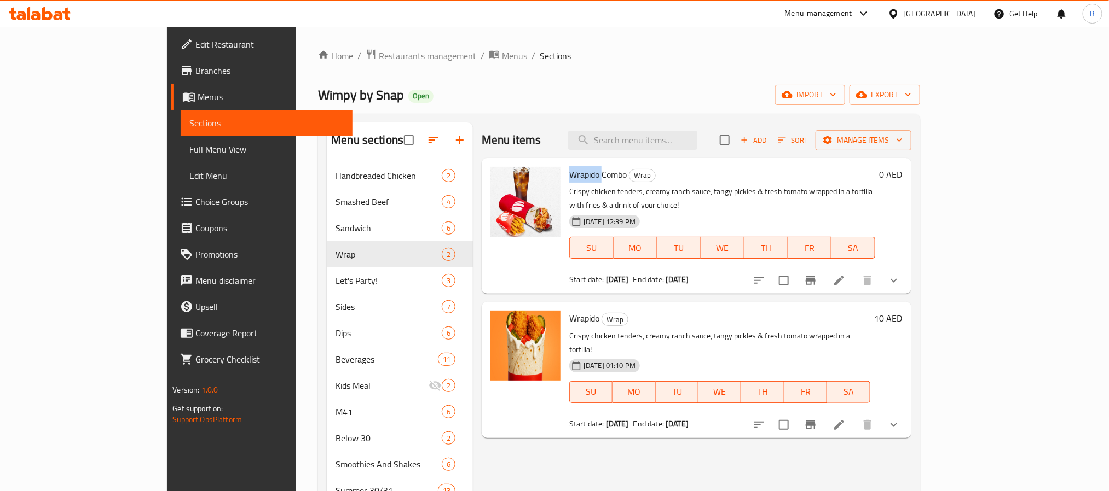
click at [569, 173] on span "Wrapido Combo" at bounding box center [597, 174] width 57 height 16
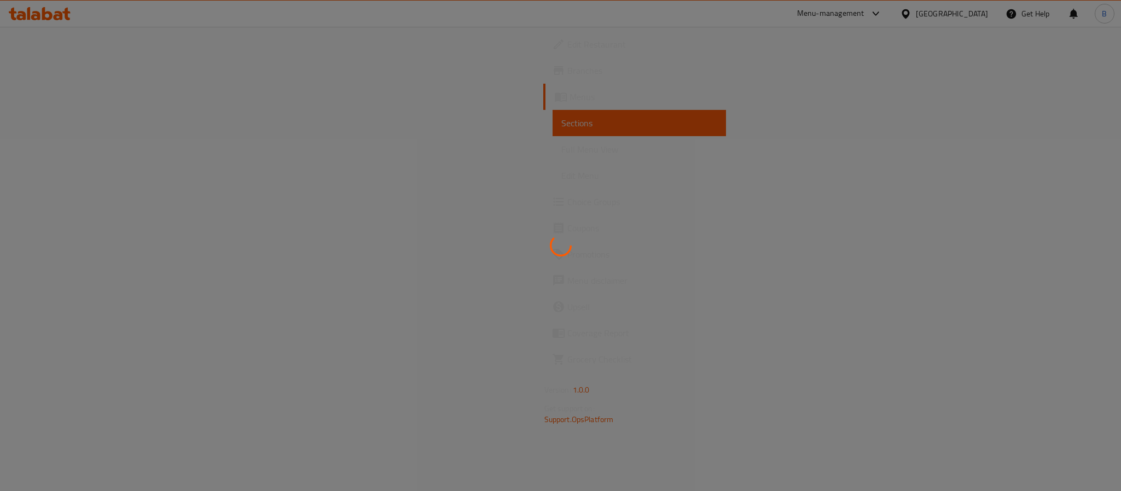
drag, startPoint x: 263, startPoint y: 44, endPoint x: 266, endPoint y: 38, distance: 7.1
click at [266, 38] on div at bounding box center [560, 245] width 1121 height 491
click at [281, 38] on div at bounding box center [560, 245] width 1121 height 491
click at [352, 50] on div at bounding box center [560, 245] width 1121 height 491
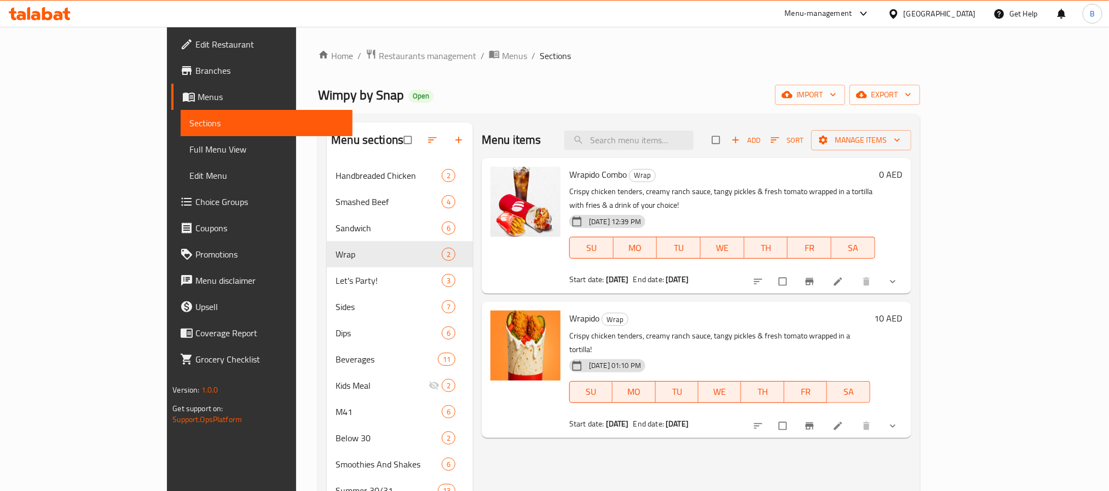
click at [322, 46] on div "Home / Restaurants management / Menus / Sections Wimpy by Snap Open import expo…" at bounding box center [618, 467] width 645 height 880
click at [379, 51] on span "Restaurants management" at bounding box center [427, 55] width 97 height 13
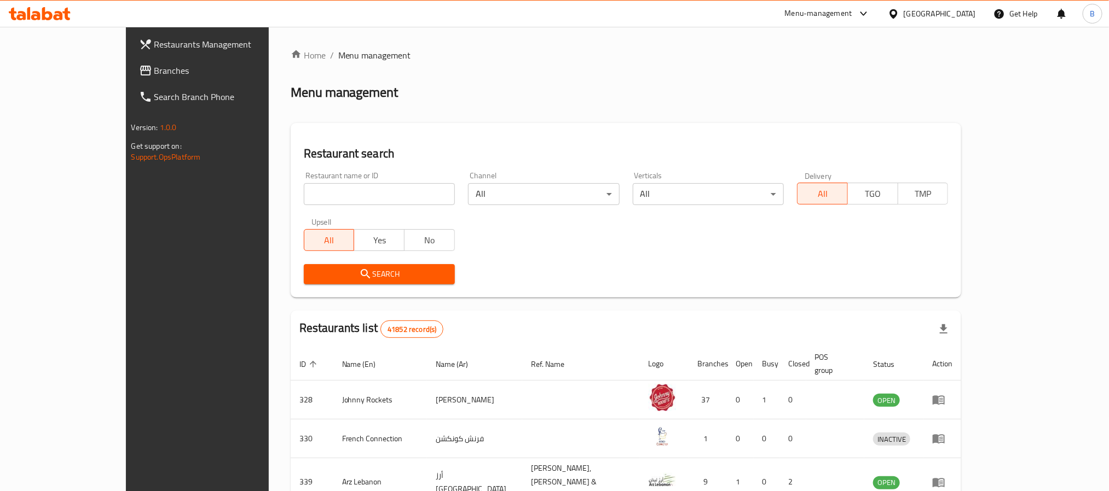
click at [154, 76] on span "Branches" at bounding box center [228, 70] width 148 height 13
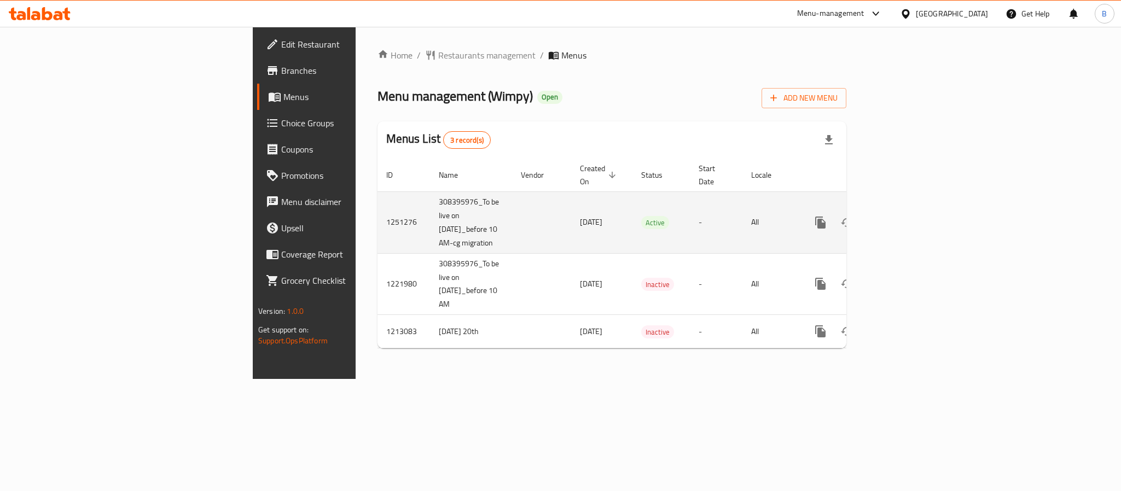
click at [906, 216] on icon "enhanced table" at bounding box center [899, 222] width 13 height 13
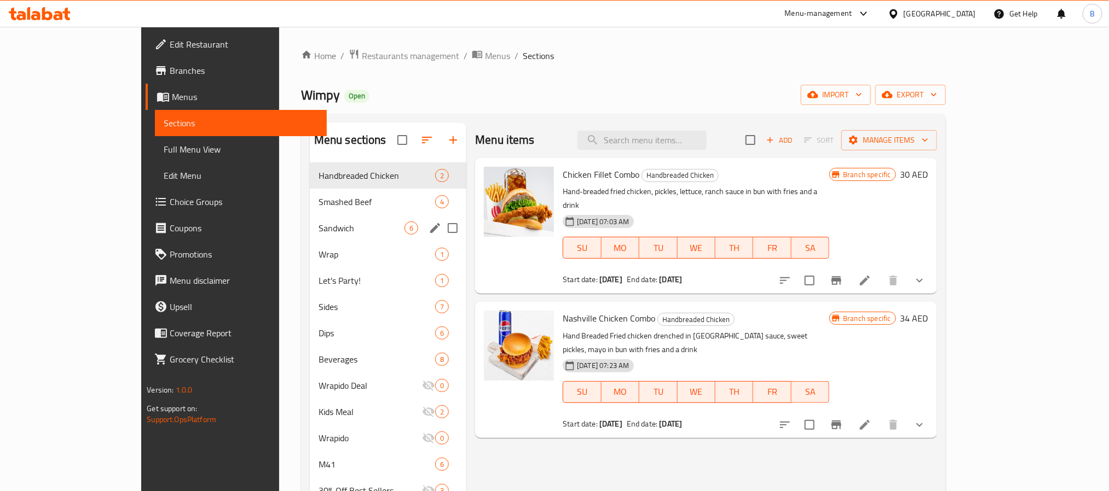
click at [310, 237] on div "Sandwich 6" at bounding box center [388, 228] width 156 height 26
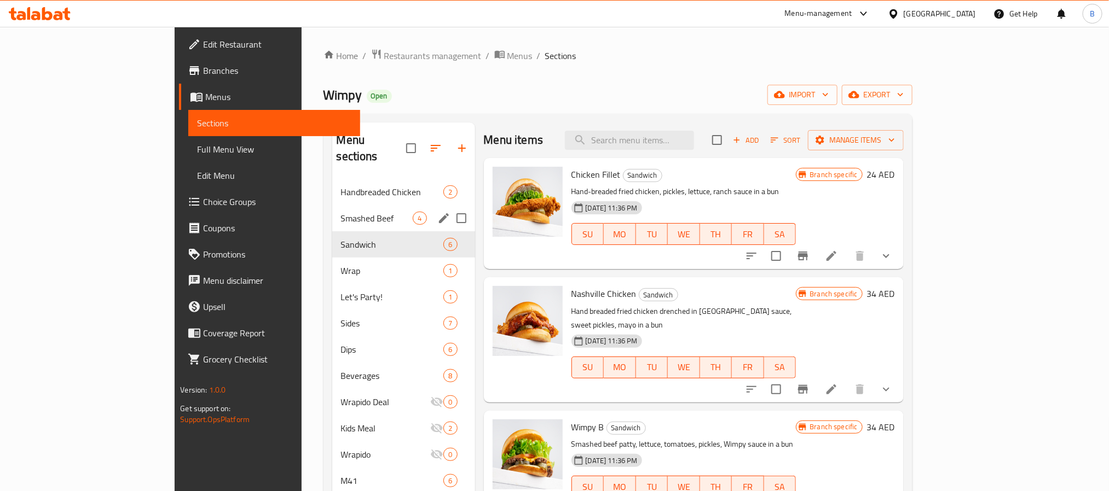
click at [341, 212] on span "Smashed Beef" at bounding box center [377, 218] width 72 height 13
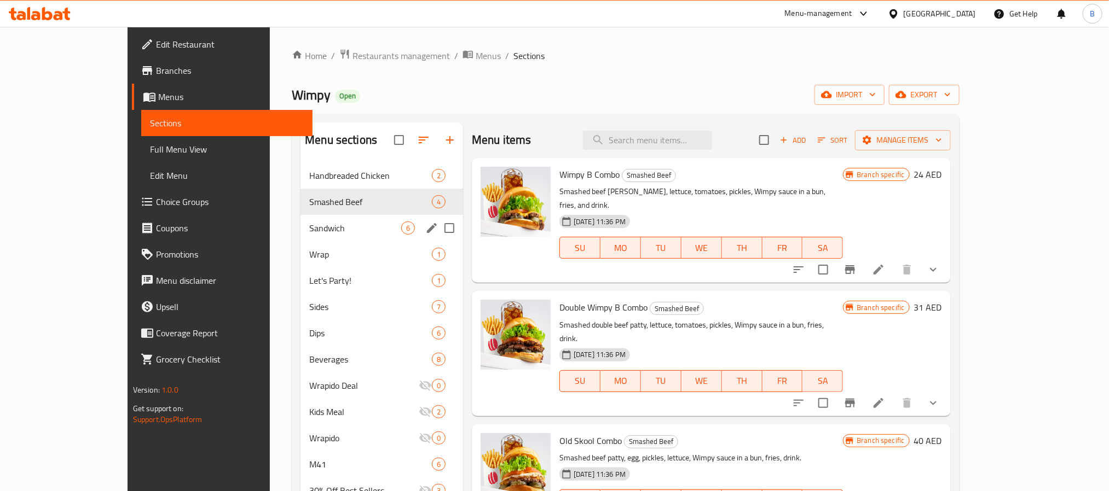
click at [309, 230] on span "Sandwich" at bounding box center [355, 228] width 92 height 13
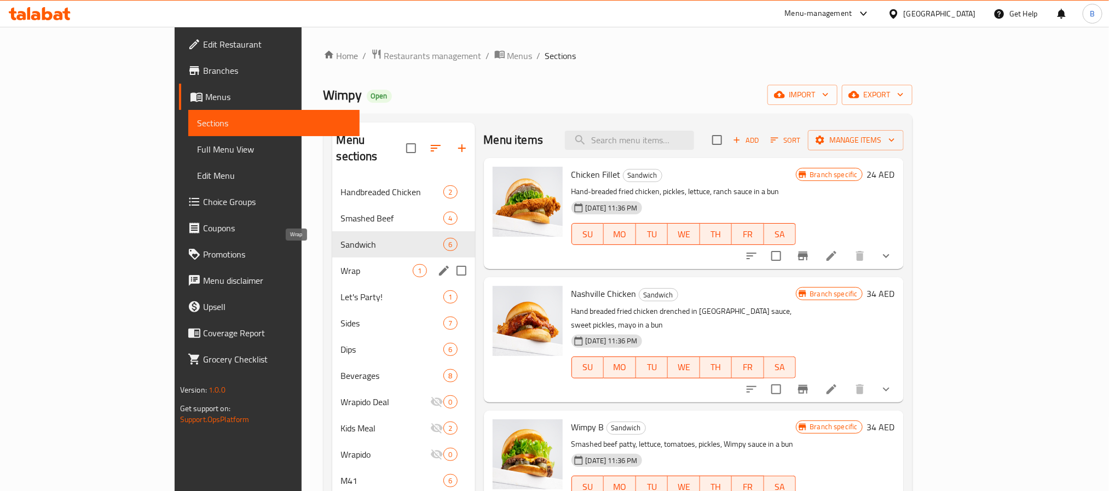
click at [341, 264] on span "Wrap" at bounding box center [377, 270] width 72 height 13
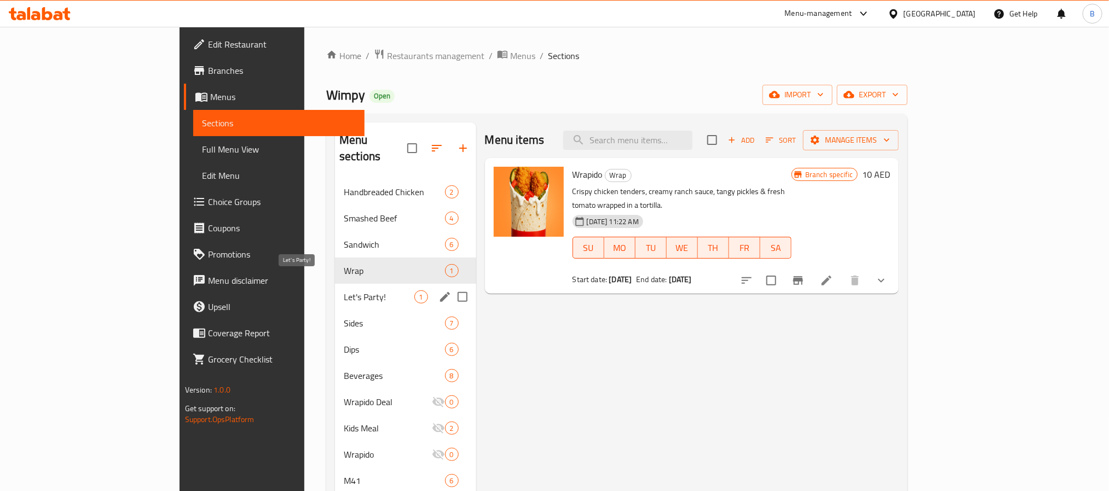
click at [344, 291] on span "Let's Party!" at bounding box center [379, 297] width 70 height 13
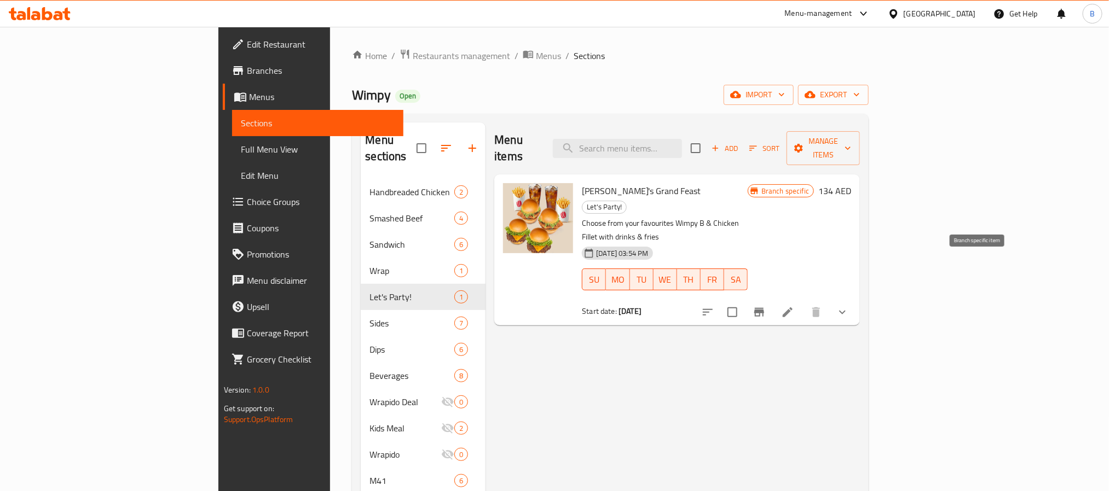
click at [765, 306] on icon "Branch-specific-item" at bounding box center [758, 312] width 13 height 13
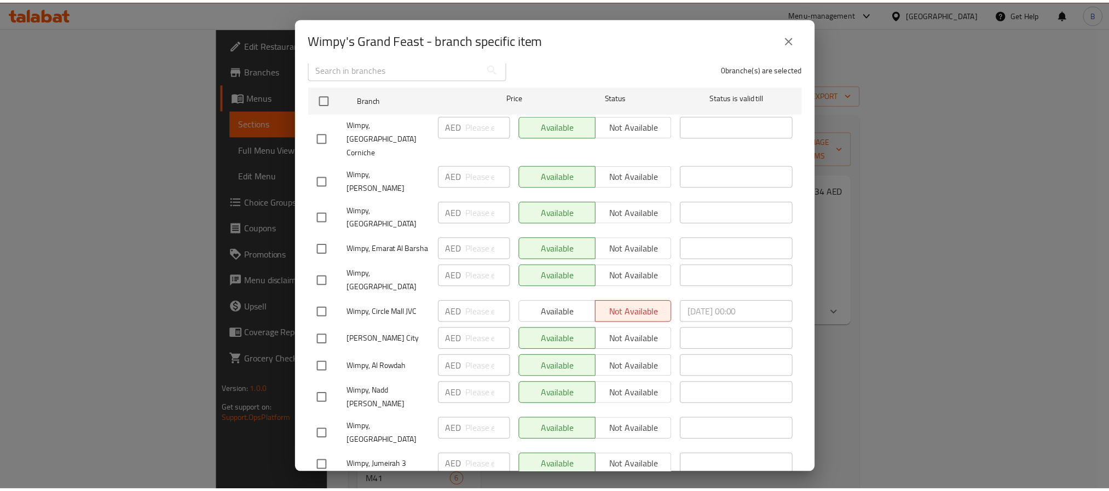
scroll to position [158, 0]
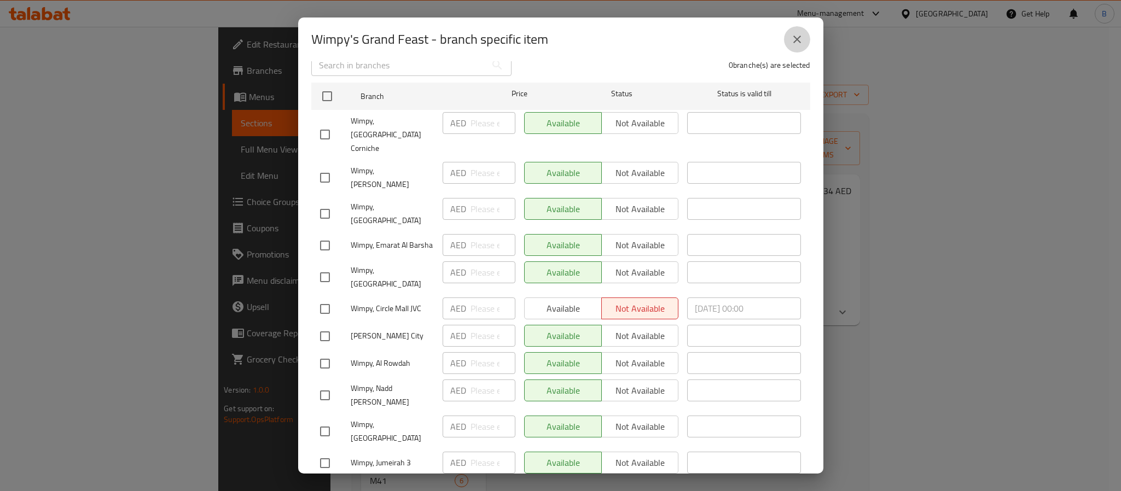
click at [795, 46] on button "close" at bounding box center [797, 39] width 26 height 26
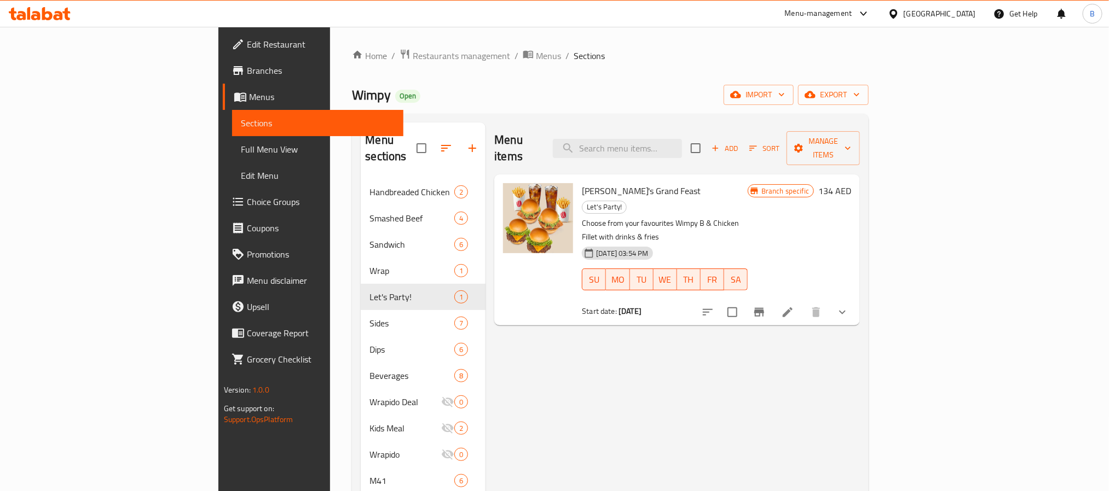
click at [792, 308] on icon at bounding box center [787, 313] width 10 height 10
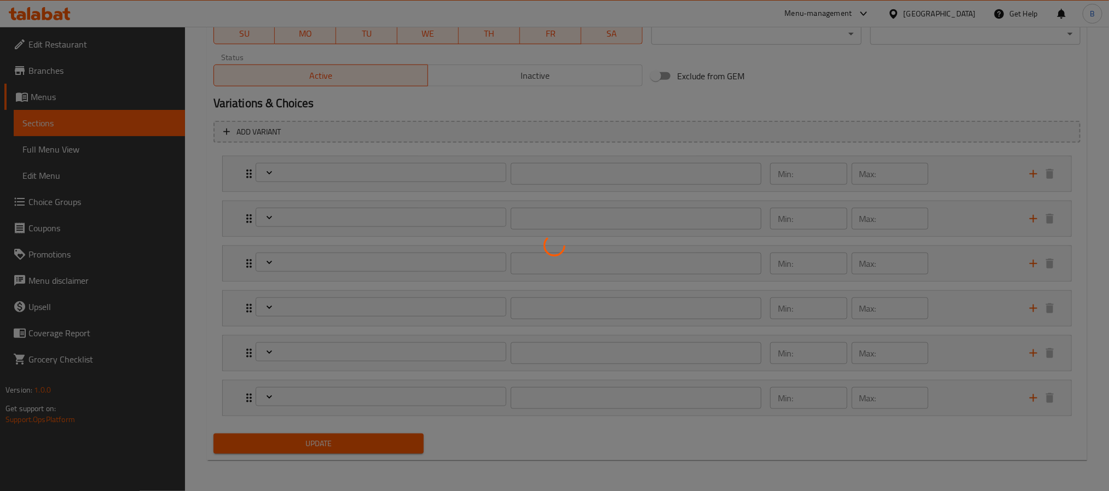
type input "اختيارك من الجراند فيست:"
type input "1"
type input "اختيارك من الساندويتش الثاني:"
type input "1"
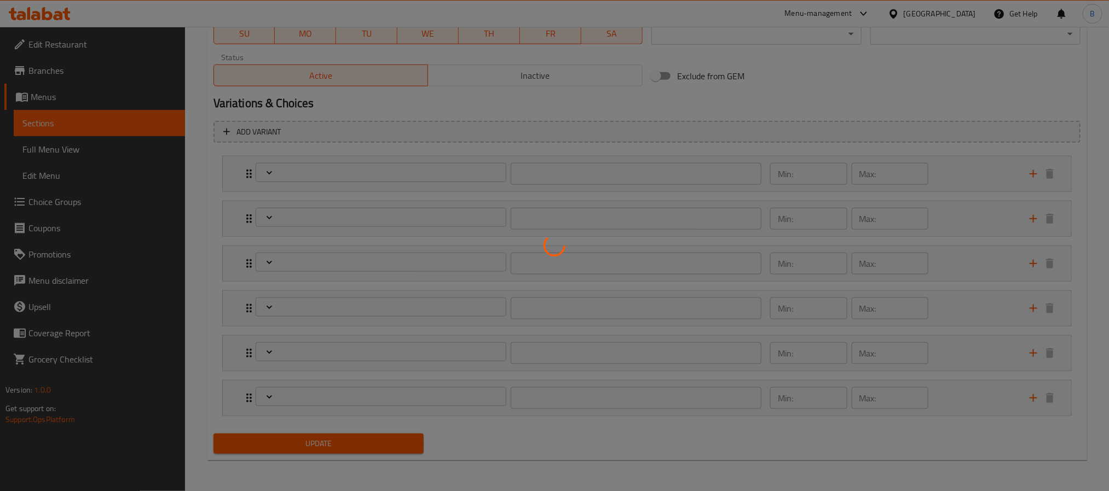
type input "1"
type input "اختيارك من الساندويتش الثالث:"
type input "1"
type input "اختيارك من الساندويتش الربع:"
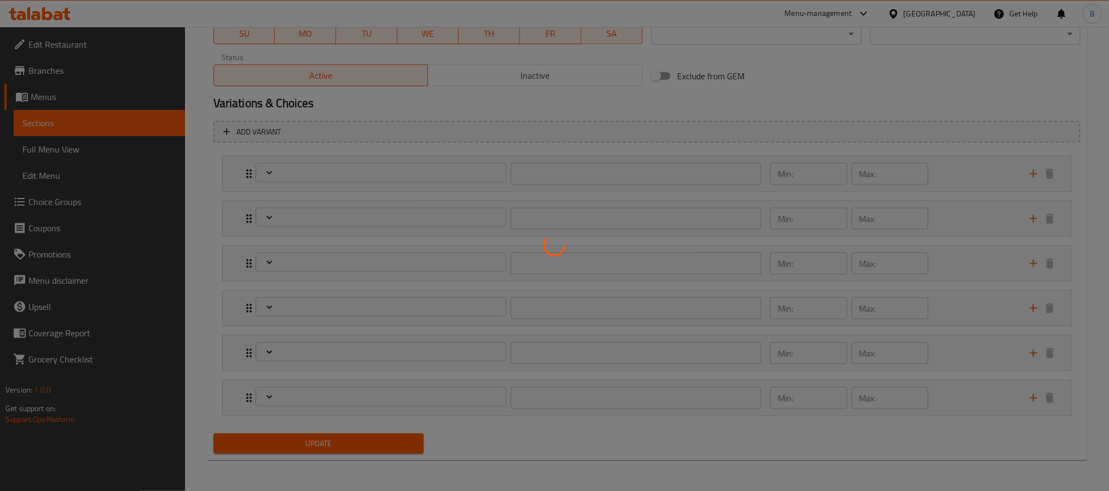
type input "1"
type input "اختيارك للمشروب الأول:"
type input "1"
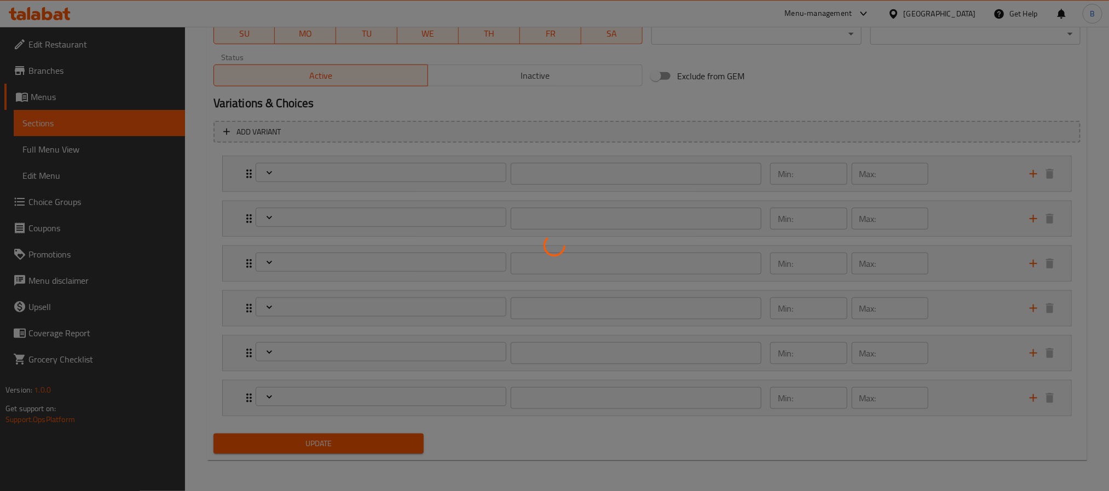
type input "اختيارك للمشروب الثاني:"
type input "1"
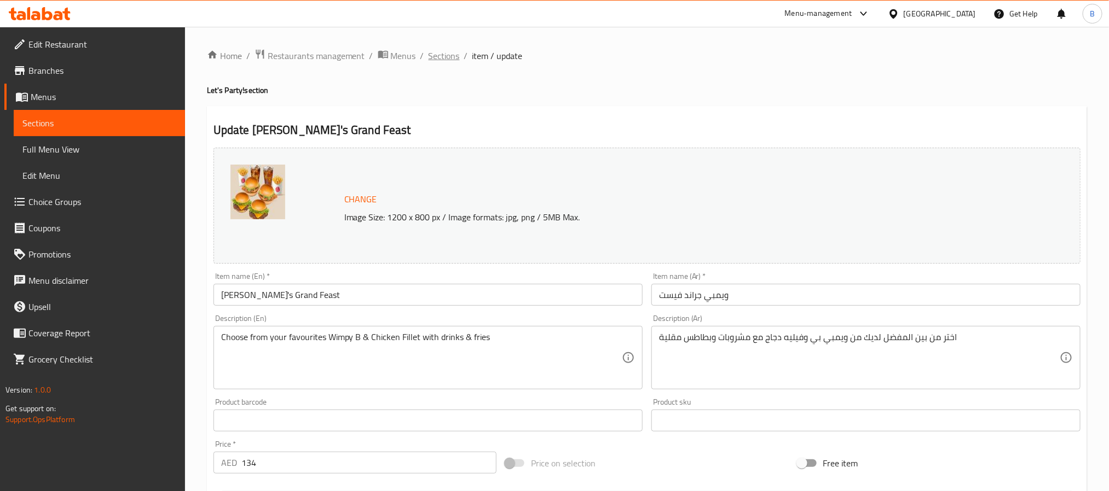
click at [435, 49] on span "Sections" at bounding box center [443, 55] width 31 height 13
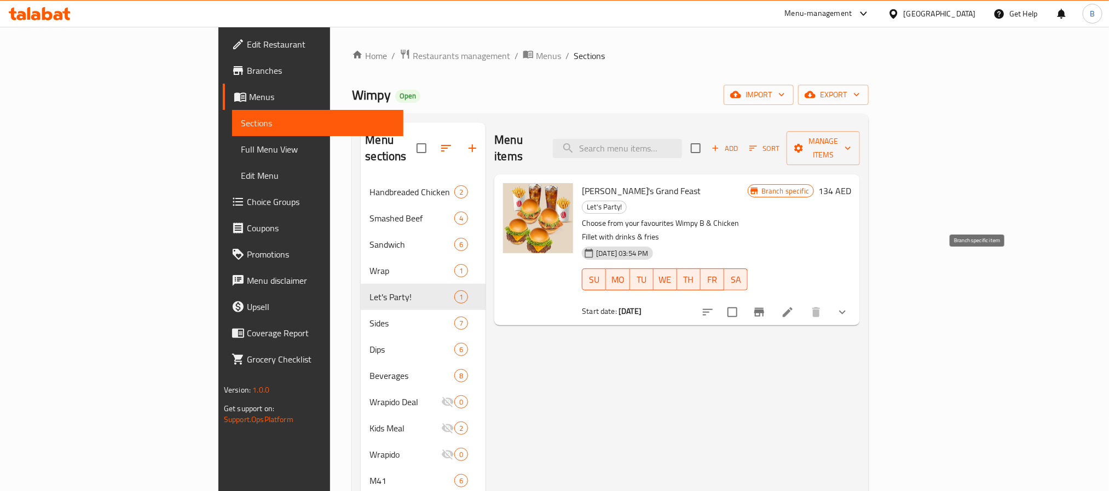
click at [765, 306] on icon "Branch-specific-item" at bounding box center [758, 312] width 13 height 13
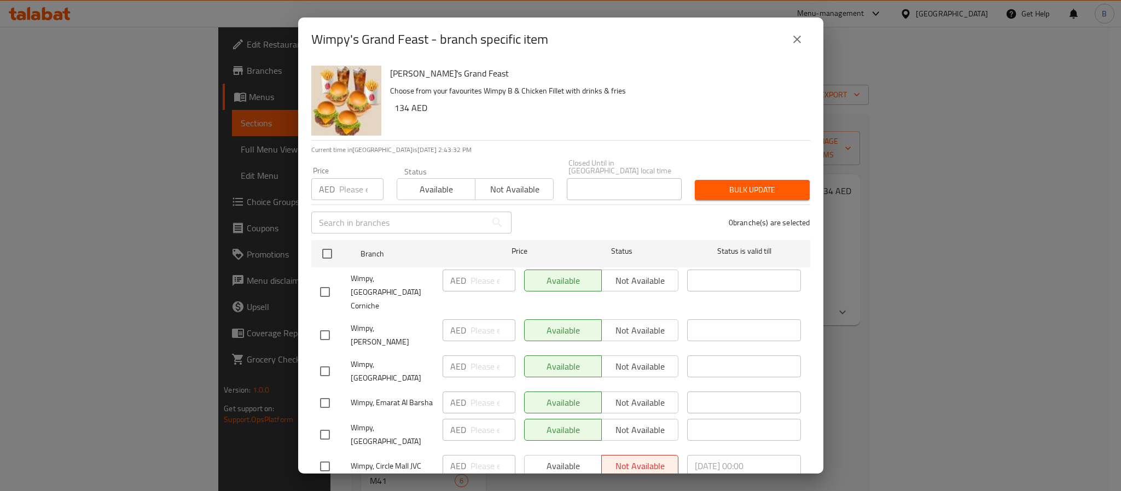
click at [887, 340] on div "Wimpy's Grand Feast - branch specific item Wimpy's Grand Feast Choose from your…" at bounding box center [560, 245] width 1121 height 491
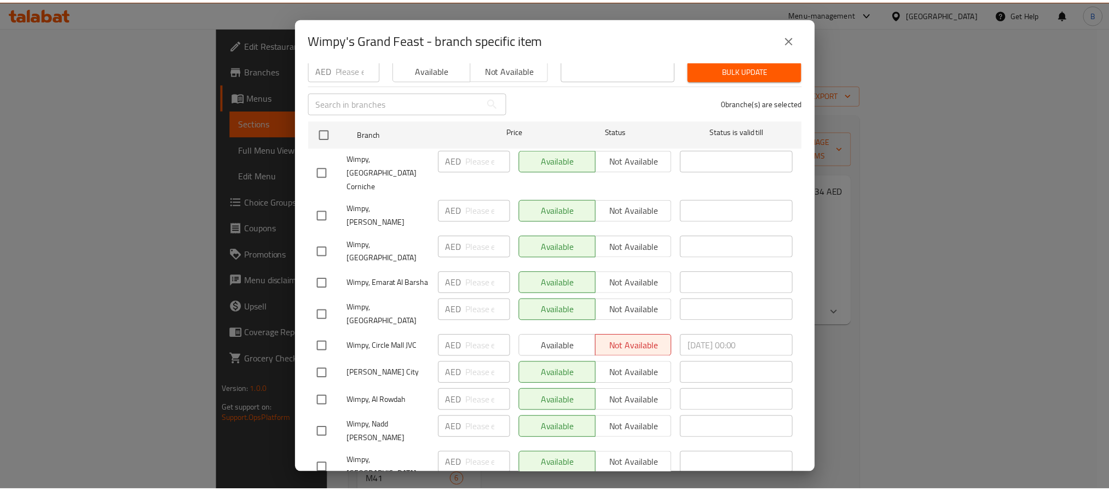
scroll to position [158, 0]
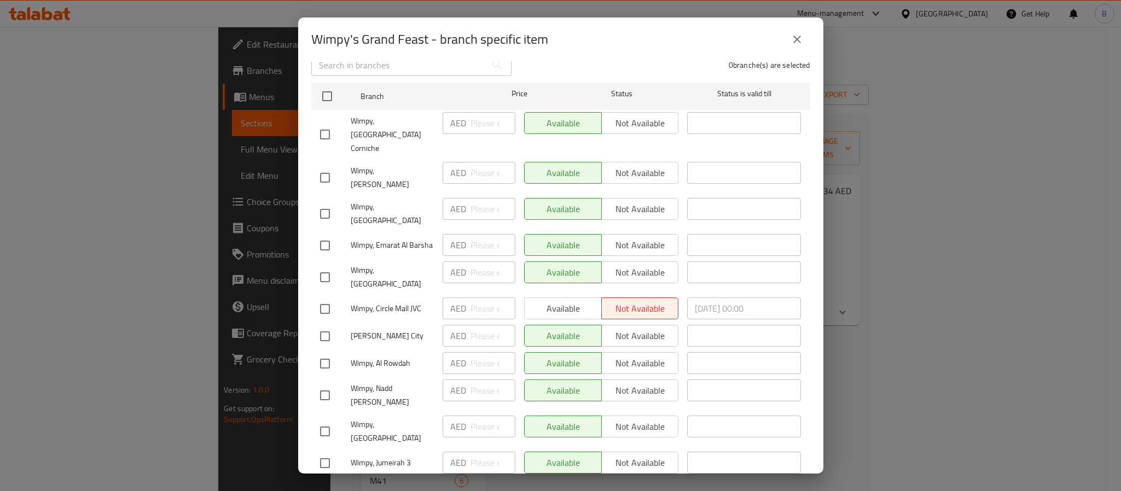
click at [807, 44] on button "close" at bounding box center [797, 39] width 26 height 26
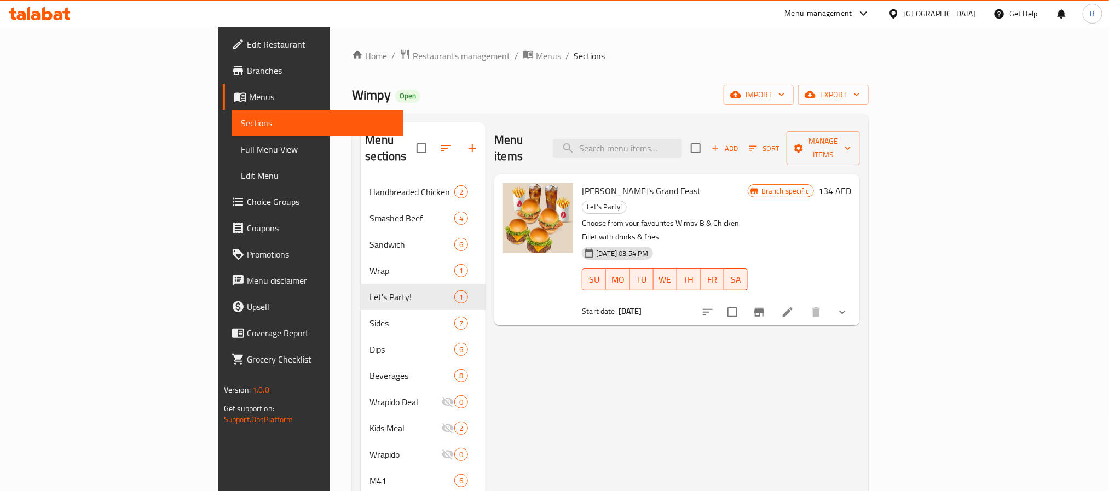
drag, startPoint x: 695, startPoint y: 12, endPoint x: 102, endPoint y: 80, distance: 597.1
click at [223, 80] on link "Branches" at bounding box center [313, 70] width 181 height 26
